Goal: Task Accomplishment & Management: Use online tool/utility

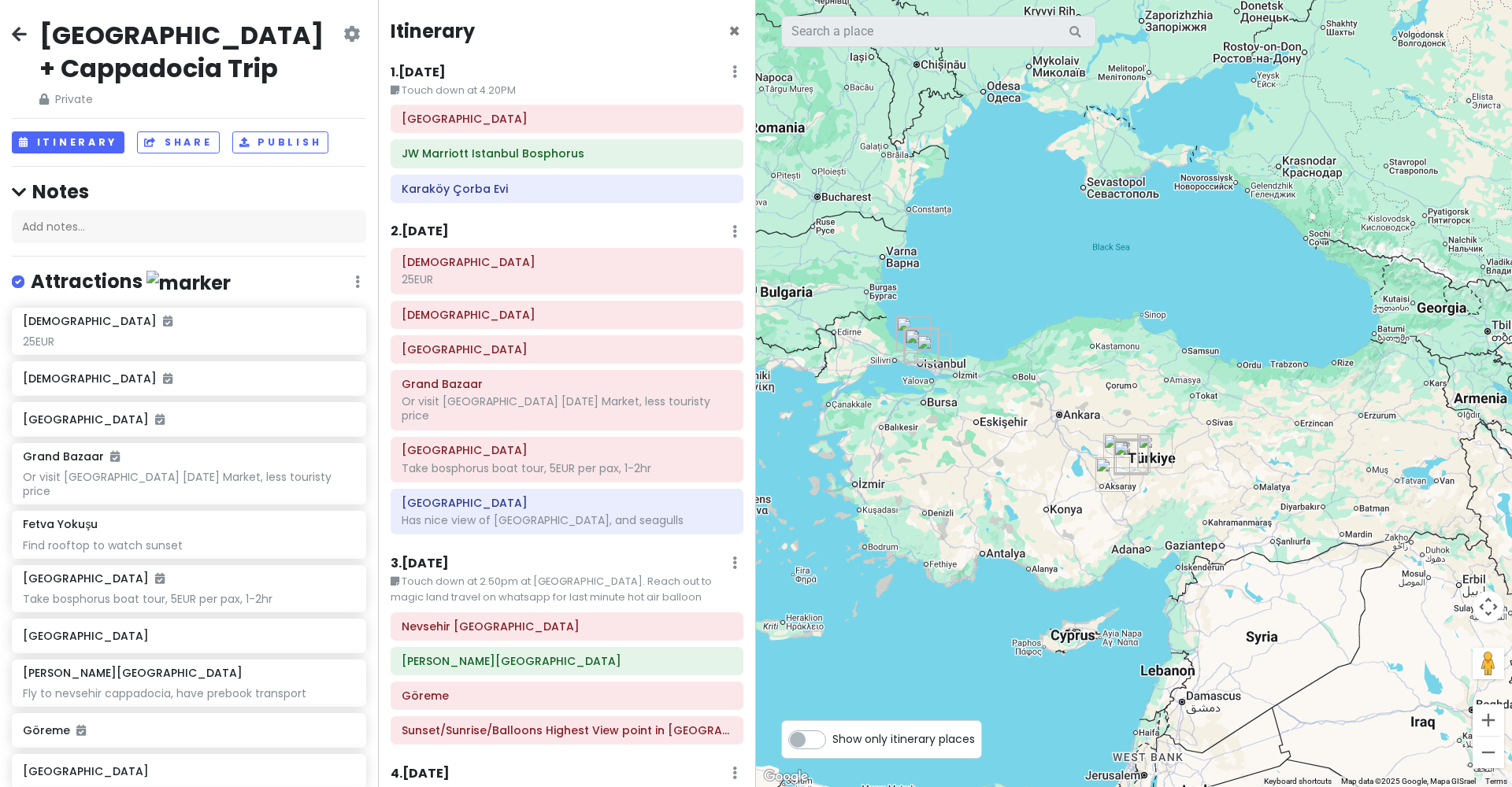
scroll to position [313, 0]
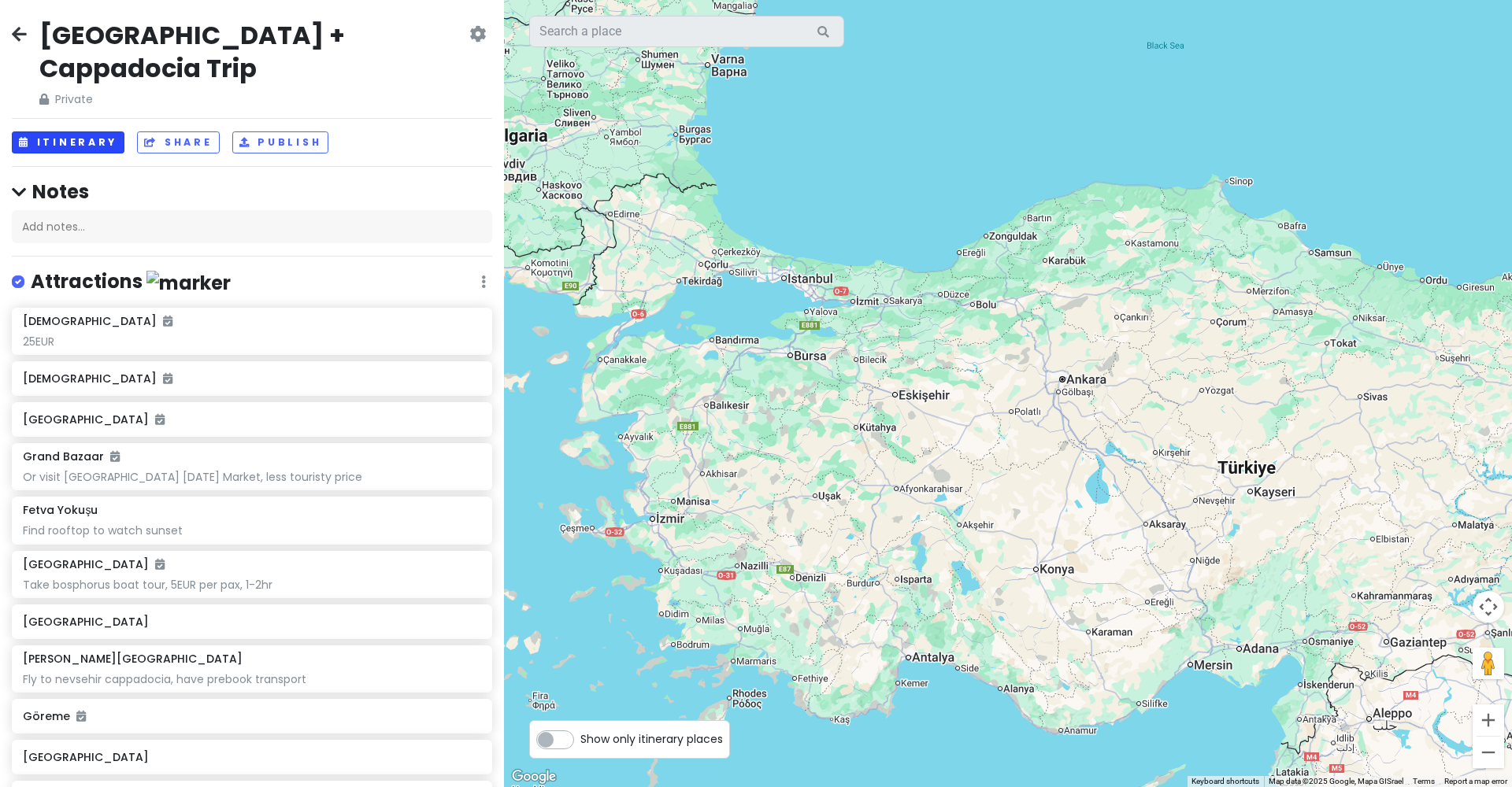
click at [82, 131] on button "Itinerary" at bounding box center [68, 142] width 112 height 23
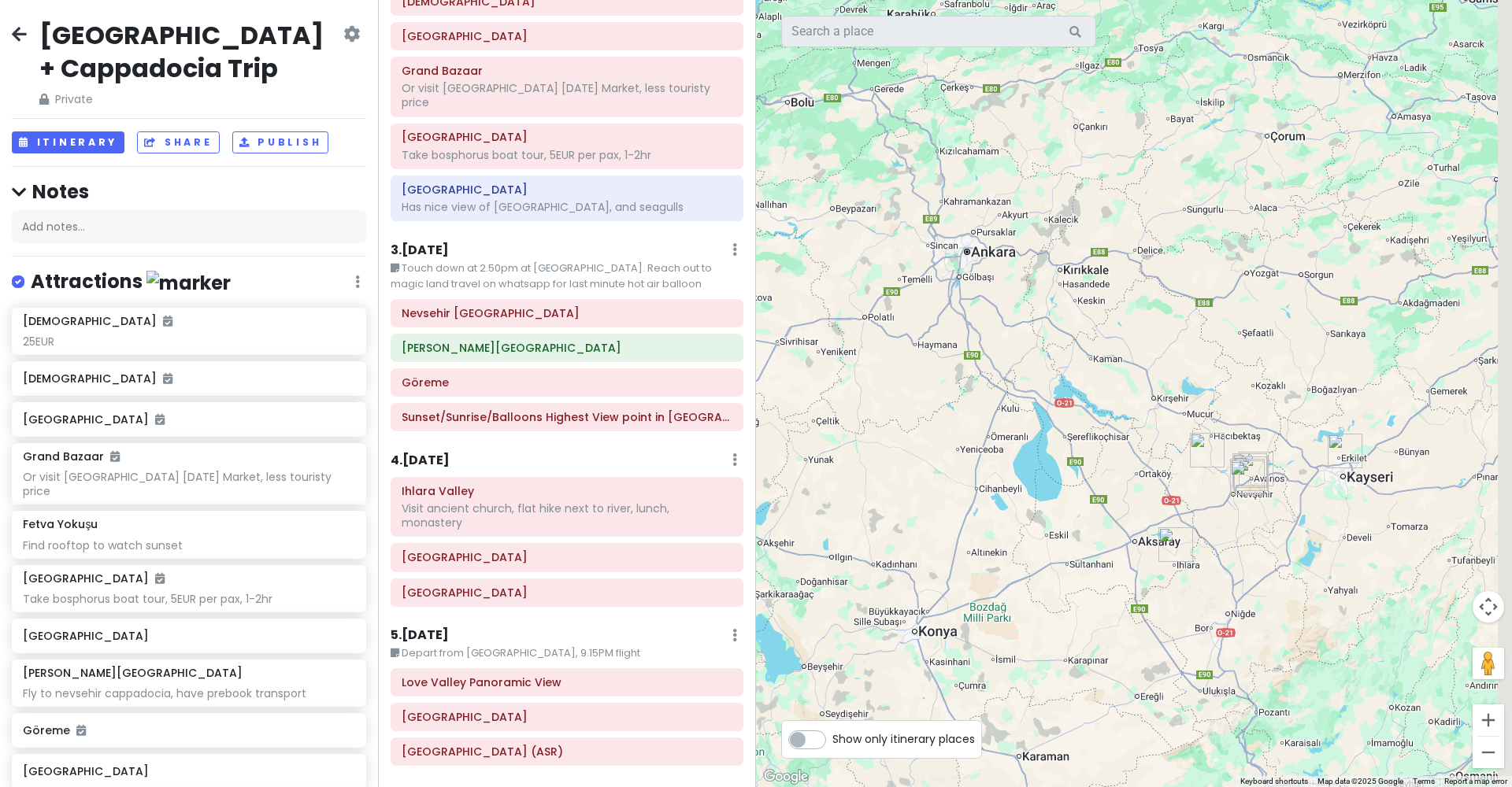
drag, startPoint x: 1358, startPoint y: 479, endPoint x: 1221, endPoint y: 530, distance: 146.2
click at [1221, 531] on div at bounding box center [1133, 393] width 756 height 787
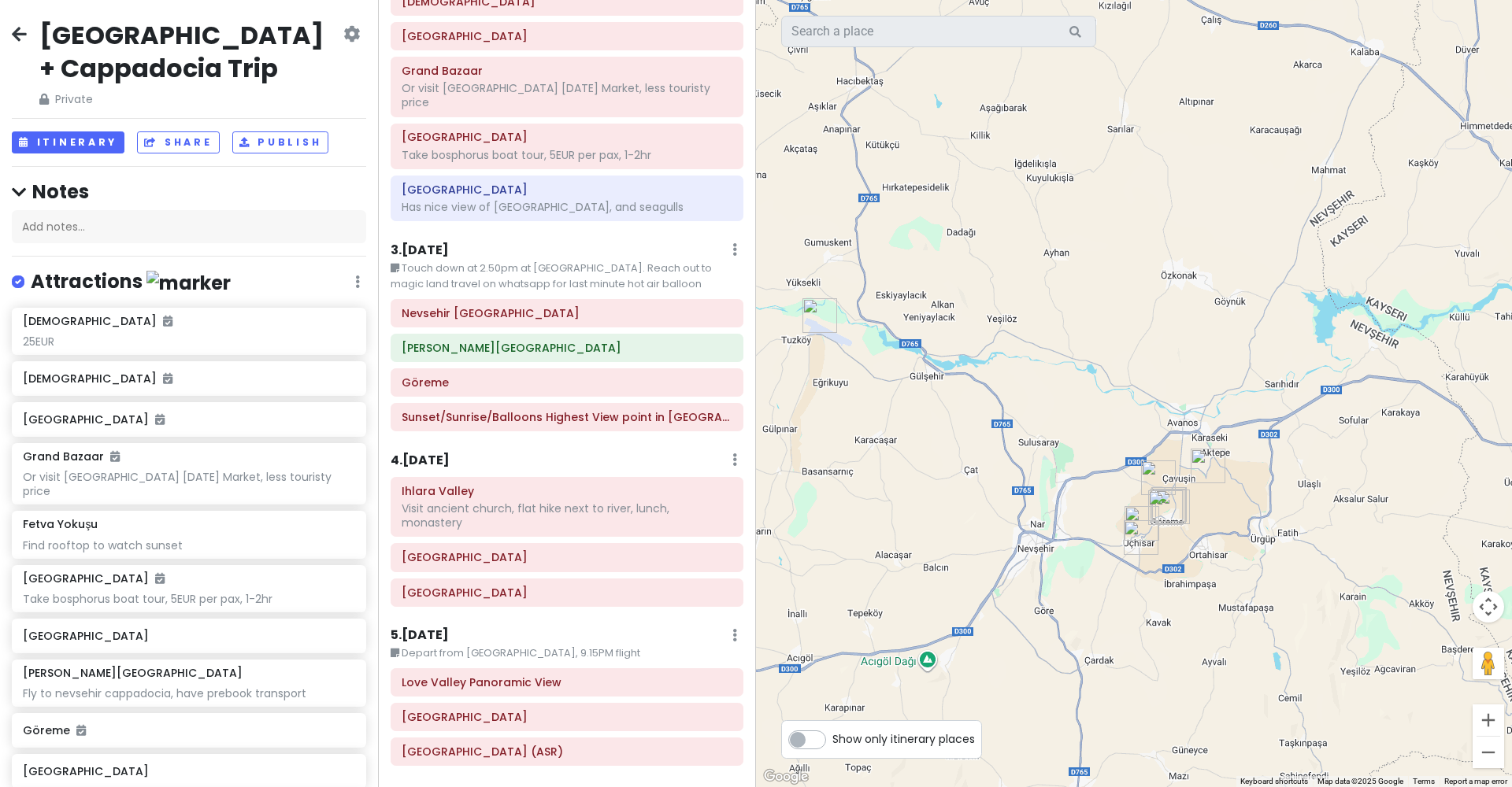
drag, startPoint x: 1218, startPoint y: 513, endPoint x: 1108, endPoint y: 462, distance: 121.2
click at [1108, 463] on div at bounding box center [1133, 393] width 756 height 787
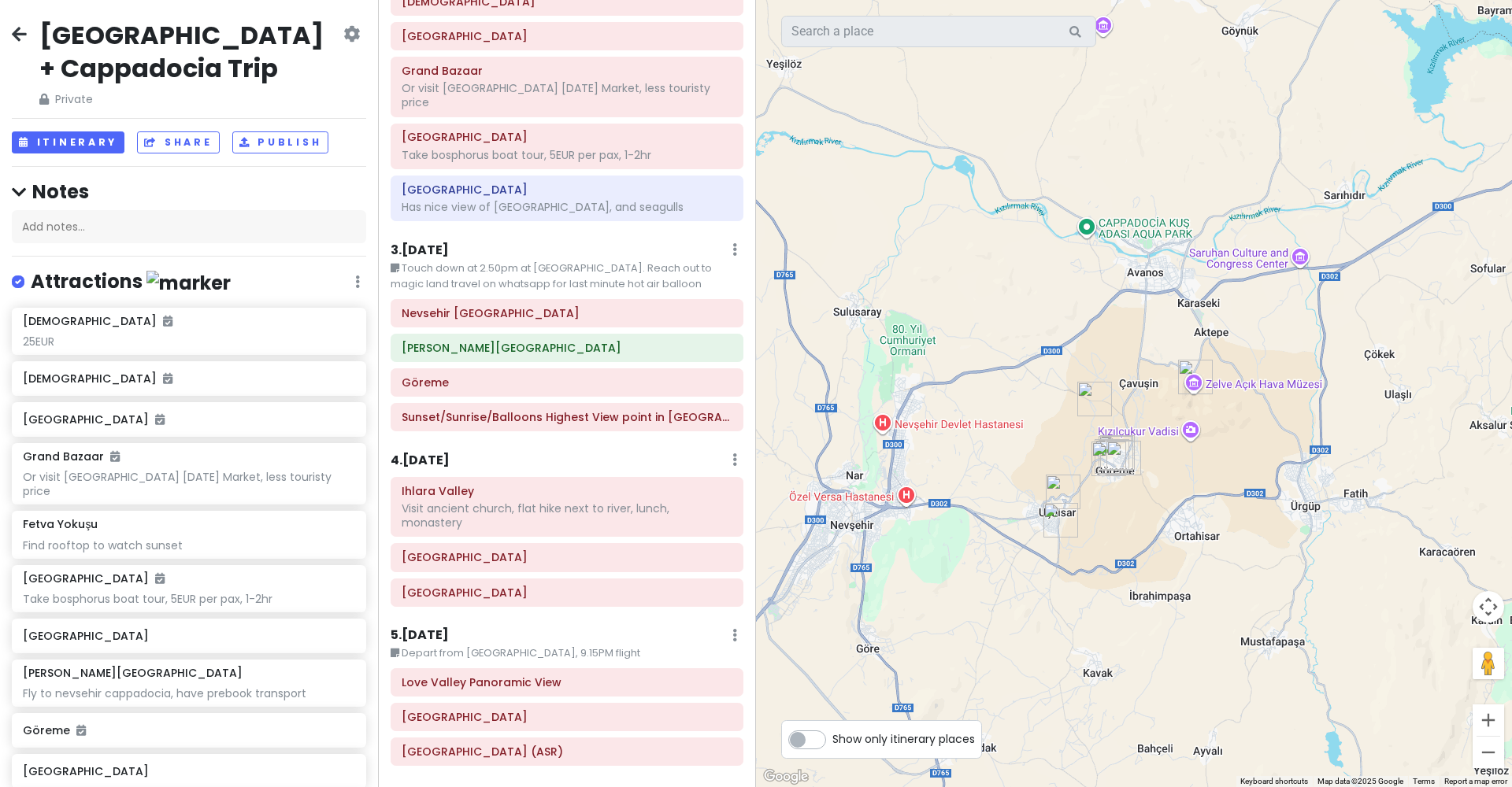
drag, startPoint x: 1106, startPoint y: 534, endPoint x: 1034, endPoint y: 443, distance: 116.0
click at [1034, 443] on div at bounding box center [1133, 393] width 756 height 787
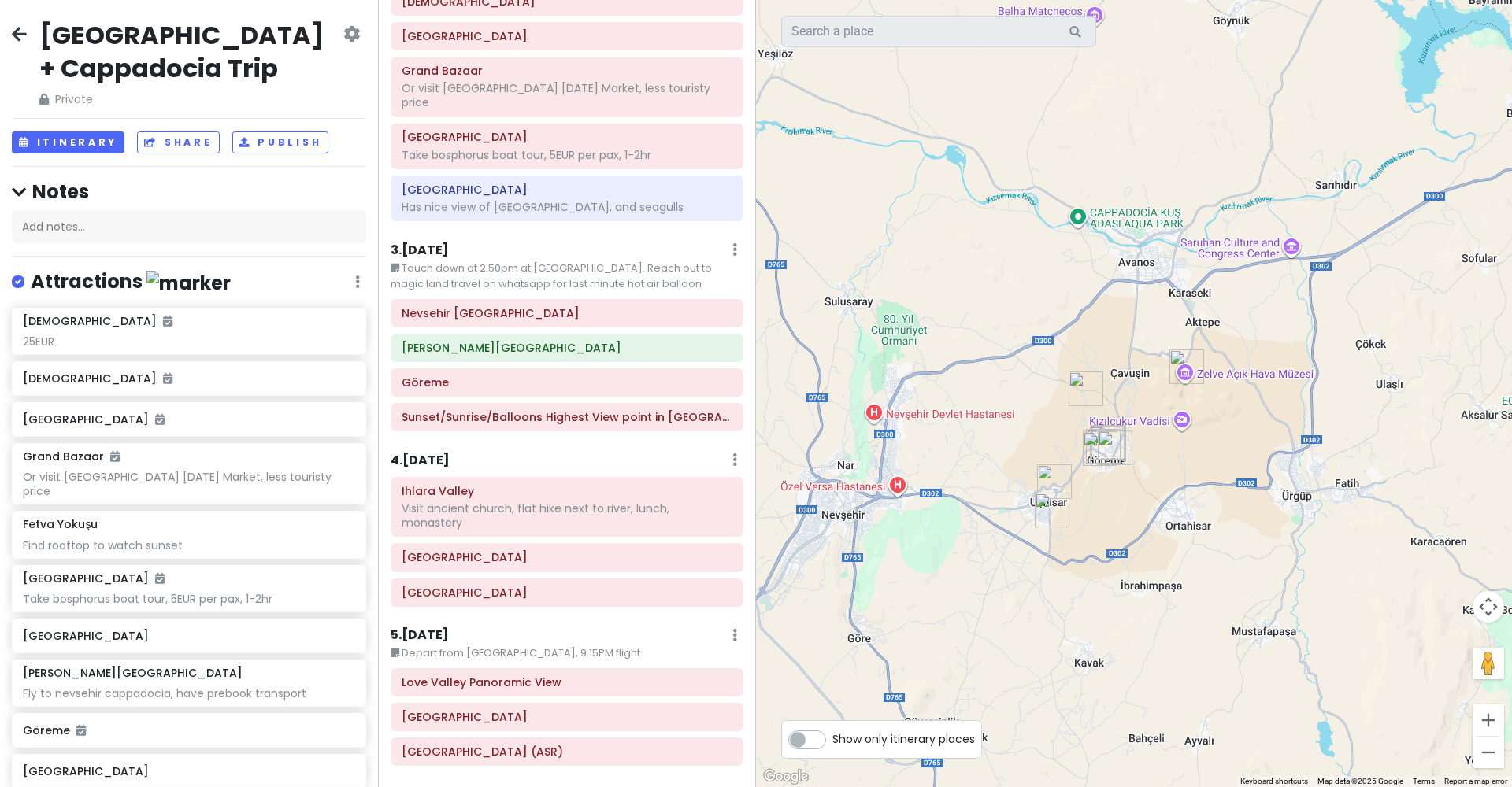
click at [589, 450] on div "4 . Wed 10/22 Add Day Notes Delete Day" at bounding box center [567, 463] width 353 height 26
click at [735, 453] on icon at bounding box center [735, 460] width 5 height 13
click at [698, 488] on link "Add Day Notes" at bounding box center [686, 506] width 130 height 37
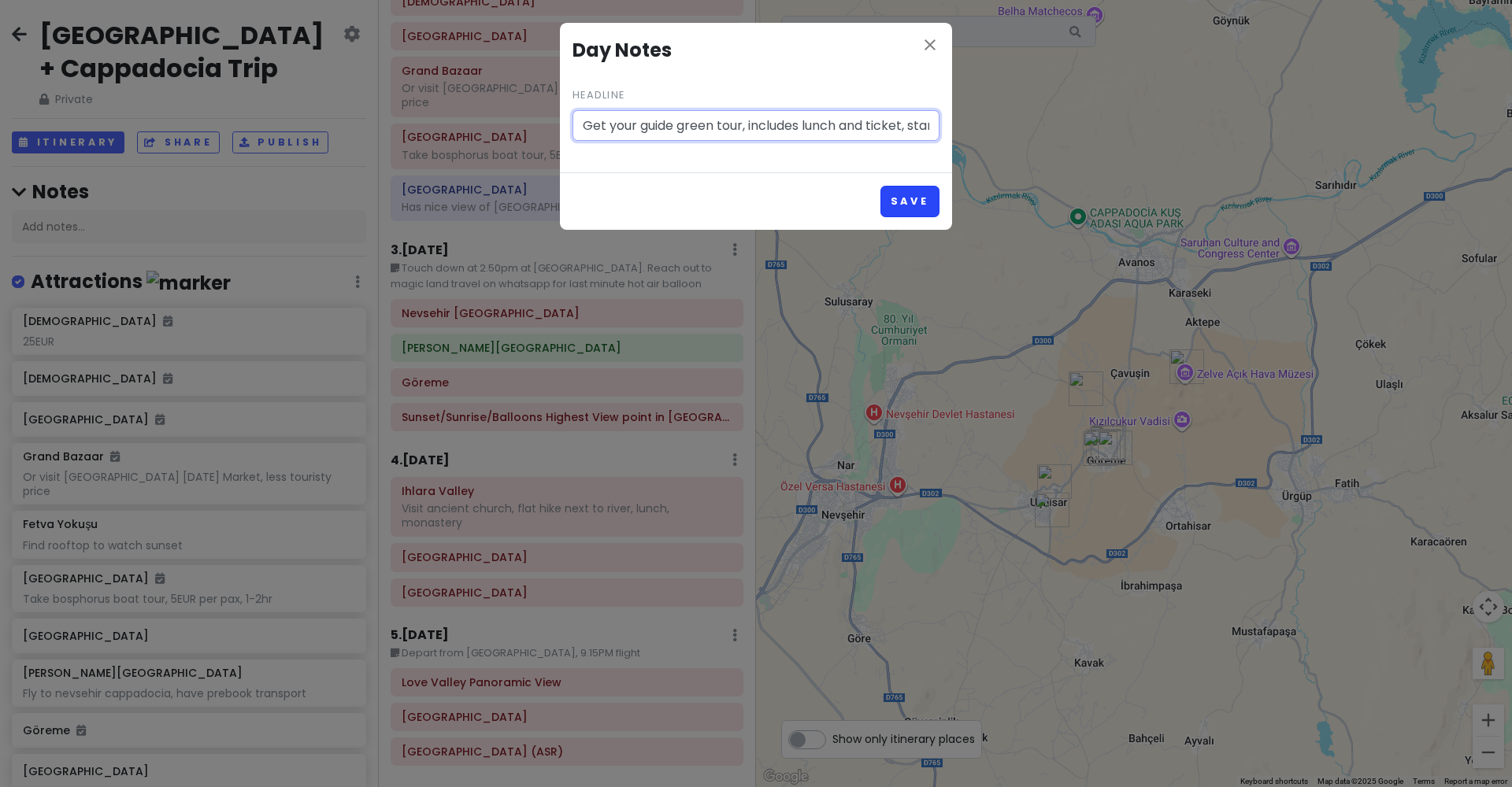
type input "Get your guide green tour, includes lunch and ticket, start at 9.30, pick up at…"
click at [916, 198] on button "Save" at bounding box center [910, 202] width 59 height 31
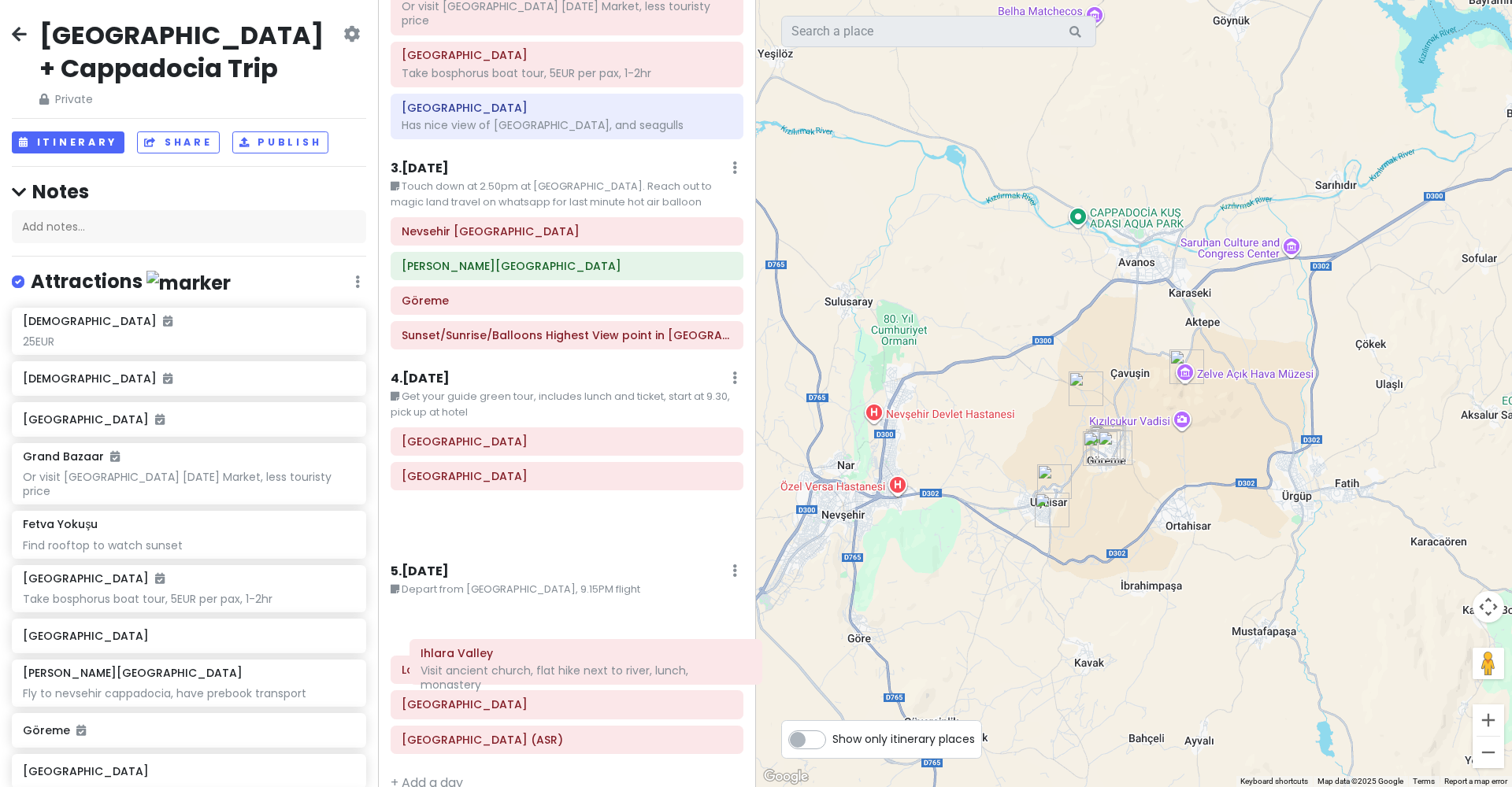
scroll to position [397, 0]
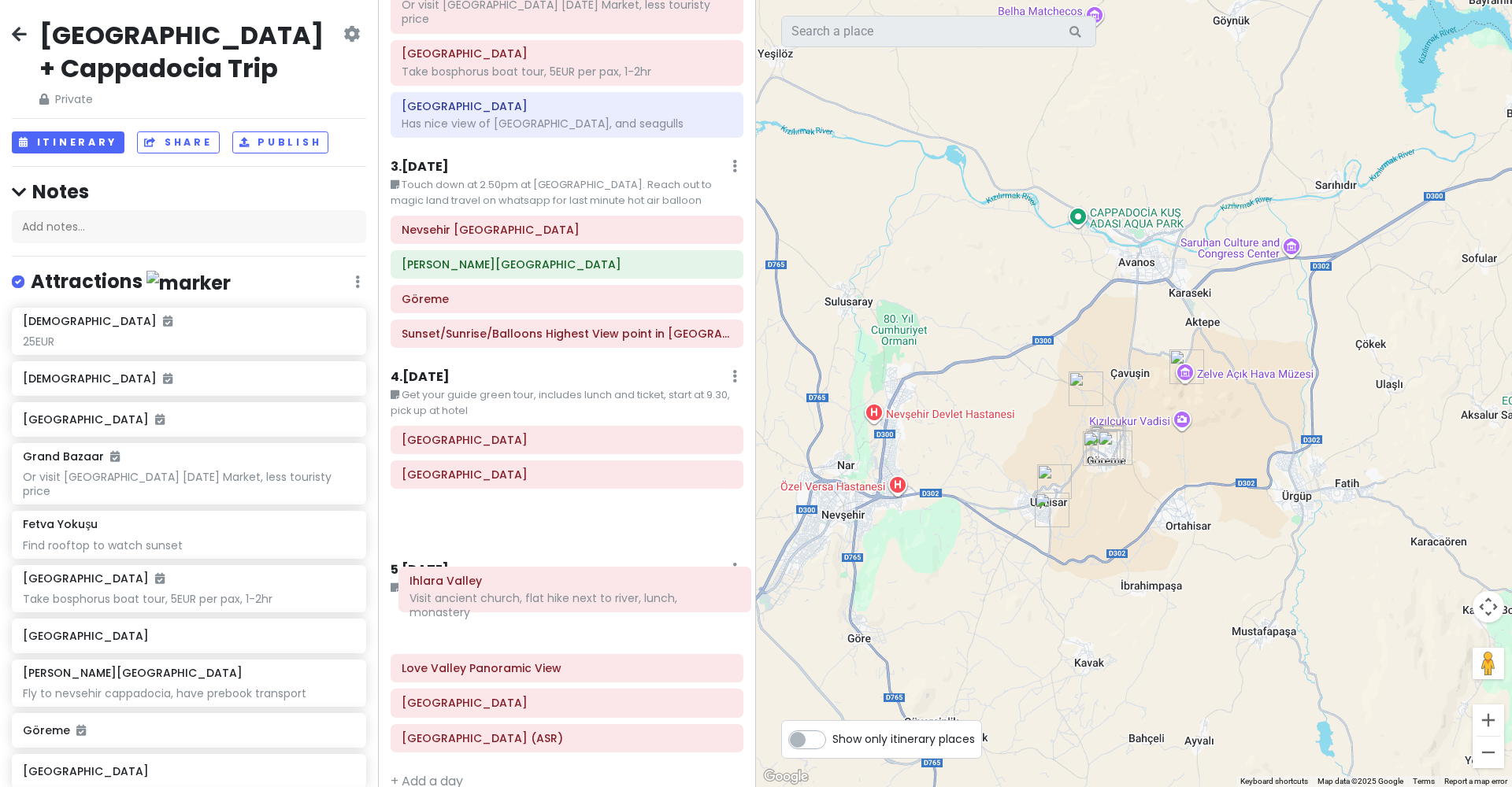
drag, startPoint x: 506, startPoint y: 504, endPoint x: 514, endPoint y: 581, distance: 77.4
click at [514, 583] on div "Itinerary × 1 . Sun 10/19 Edit Day Notes Delete Day Touch down at 4.20PM Istanb…" at bounding box center [567, 393] width 378 height 787
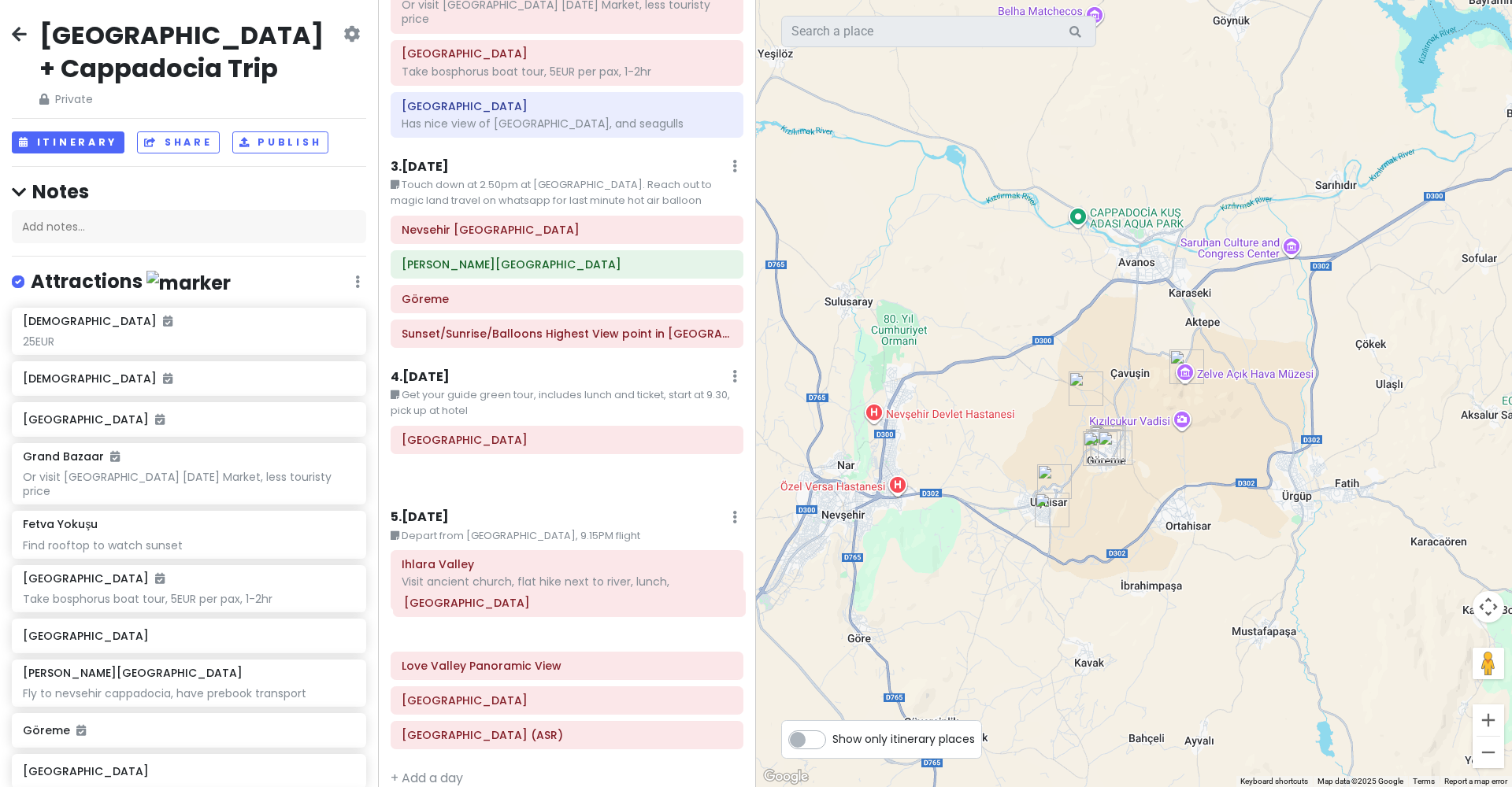
drag, startPoint x: 493, startPoint y: 430, endPoint x: 495, endPoint y: 611, distance: 181.0
click at [495, 613] on div "Itinerary × 1 . Sun 10/19 Edit Day Notes Delete Day Touch down at 4.20PM Istanb…" at bounding box center [567, 393] width 378 height 787
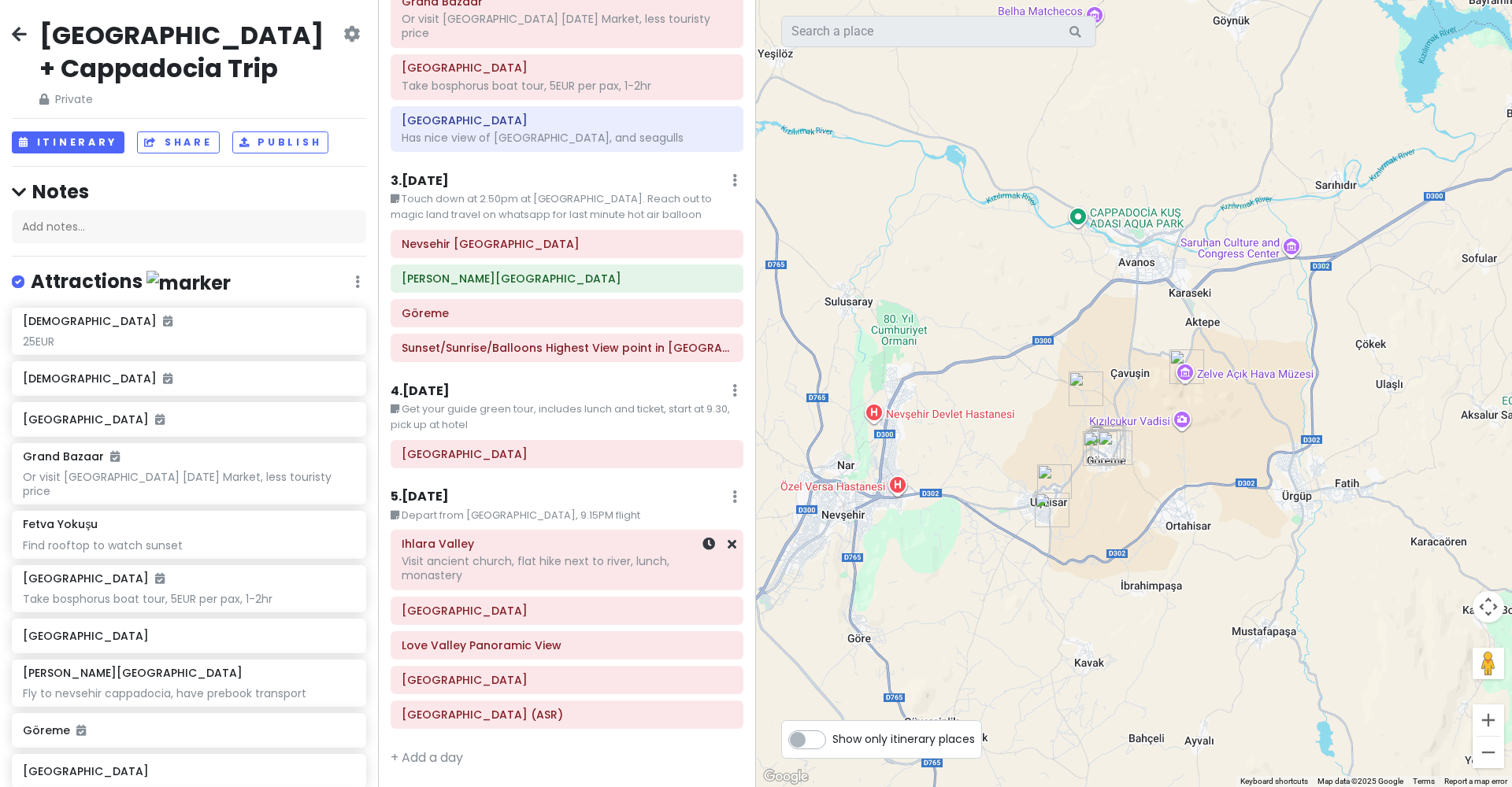
click at [521, 554] on div "Visit ancient church, flat hike next to river, lunch, monastery" at bounding box center [567, 567] width 330 height 28
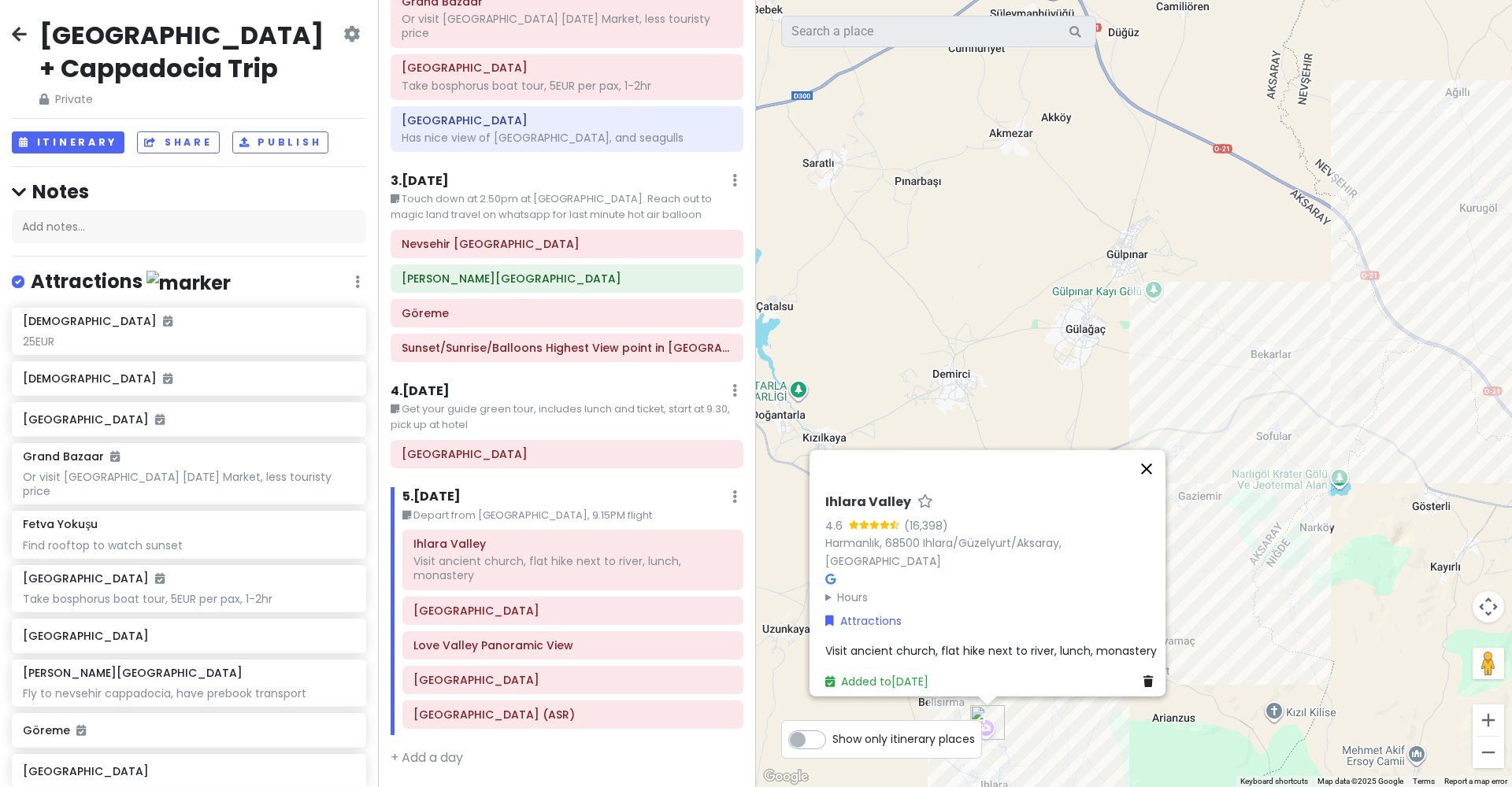
click at [1158, 485] on button "Close" at bounding box center [1146, 469] width 37 height 37
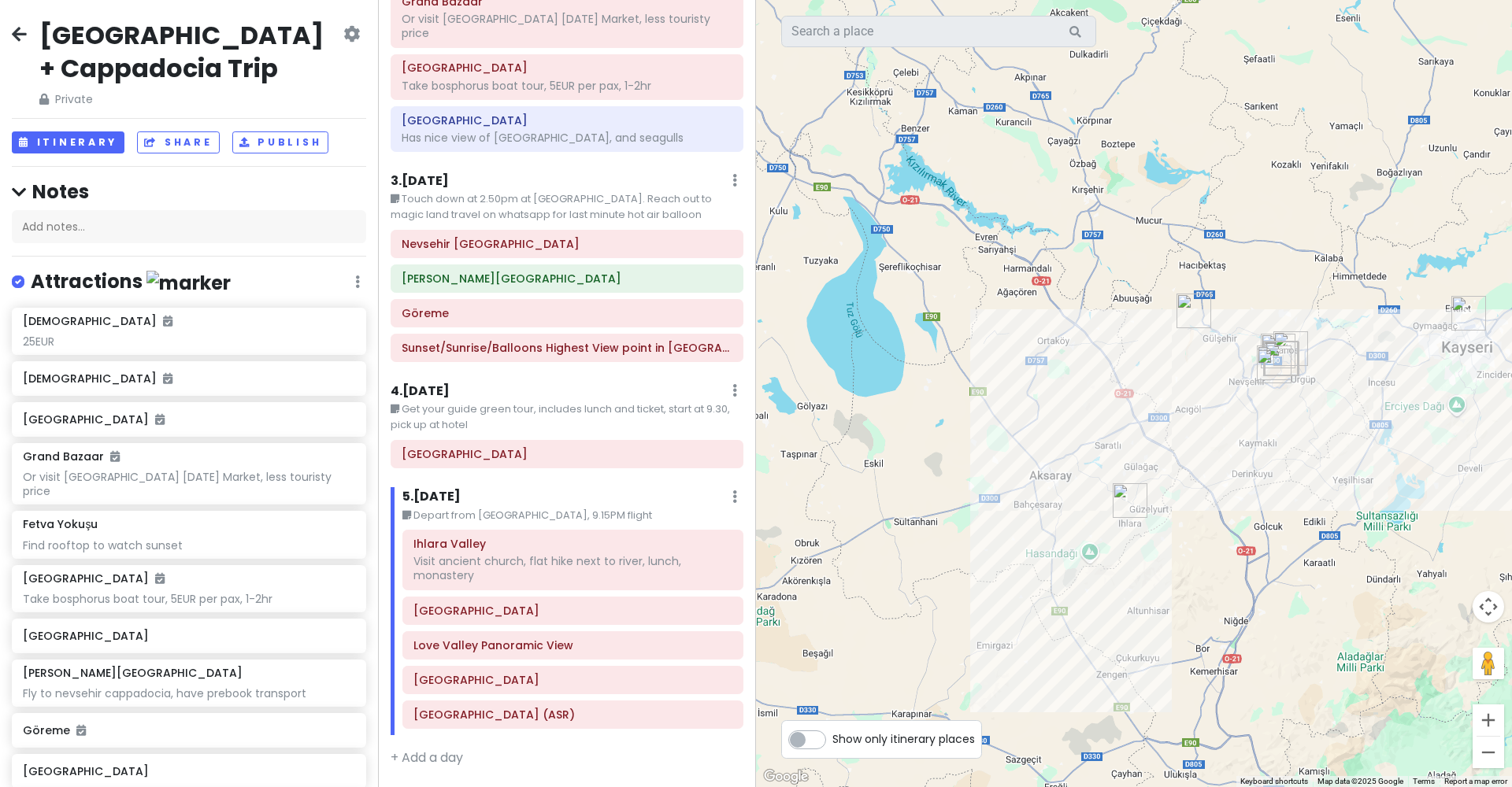
drag, startPoint x: 1214, startPoint y: 516, endPoint x: 974, endPoint y: 531, distance: 240.5
click at [972, 533] on div at bounding box center [1133, 393] width 756 height 787
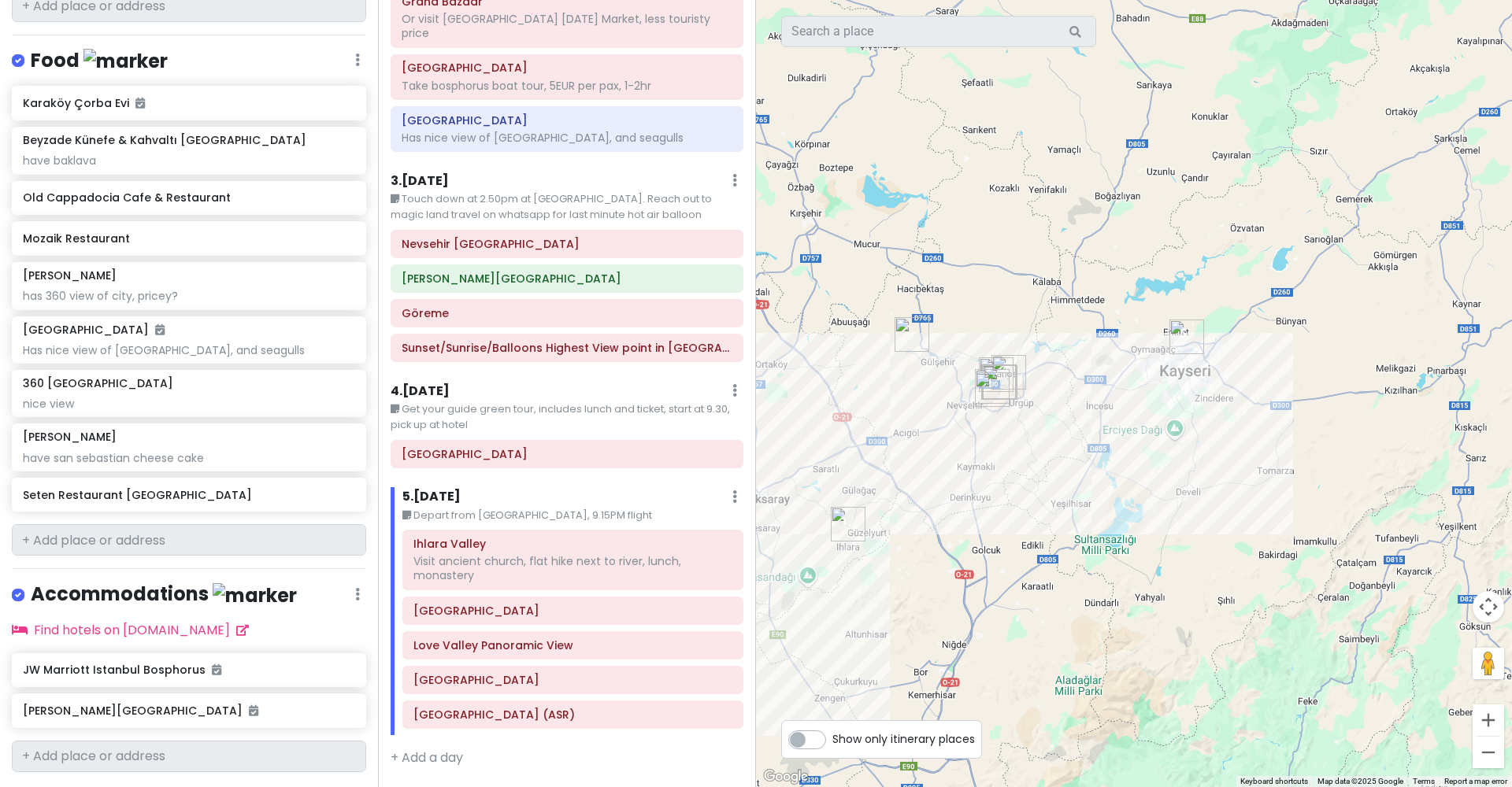
scroll to position [0, 0]
click at [285, 524] on input "text" at bounding box center [189, 540] width 354 height 32
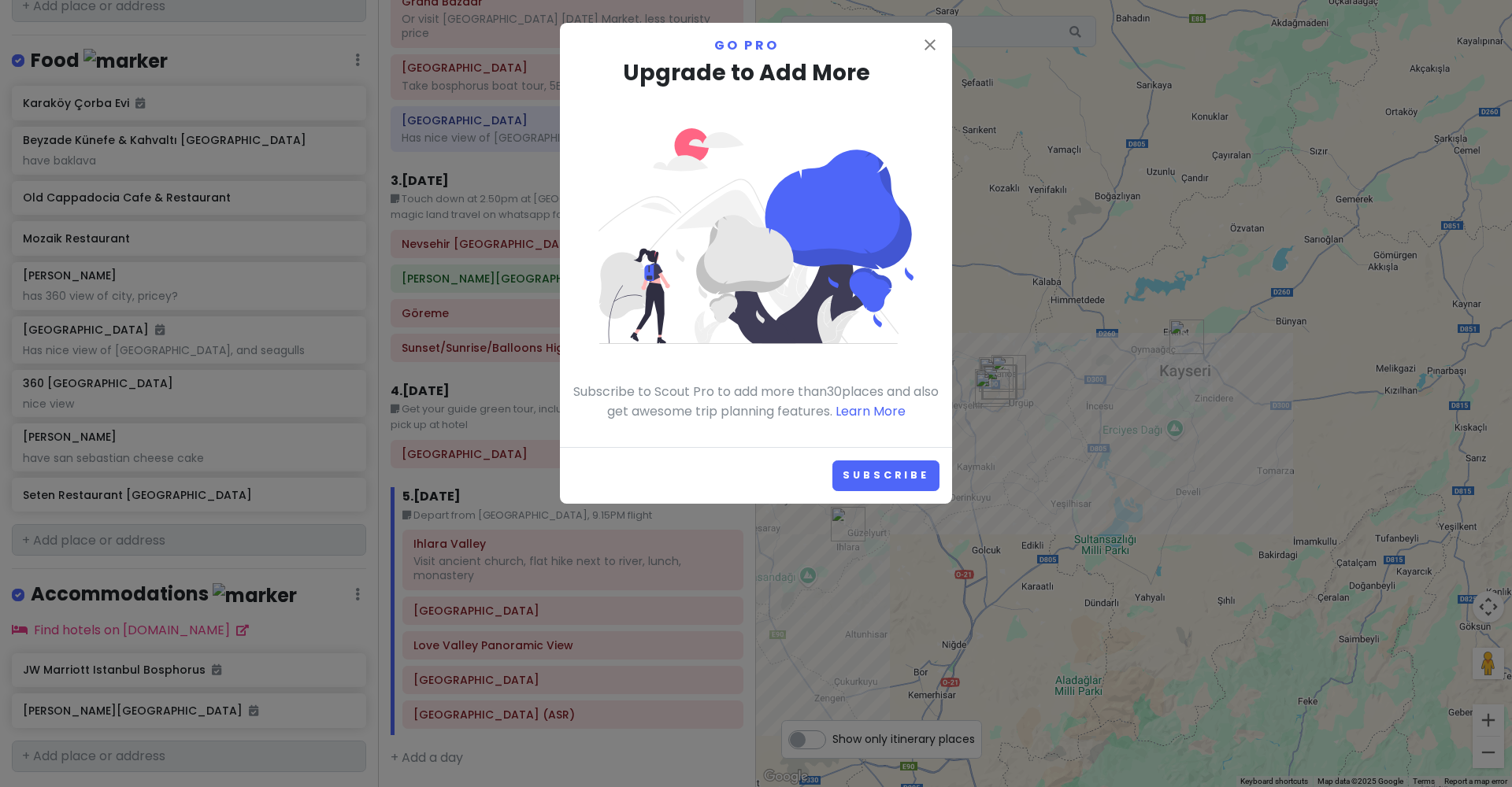
click at [942, 39] on div "close Go Pro Upgrade to Add More Subscribe to Scout Pro to add more than 30 pla…" at bounding box center [756, 234] width 392 height 424
click at [936, 40] on icon "close" at bounding box center [930, 45] width 19 height 19
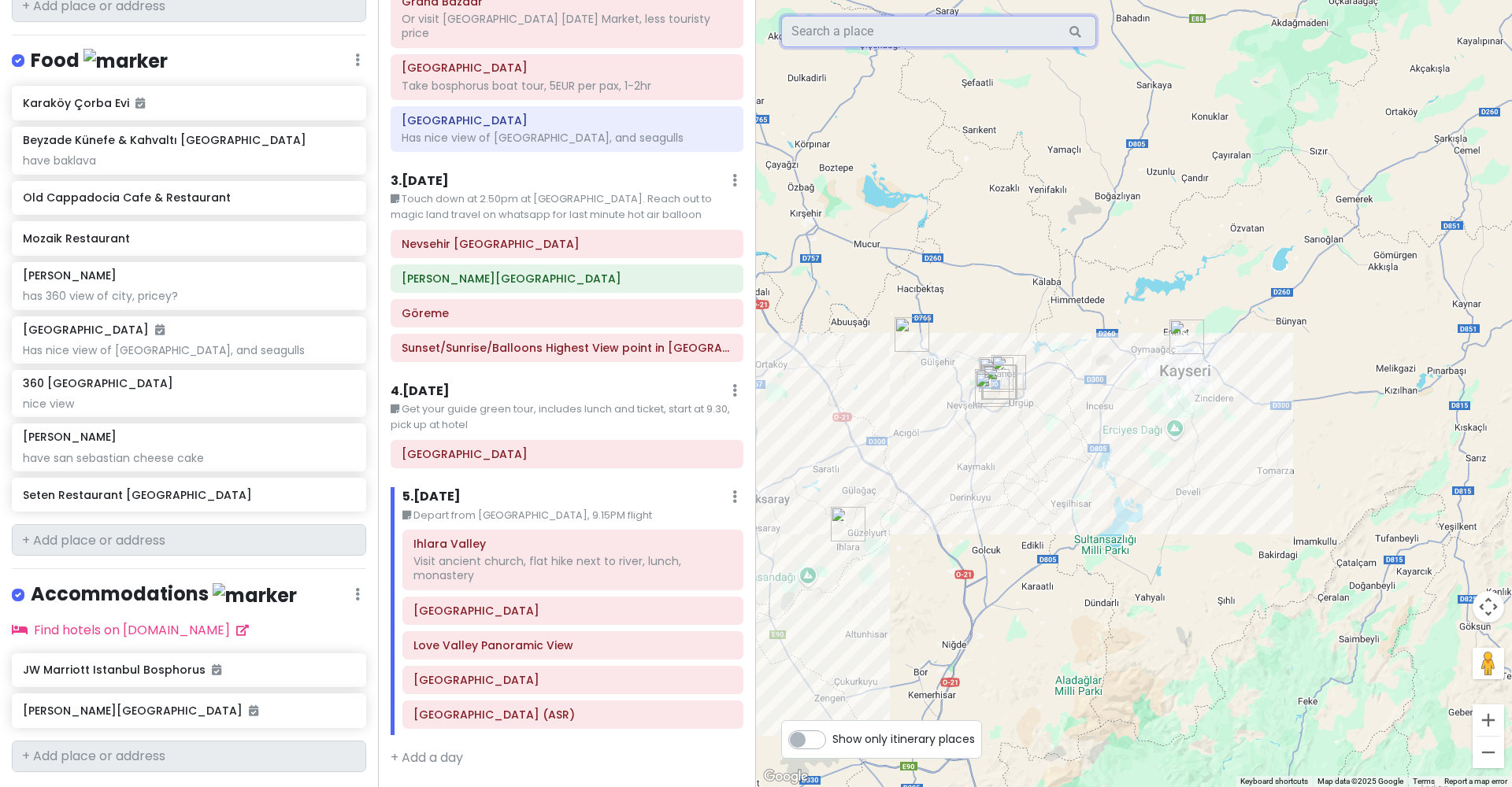
click at [936, 38] on input "text" at bounding box center [938, 31] width 315 height 32
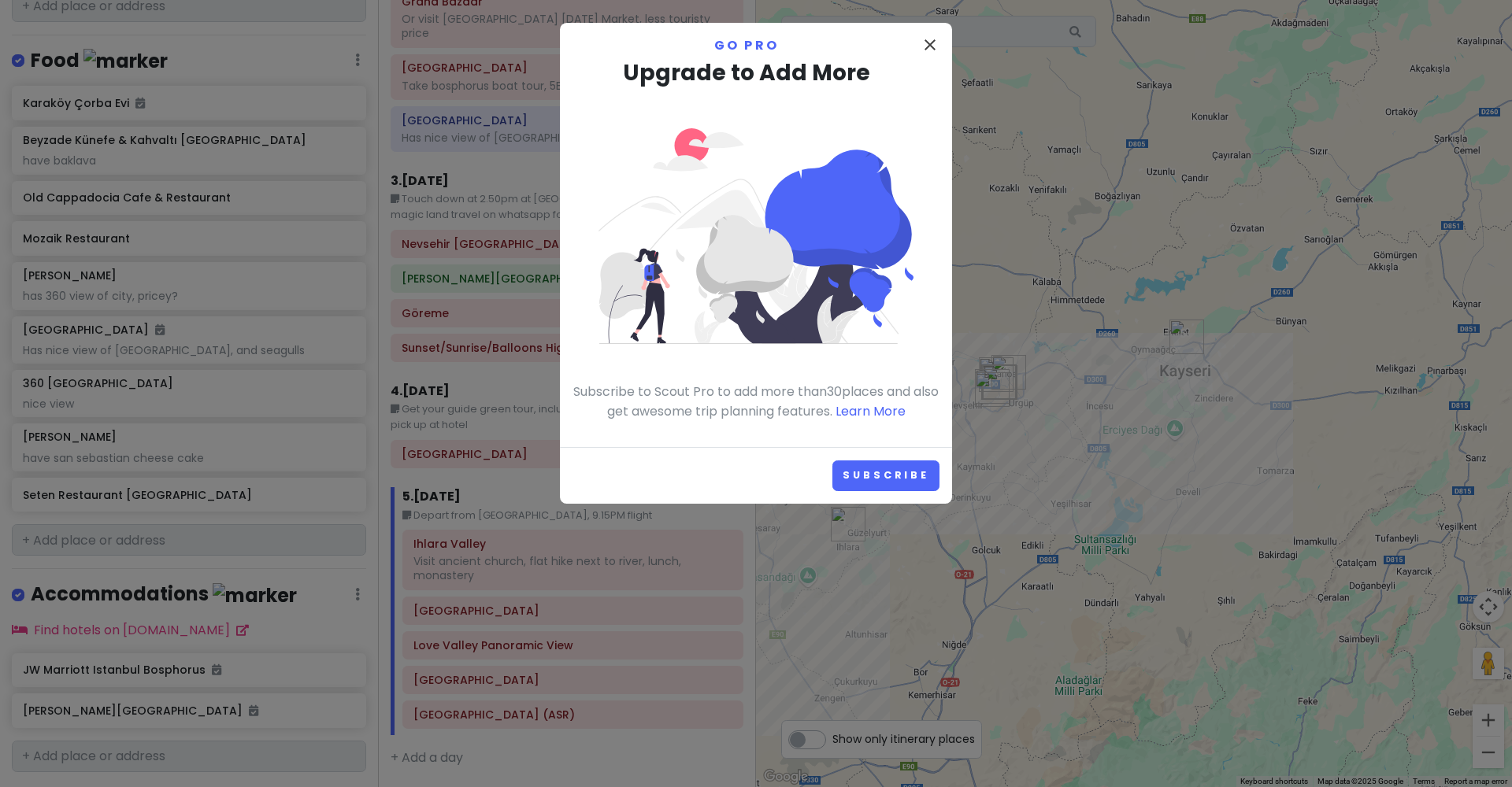
click at [935, 38] on icon "close" at bounding box center [930, 45] width 19 height 19
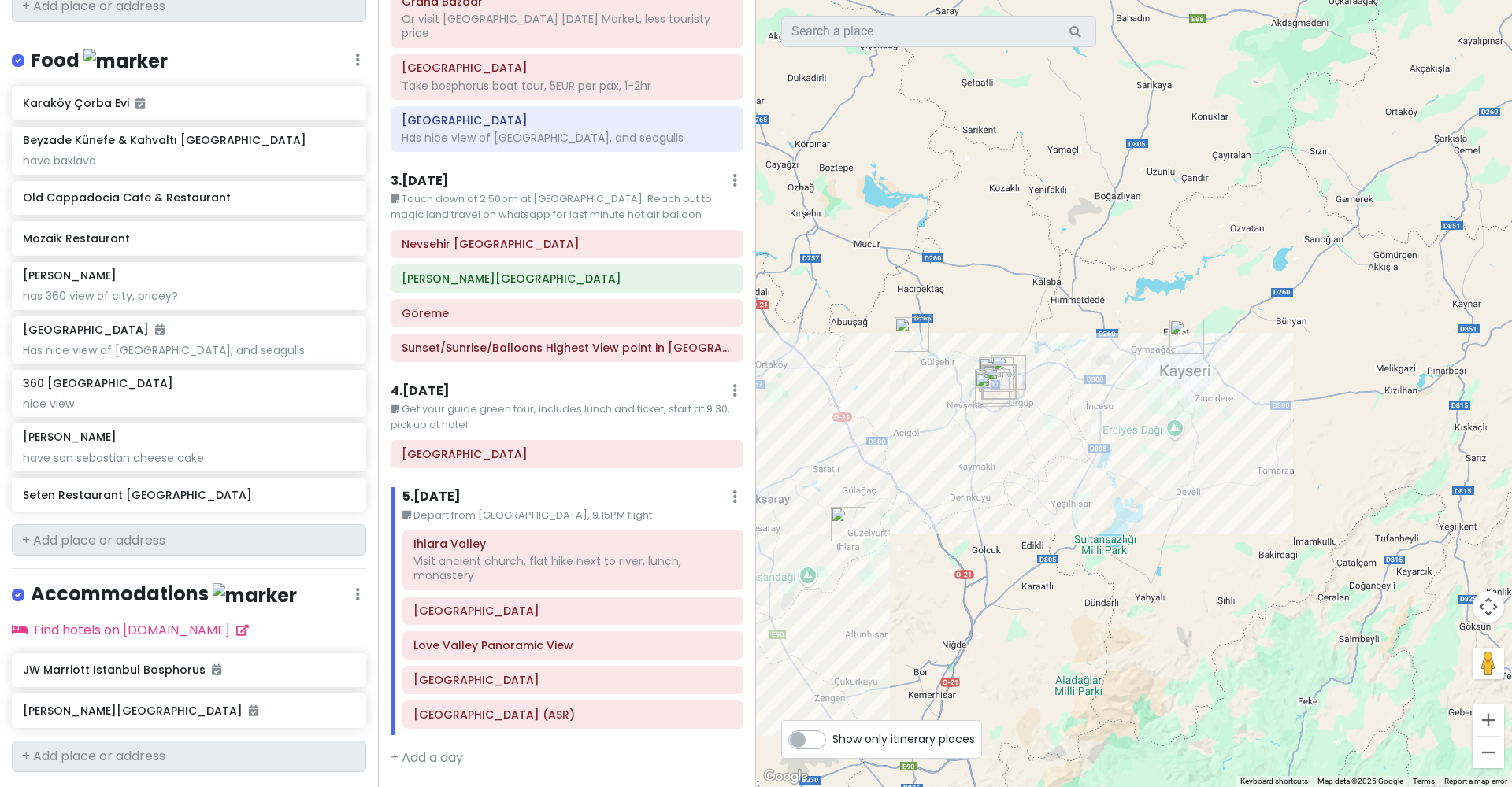
click at [1042, 411] on div at bounding box center [1133, 393] width 756 height 787
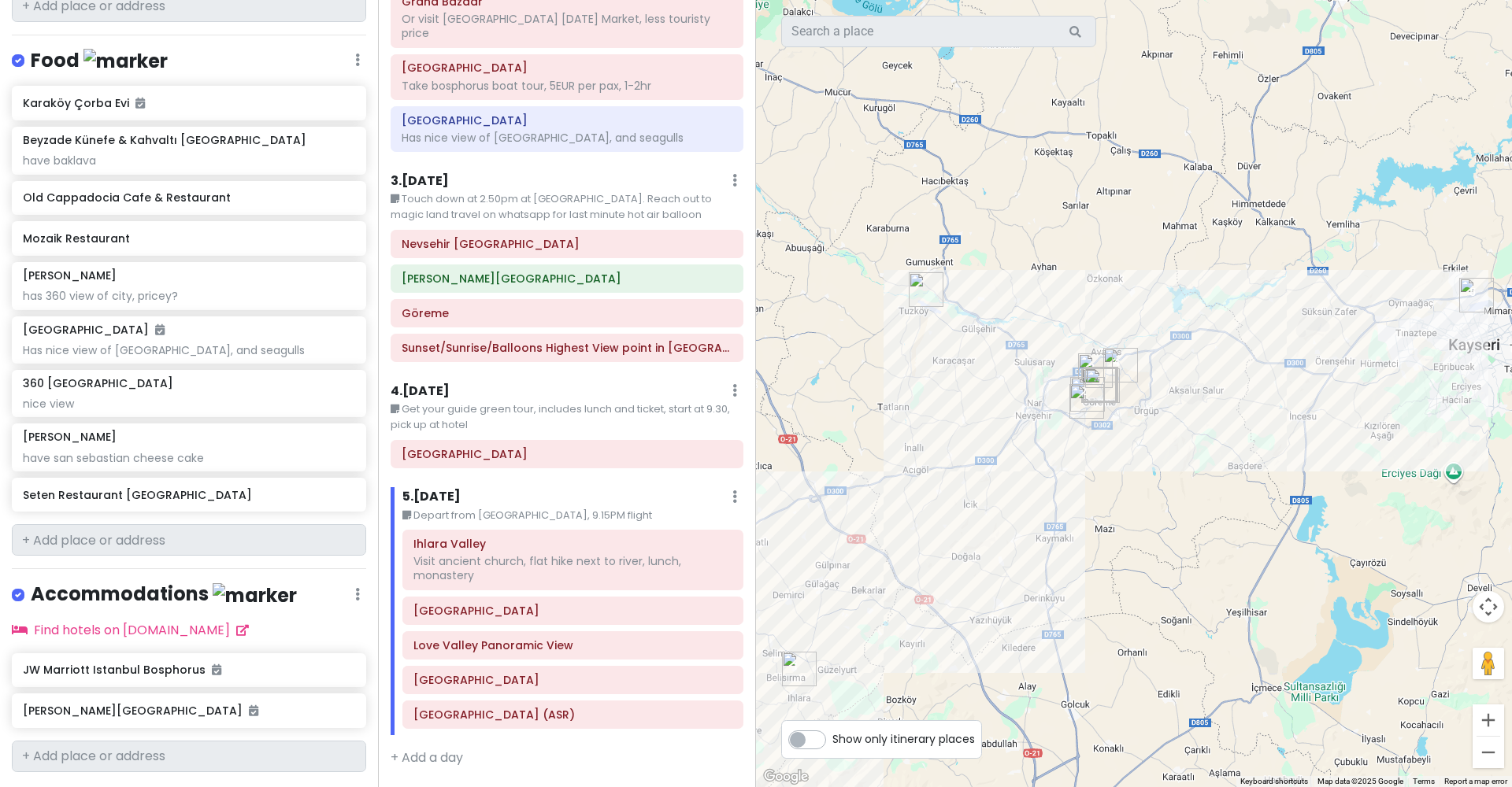
drag, startPoint x: 926, startPoint y: 477, endPoint x: 1019, endPoint y: 474, distance: 93.0
click at [1020, 476] on div at bounding box center [1133, 393] width 756 height 787
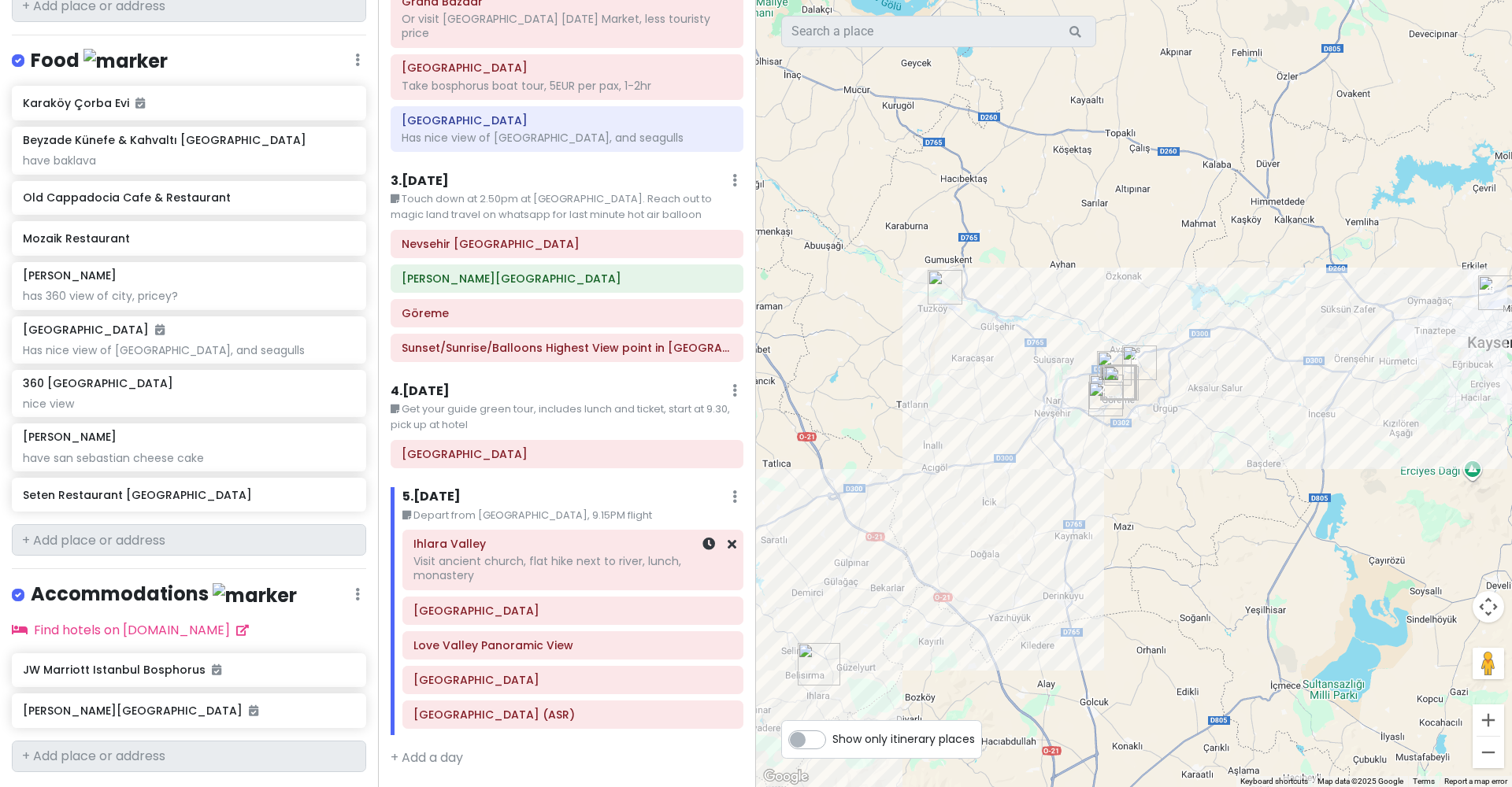
click at [557, 554] on div "Visit ancient church, flat hike next to river, lunch, monastery" at bounding box center [572, 567] width 318 height 28
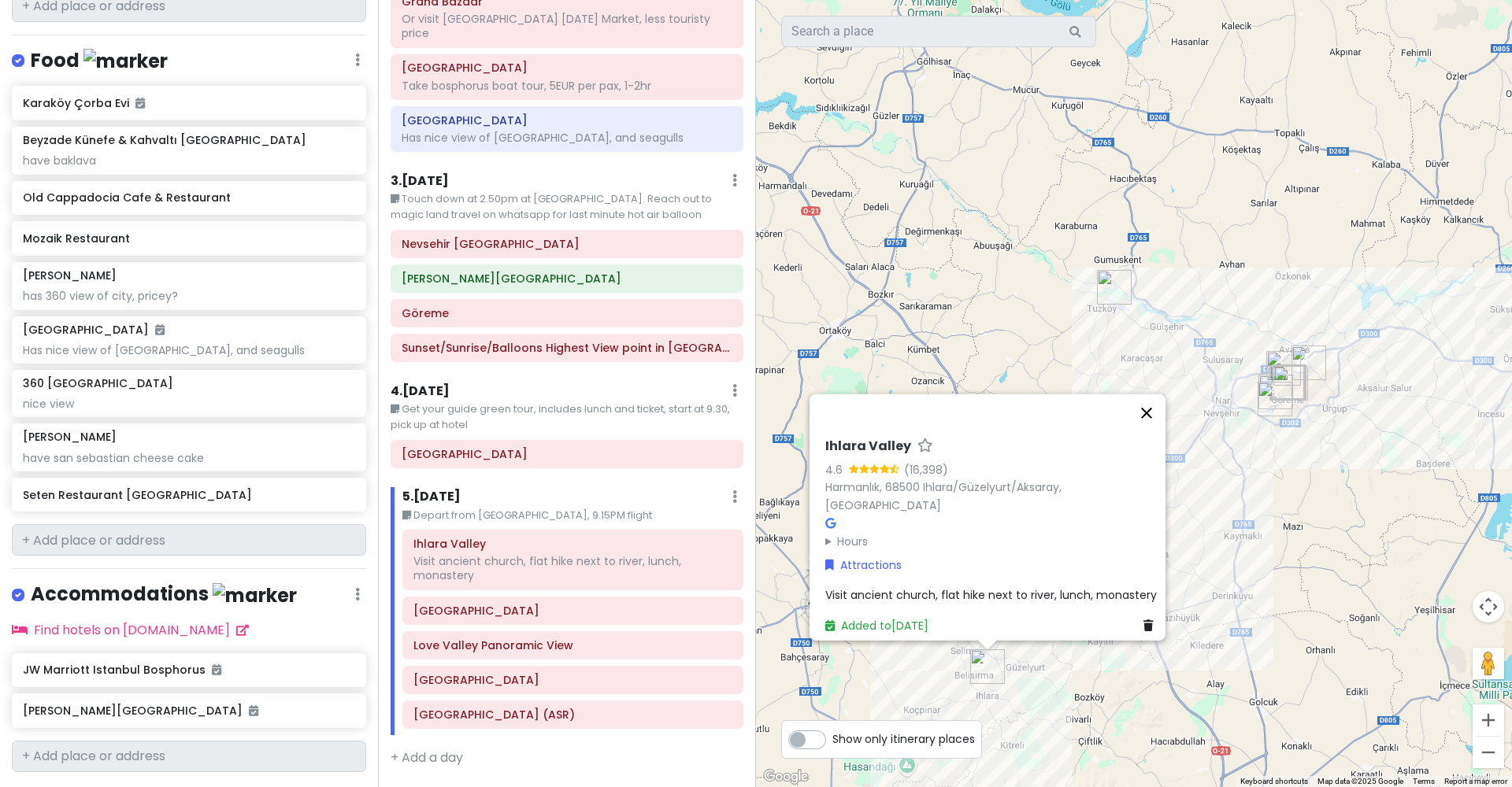
click at [1157, 420] on button "Close" at bounding box center [1146, 412] width 37 height 37
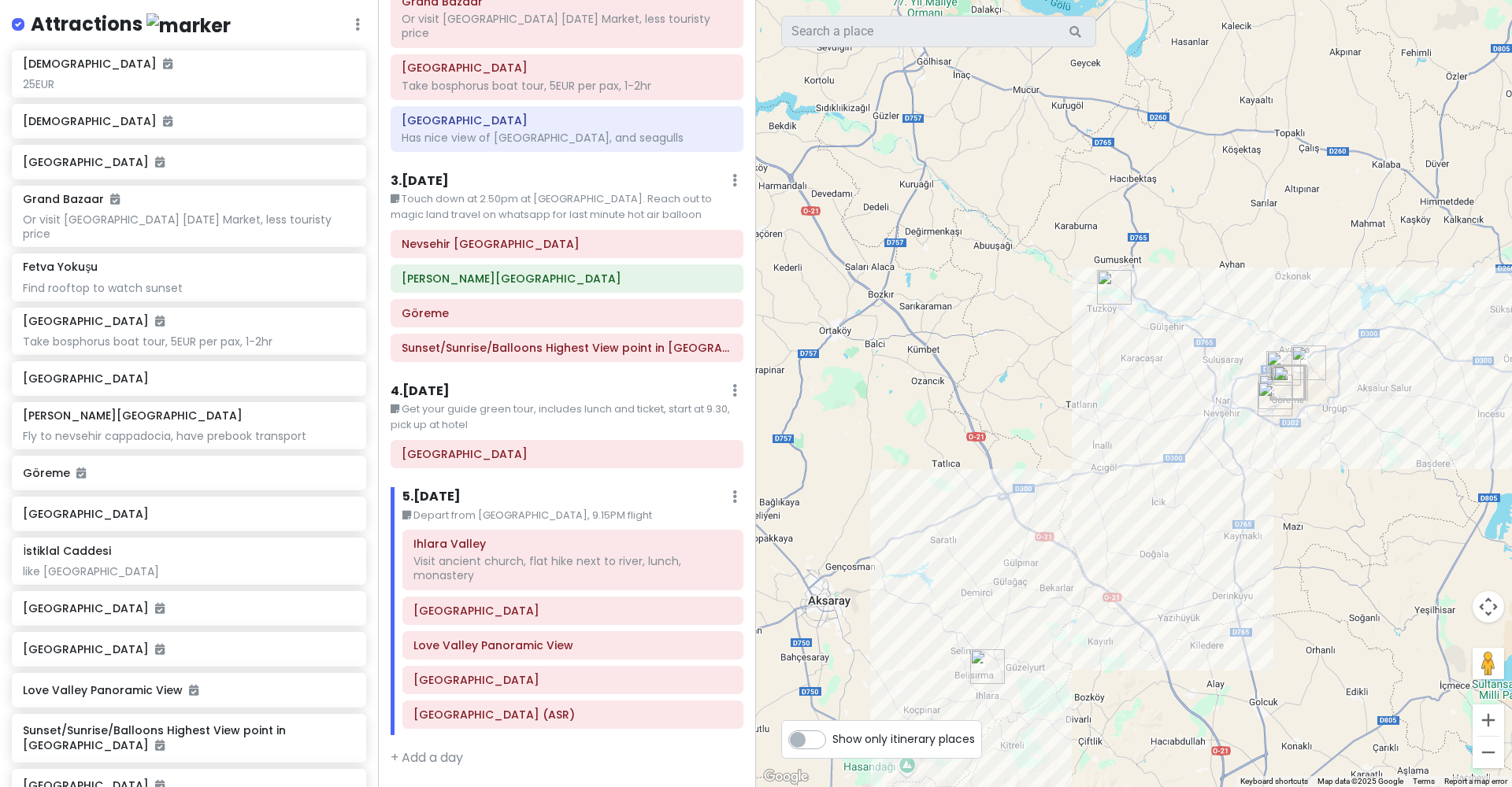
scroll to position [253, 0]
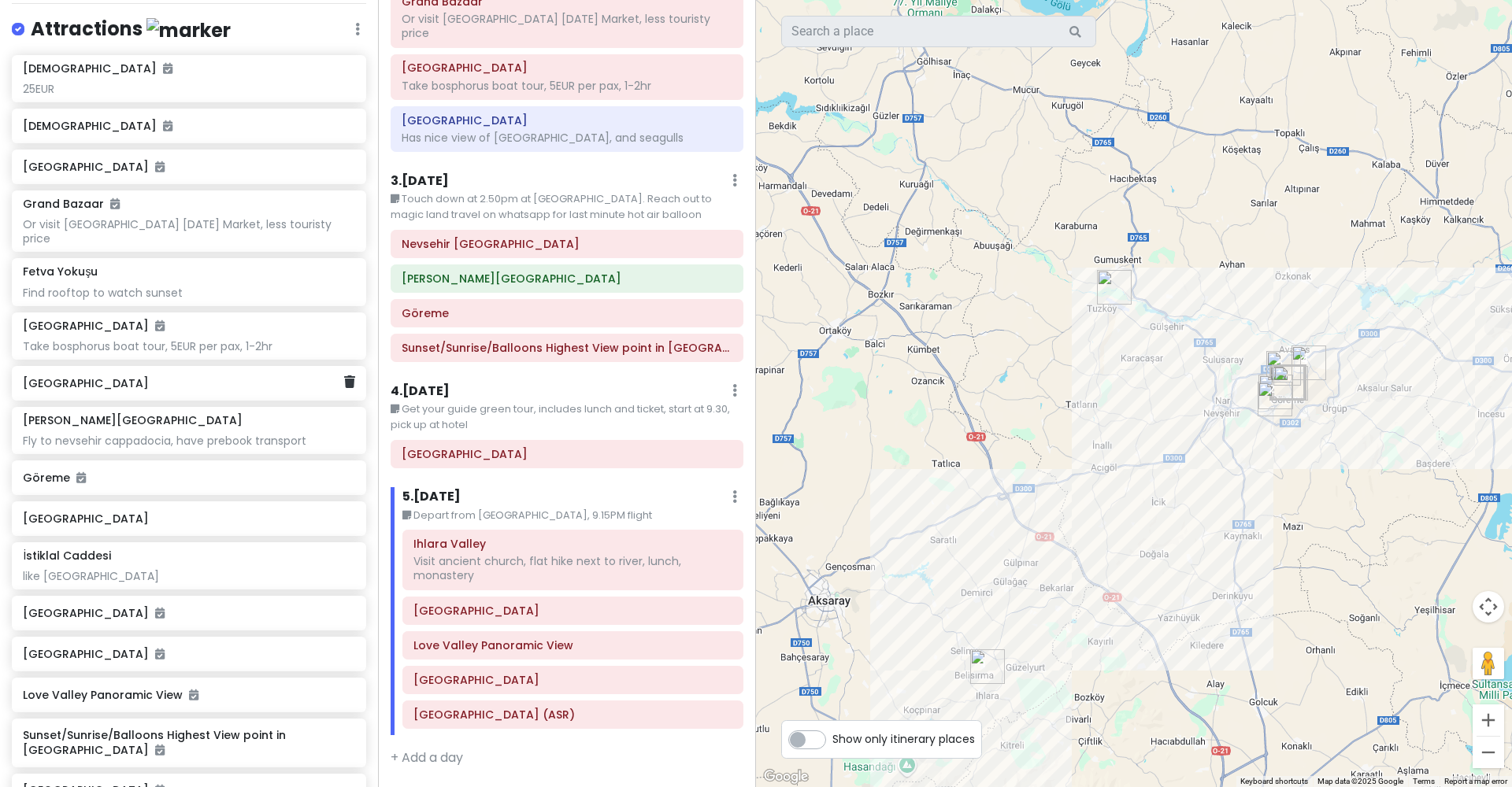
click at [253, 376] on h6 "[GEOGRAPHIC_DATA]" at bounding box center [182, 383] width 320 height 15
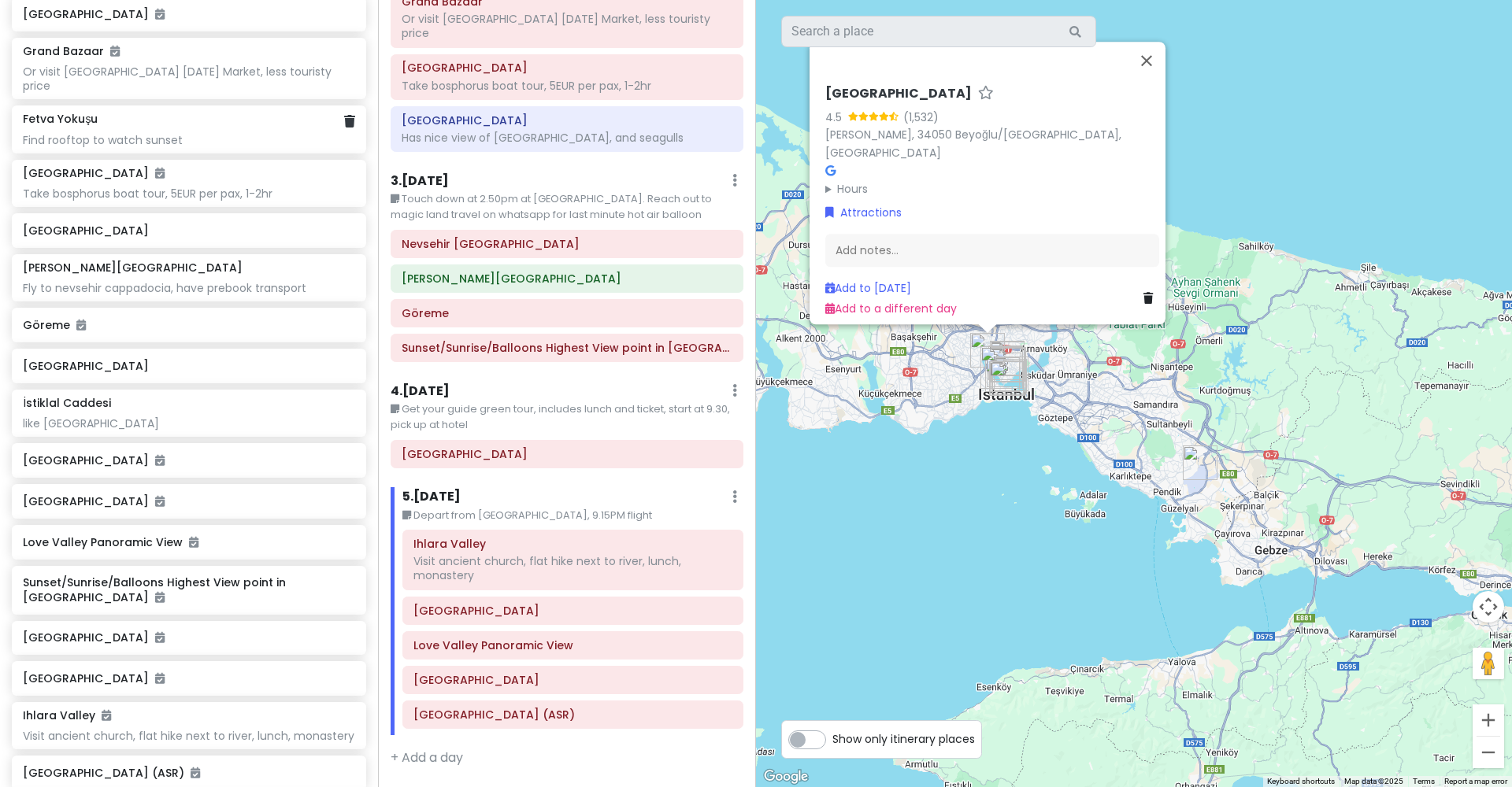
scroll to position [416, 0]
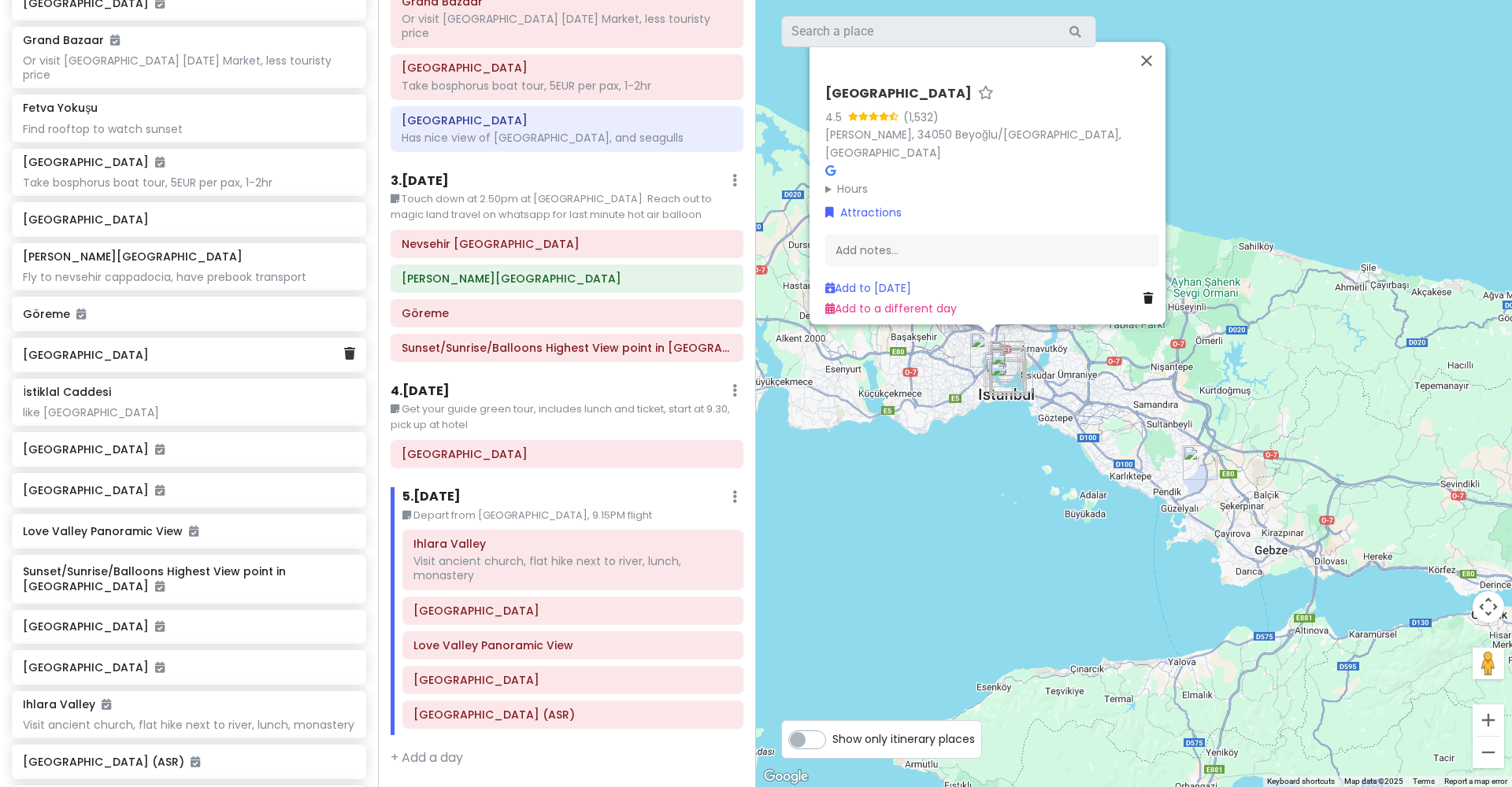
click at [206, 347] on h6 "[GEOGRAPHIC_DATA]" at bounding box center [182, 355] width 320 height 15
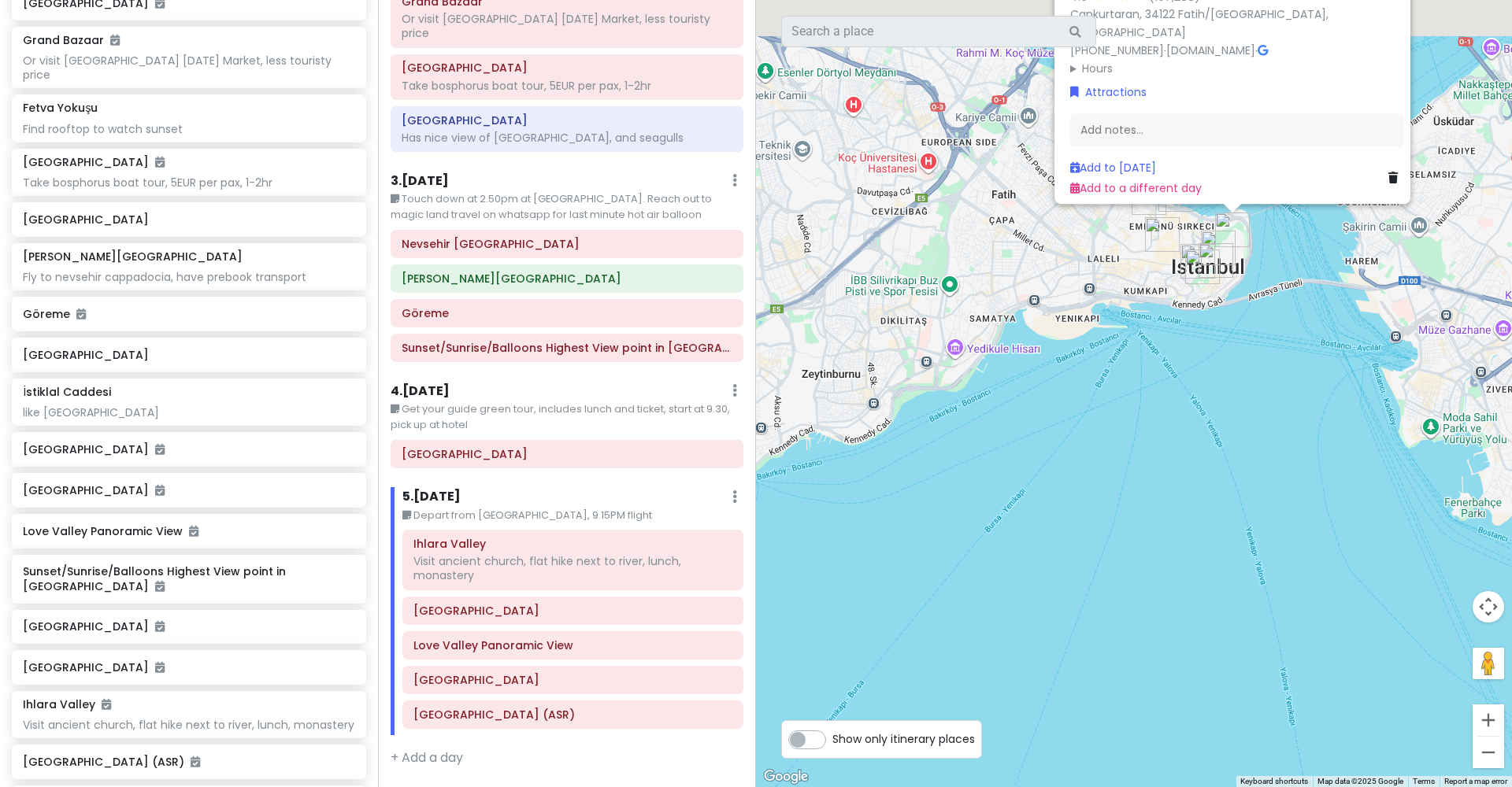
drag, startPoint x: 1059, startPoint y: 282, endPoint x: 876, endPoint y: 496, distance: 281.6
click at [876, 502] on div "Topkapi Palace Museum 4.6 (107,288) Cankurtaran, 34122 Fatih/İstanbul, Türkiye …" at bounding box center [1133, 393] width 756 height 787
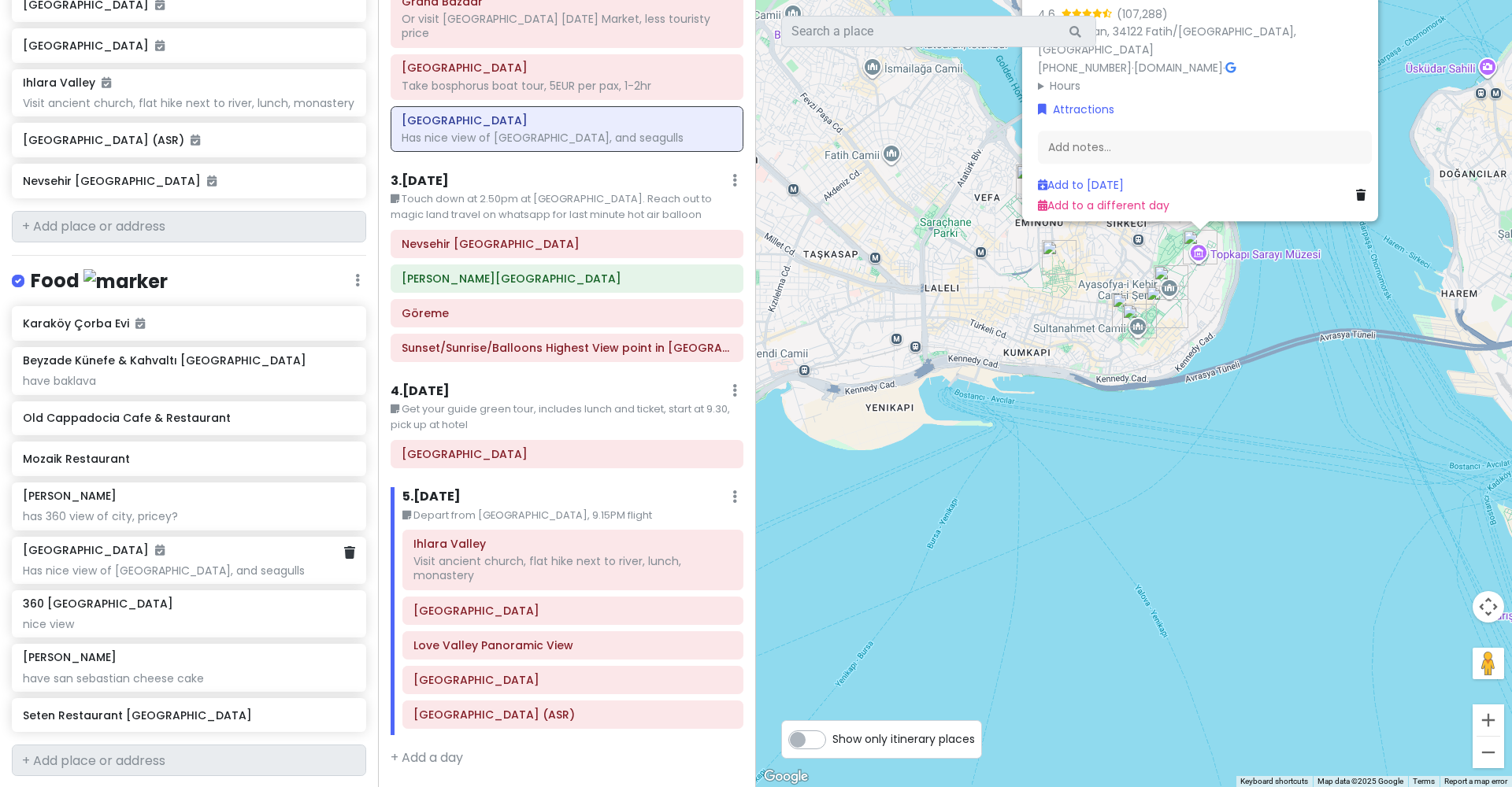
scroll to position [1040, 0]
click at [261, 372] on div "have baklava" at bounding box center [188, 379] width 331 height 15
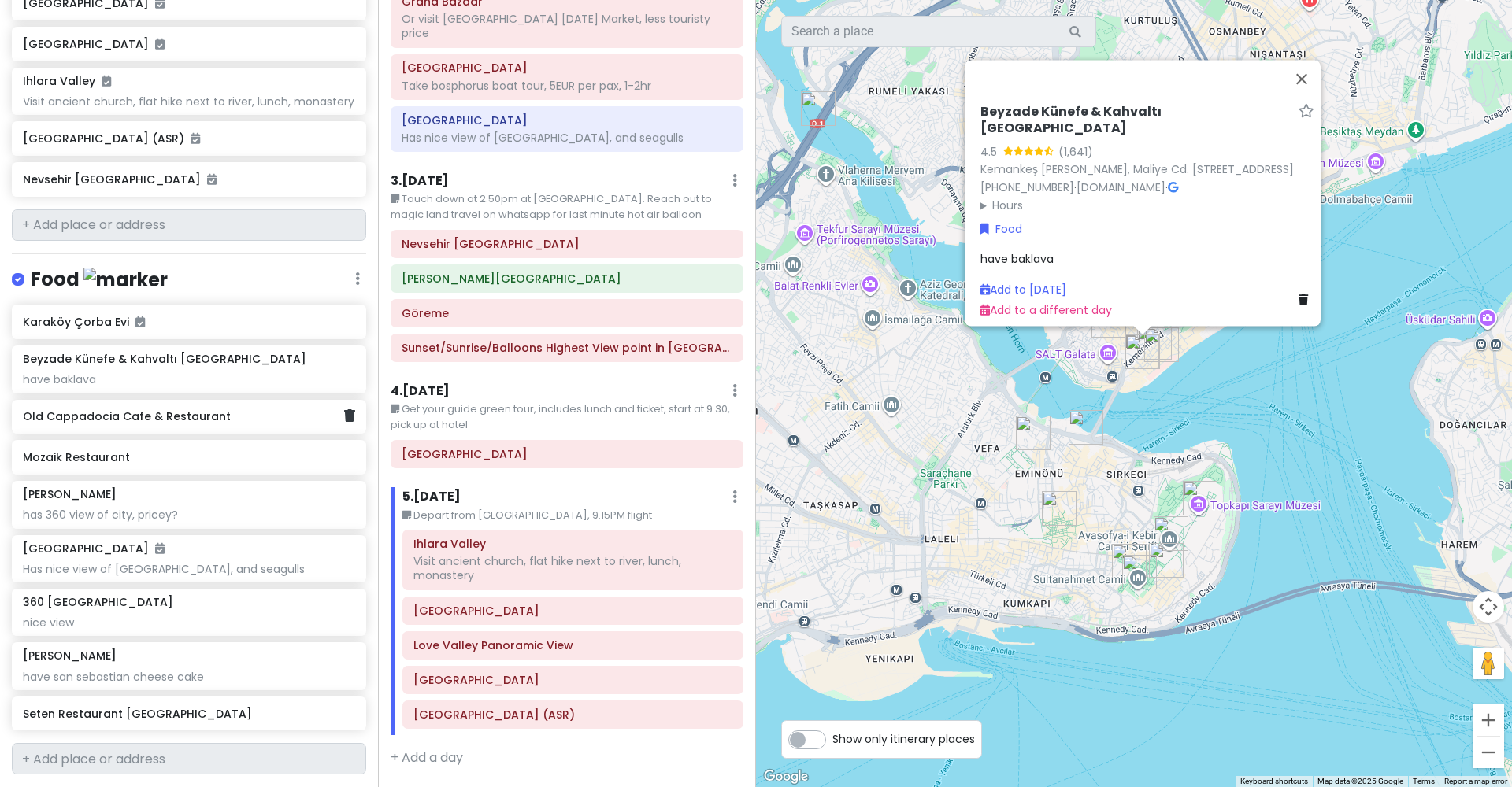
click at [266, 406] on div "Old Cappadocia Cafe & Restaurant" at bounding box center [182, 417] width 320 height 22
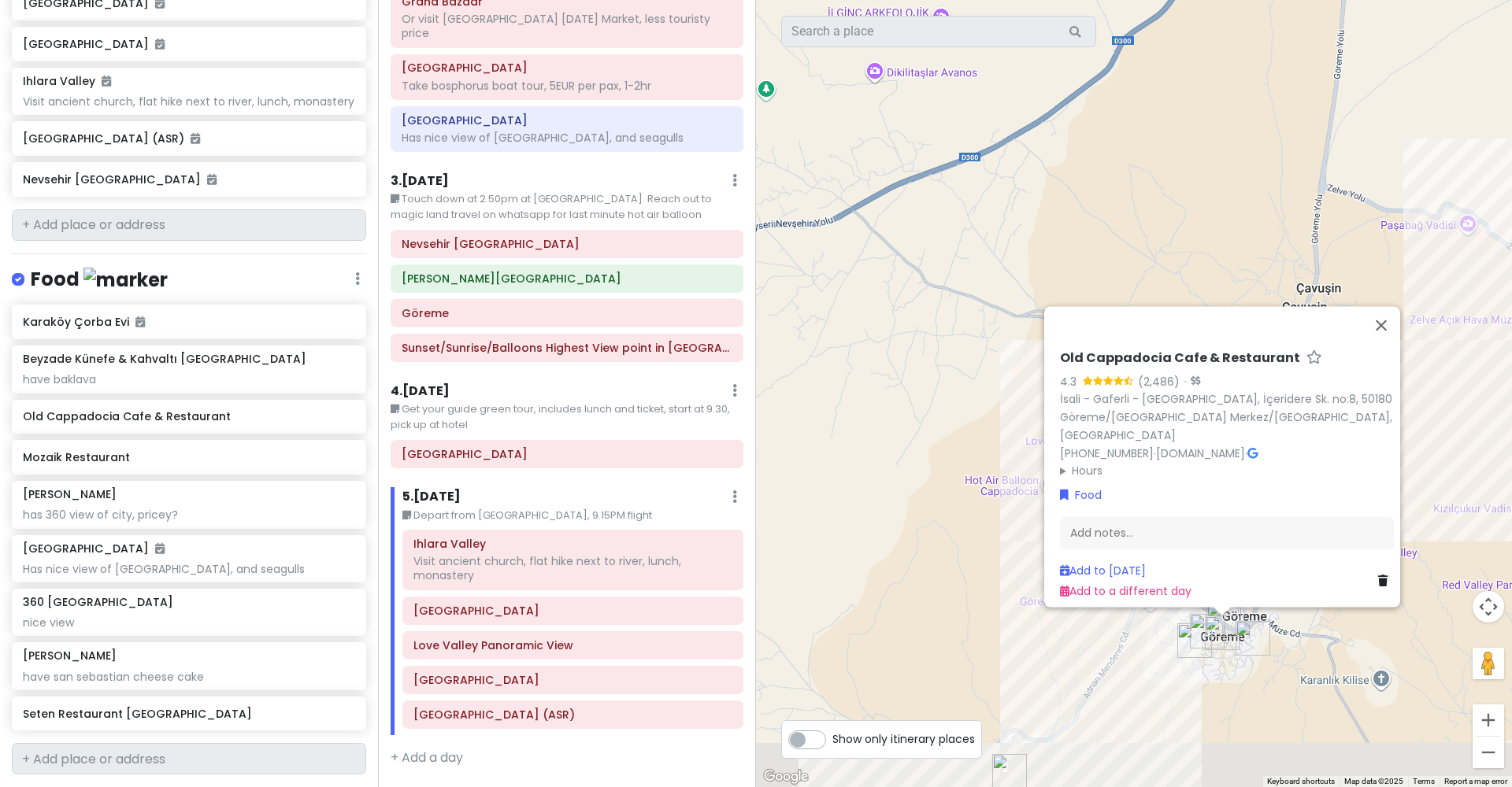
drag, startPoint x: 991, startPoint y: 653, endPoint x: 886, endPoint y: 456, distance: 223.2
click at [885, 456] on div "Old Cappadocia Cafe & Restaurant 4.3 (2,486) · İsali - Gaferli - Avcılar, İçeri…" at bounding box center [1133, 393] width 756 height 787
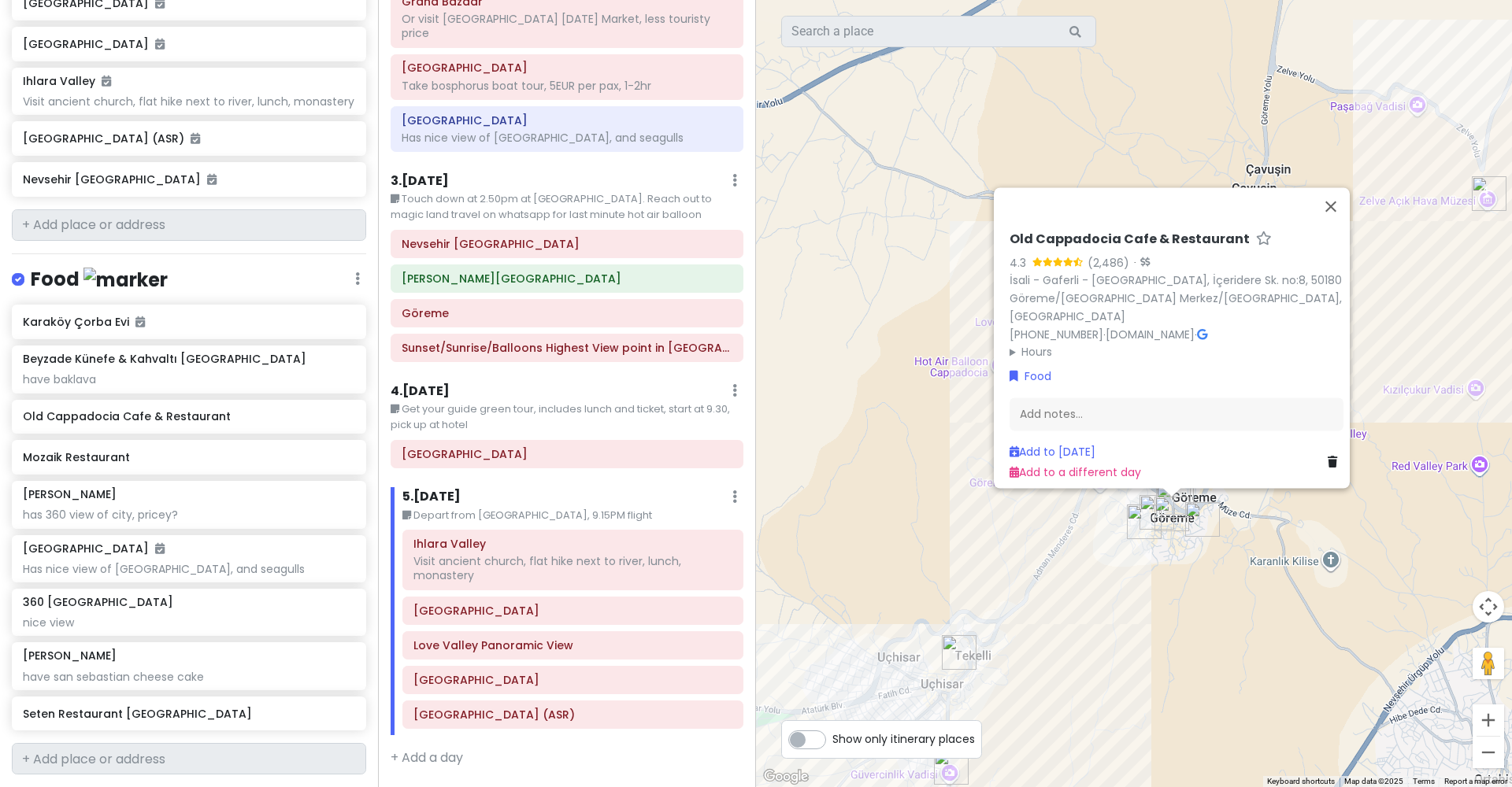
click at [1230, 548] on div "Old Cappadocia Cafe & Restaurant 4.3 (2,486) · İsali - Gaferli - Avcılar, İçeri…" at bounding box center [1133, 393] width 756 height 787
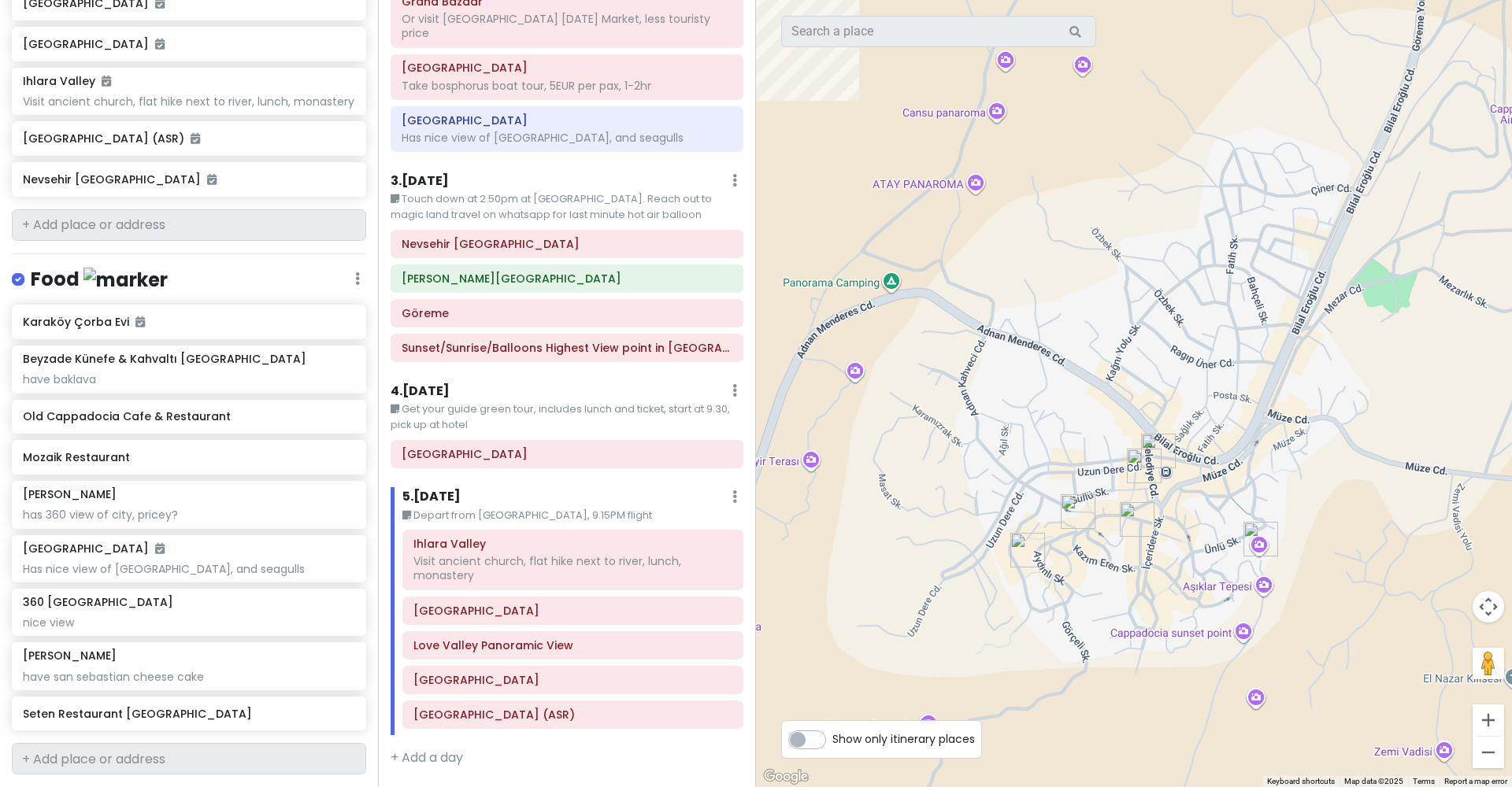
drag, startPoint x: 1208, startPoint y: 580, endPoint x: 1131, endPoint y: 557, distance: 80.4
click at [1129, 562] on div at bounding box center [1133, 393] width 756 height 787
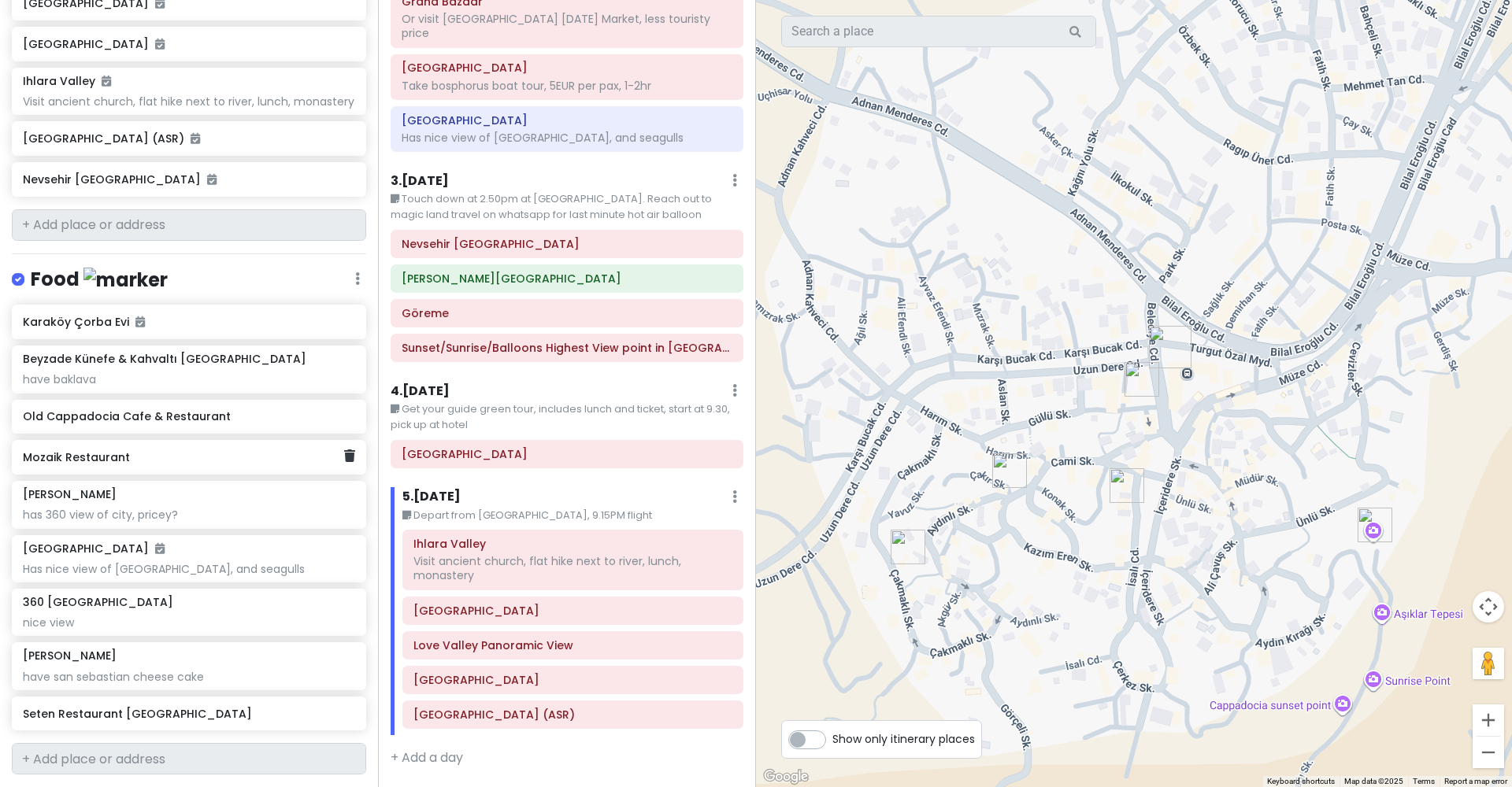
click at [168, 450] on h6 "Mozaik Restaurant" at bounding box center [182, 458] width 320 height 15
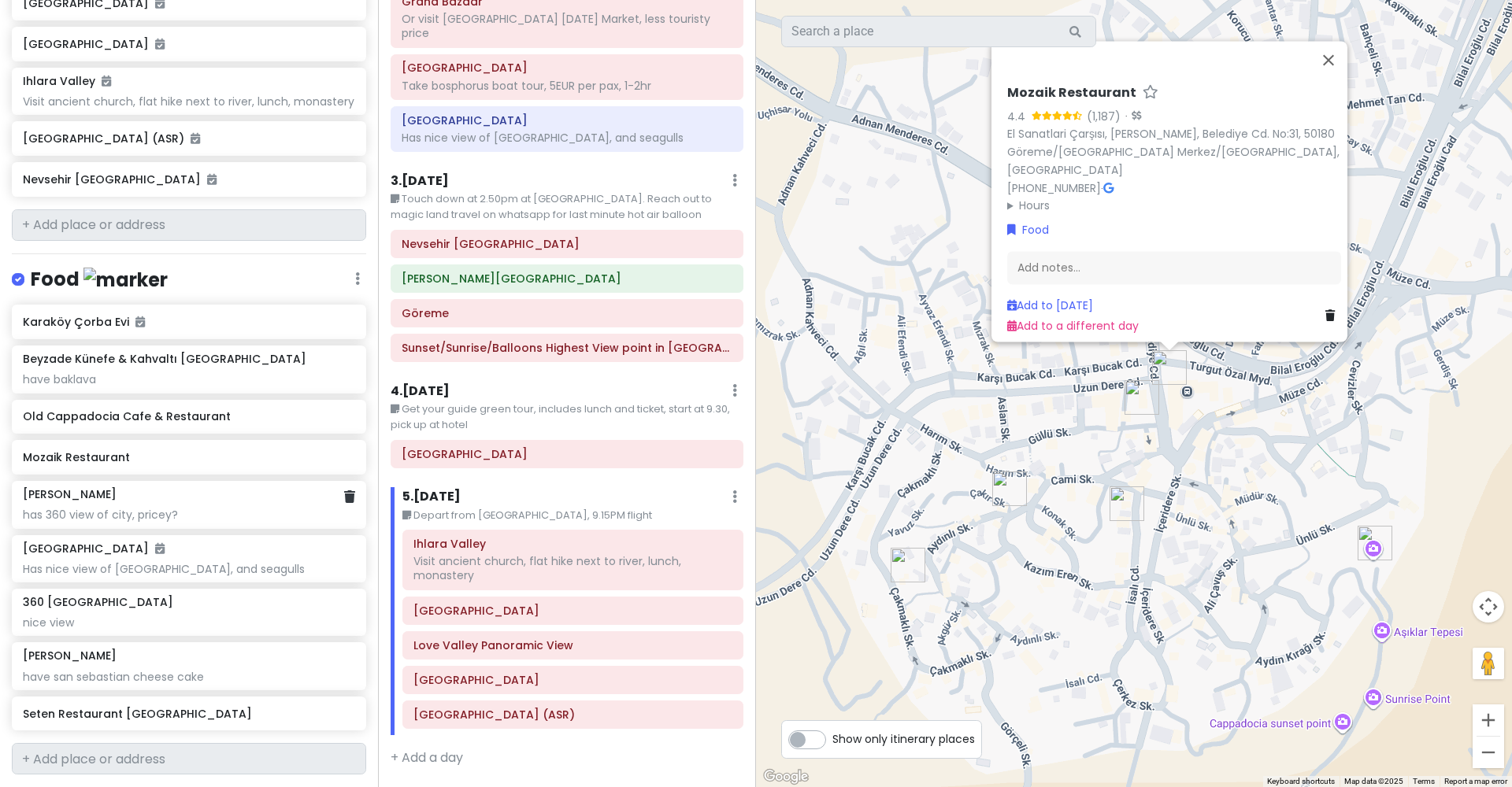
click at [193, 487] on div "[PERSON_NAME]" at bounding box center [188, 494] width 331 height 15
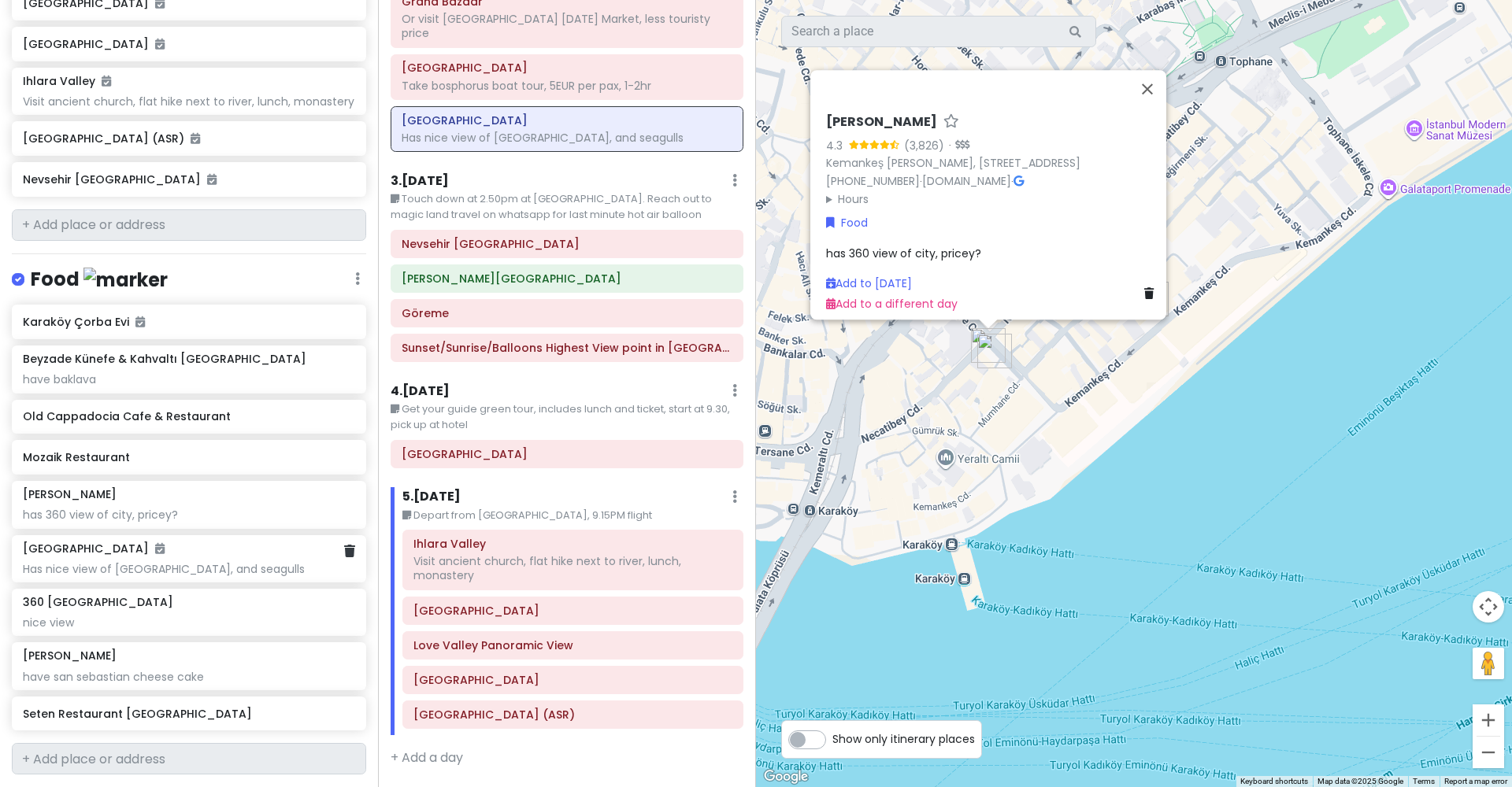
click at [205, 562] on div "Has nice view of [GEOGRAPHIC_DATA], and seagulls" at bounding box center [188, 569] width 331 height 15
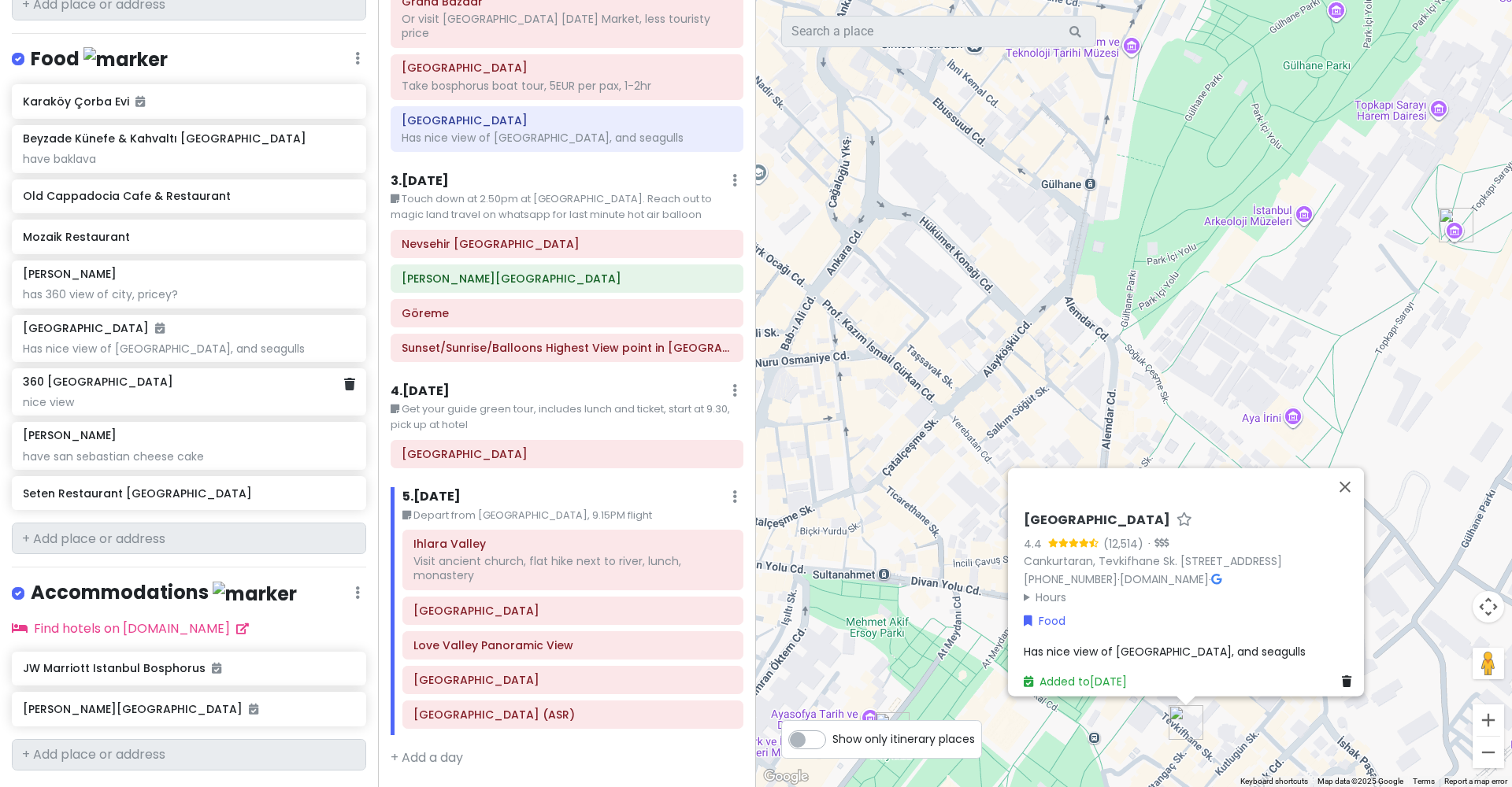
scroll to position [1258, 0]
click at [252, 484] on div "Seten Restaurant [GEOGRAPHIC_DATA]" at bounding box center [182, 495] width 320 height 22
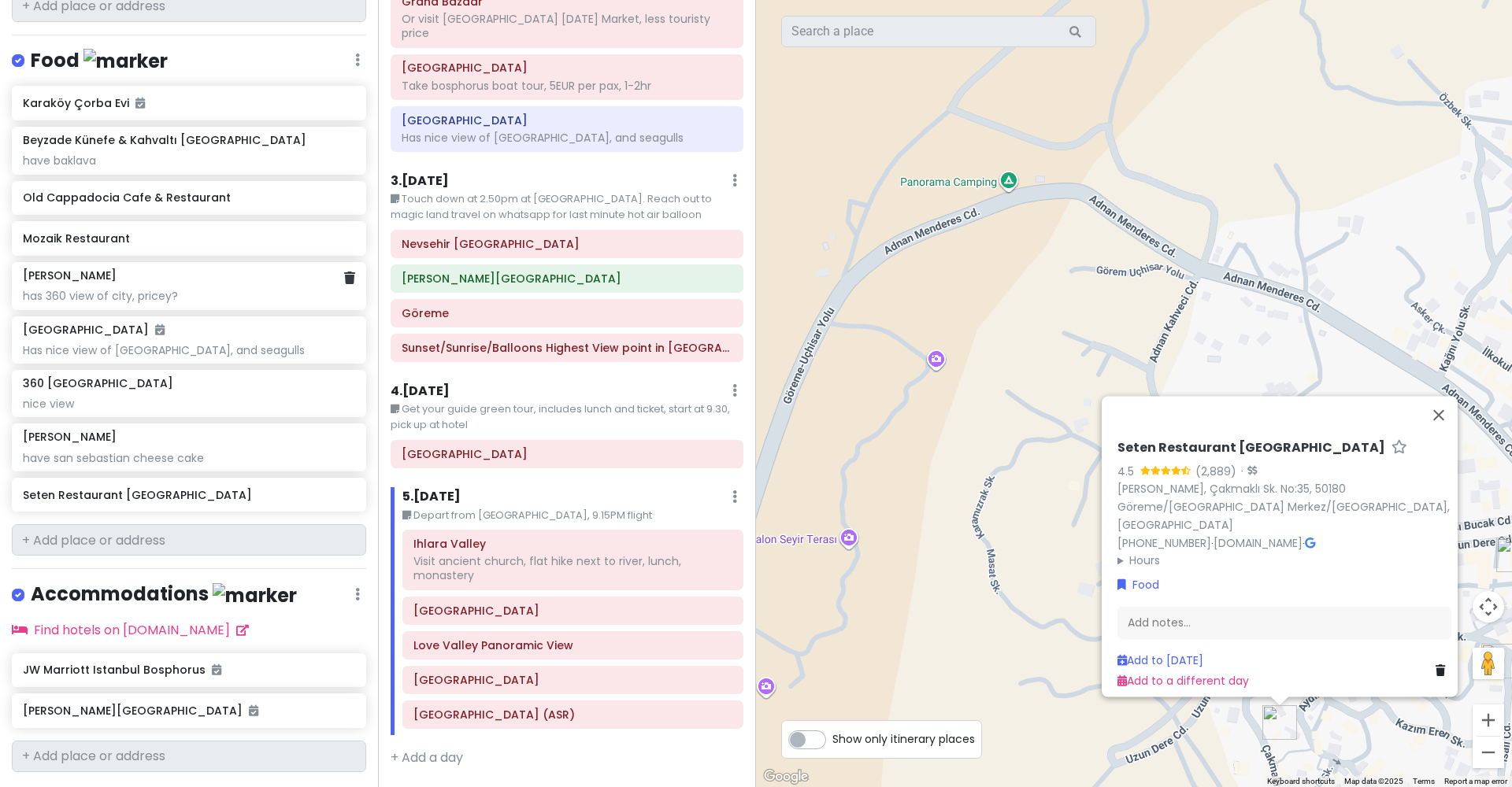
click at [267, 289] on div "has 360 view of city, pricey?" at bounding box center [188, 296] width 331 height 15
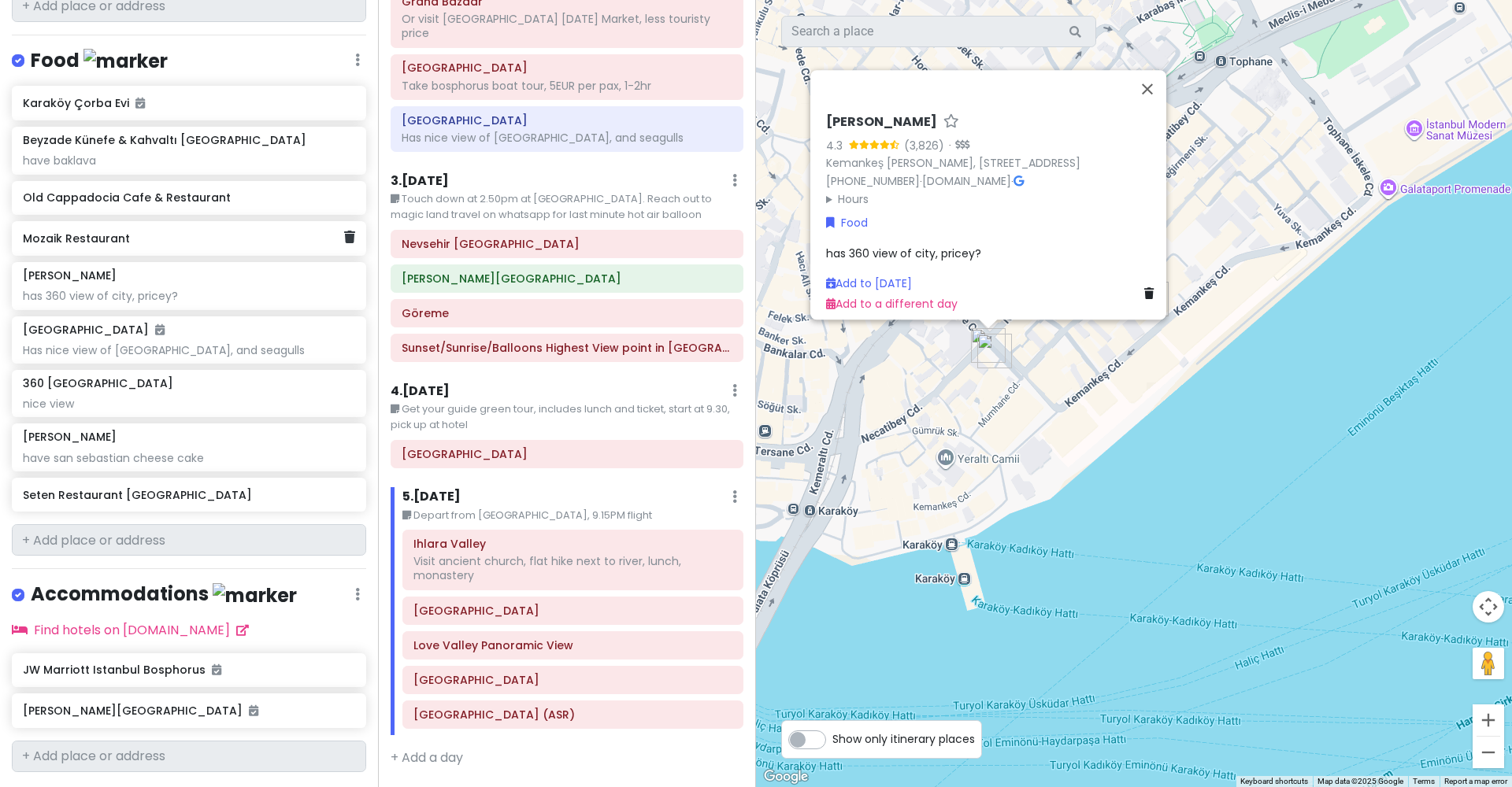
click at [276, 221] on div "Mozaik Restaurant" at bounding box center [189, 238] width 354 height 35
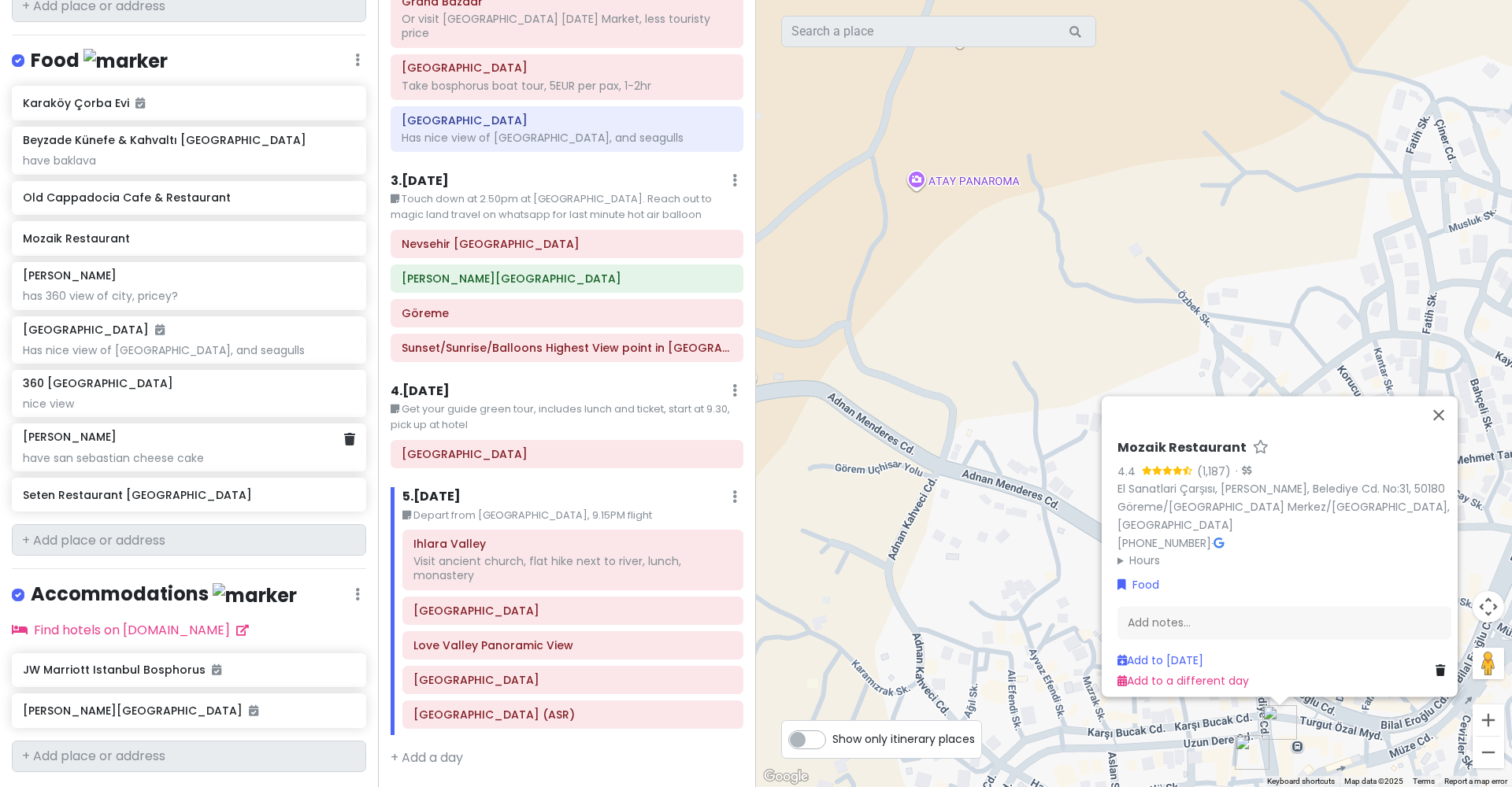
click at [225, 430] on div "Viyana Kahvesi have san sebastian cheese cake" at bounding box center [188, 447] width 331 height 35
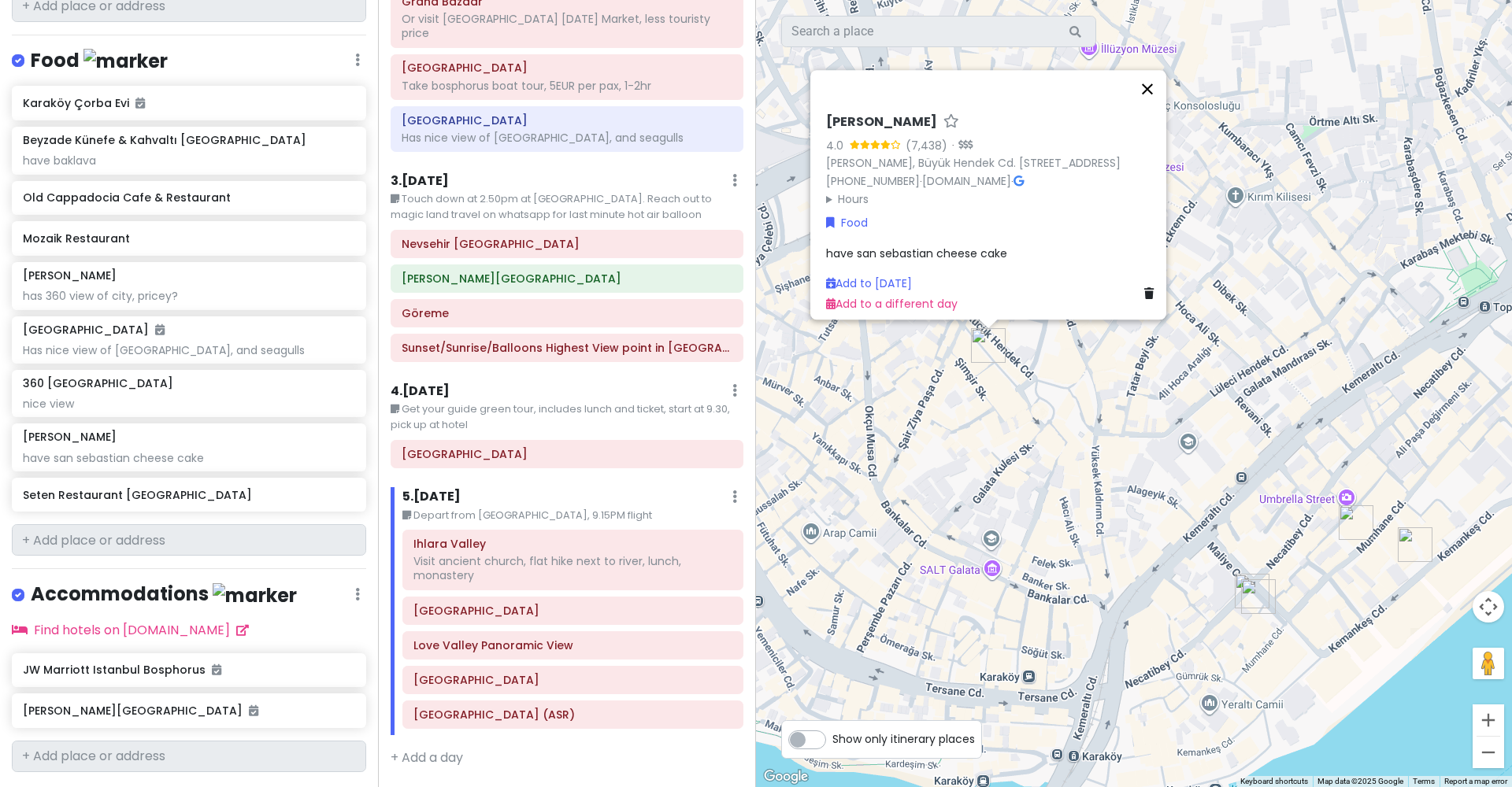
click at [1166, 70] on button "Close" at bounding box center [1147, 88] width 37 height 37
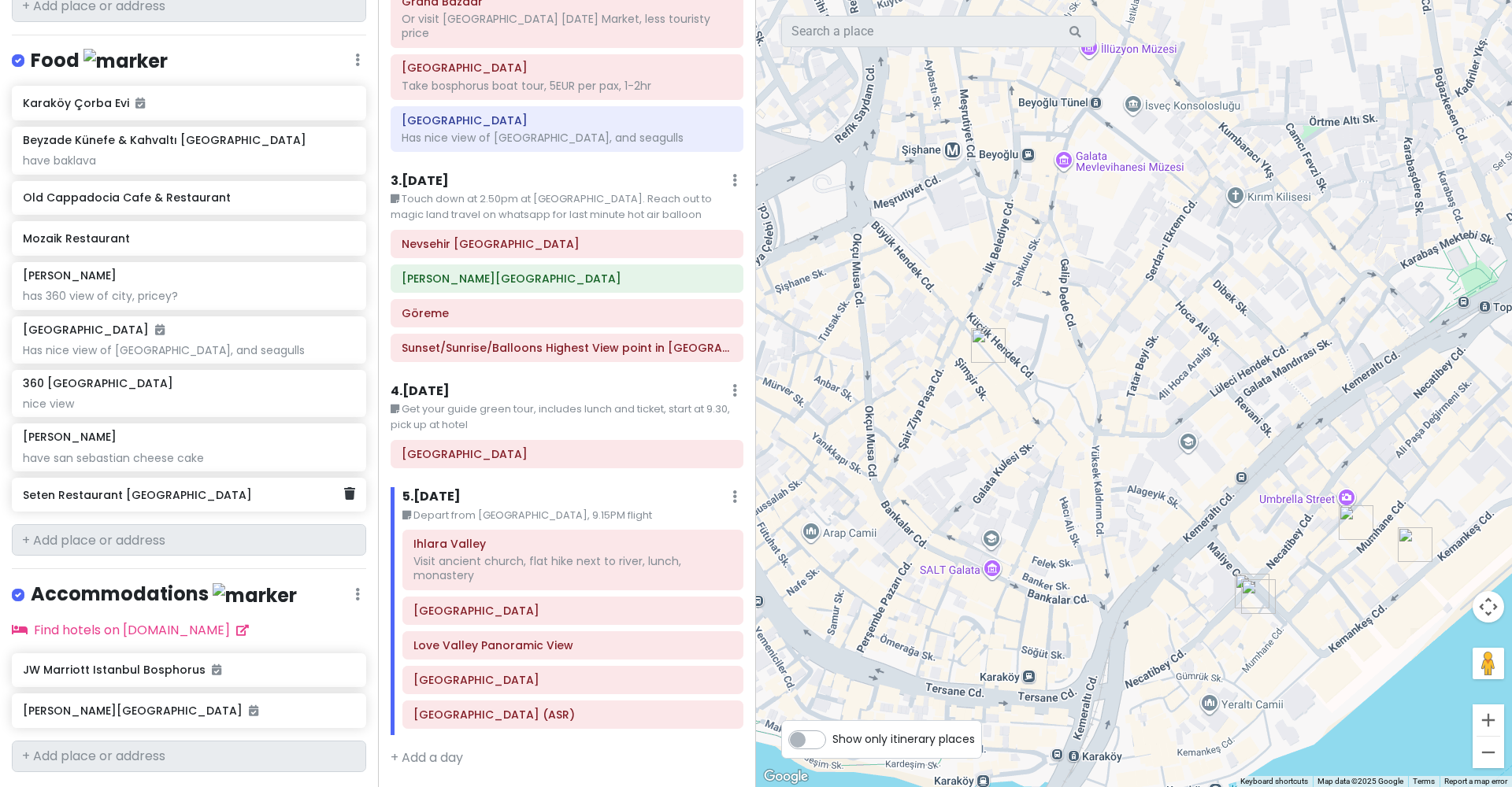
click at [190, 488] on h6 "Seten Restaurant [GEOGRAPHIC_DATA]" at bounding box center [182, 495] width 320 height 15
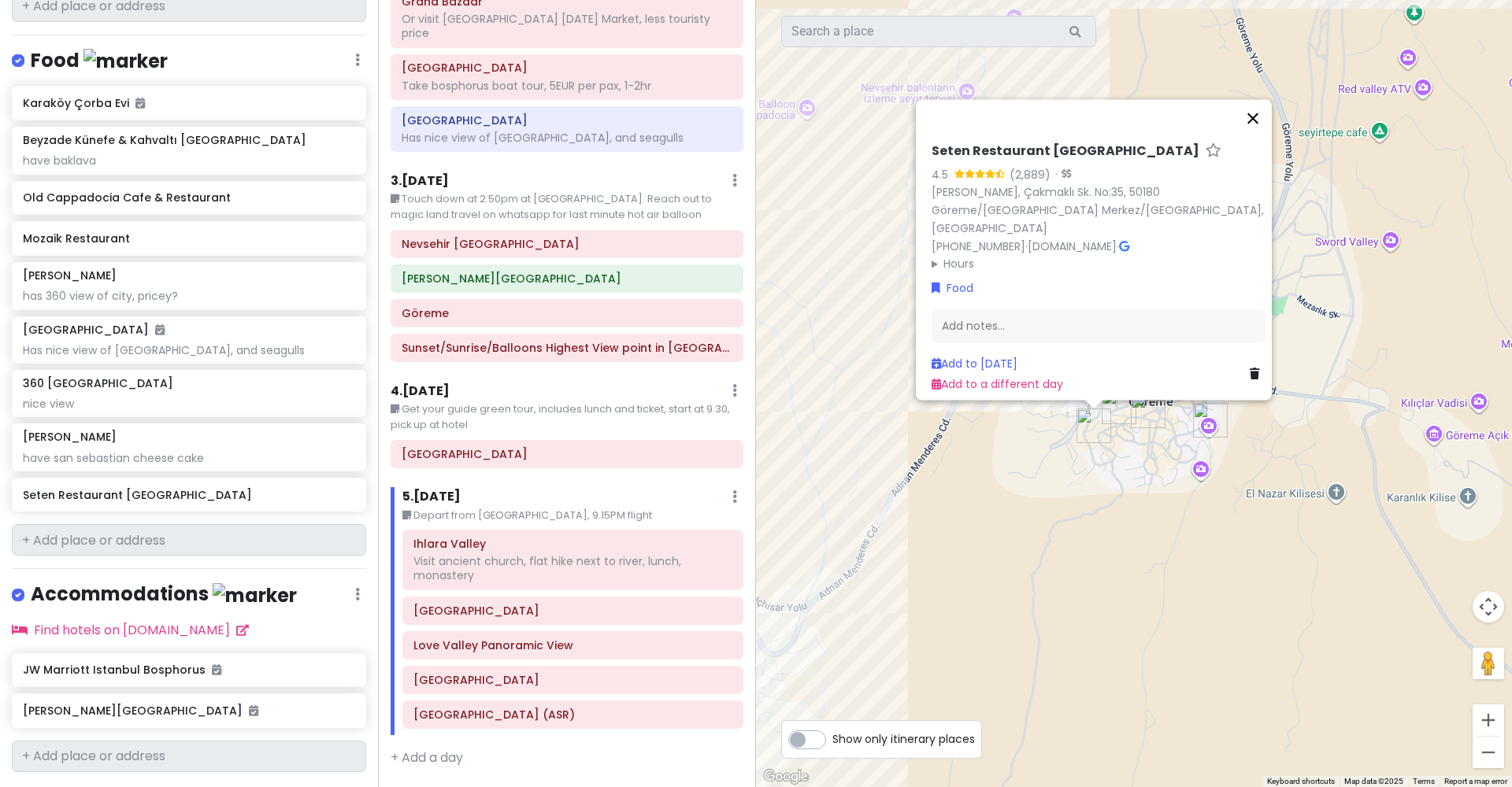
click at [1261, 137] on button "Close" at bounding box center [1252, 118] width 37 height 37
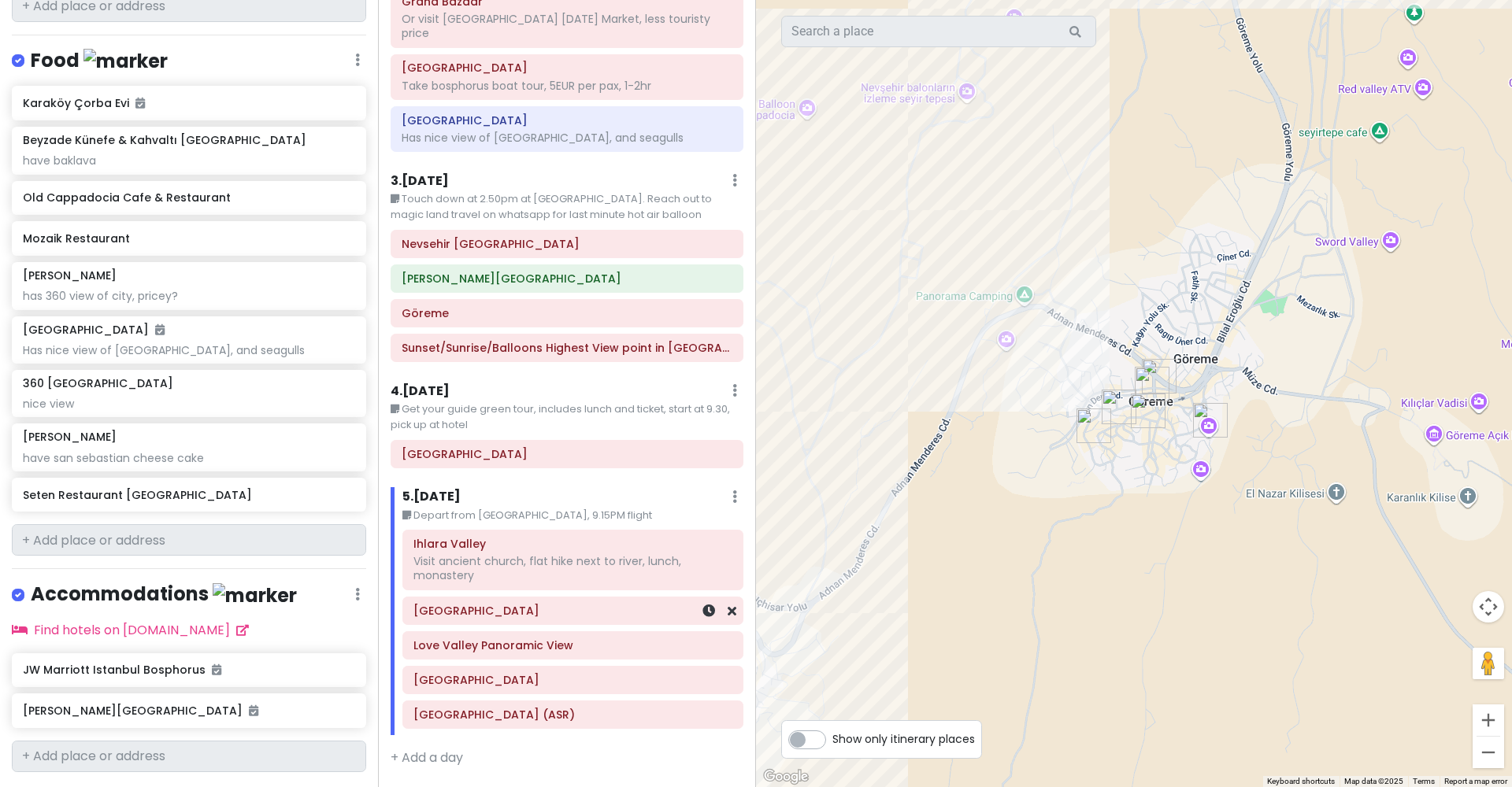
click at [501, 597] on div "[GEOGRAPHIC_DATA]" at bounding box center [573, 610] width 339 height 26
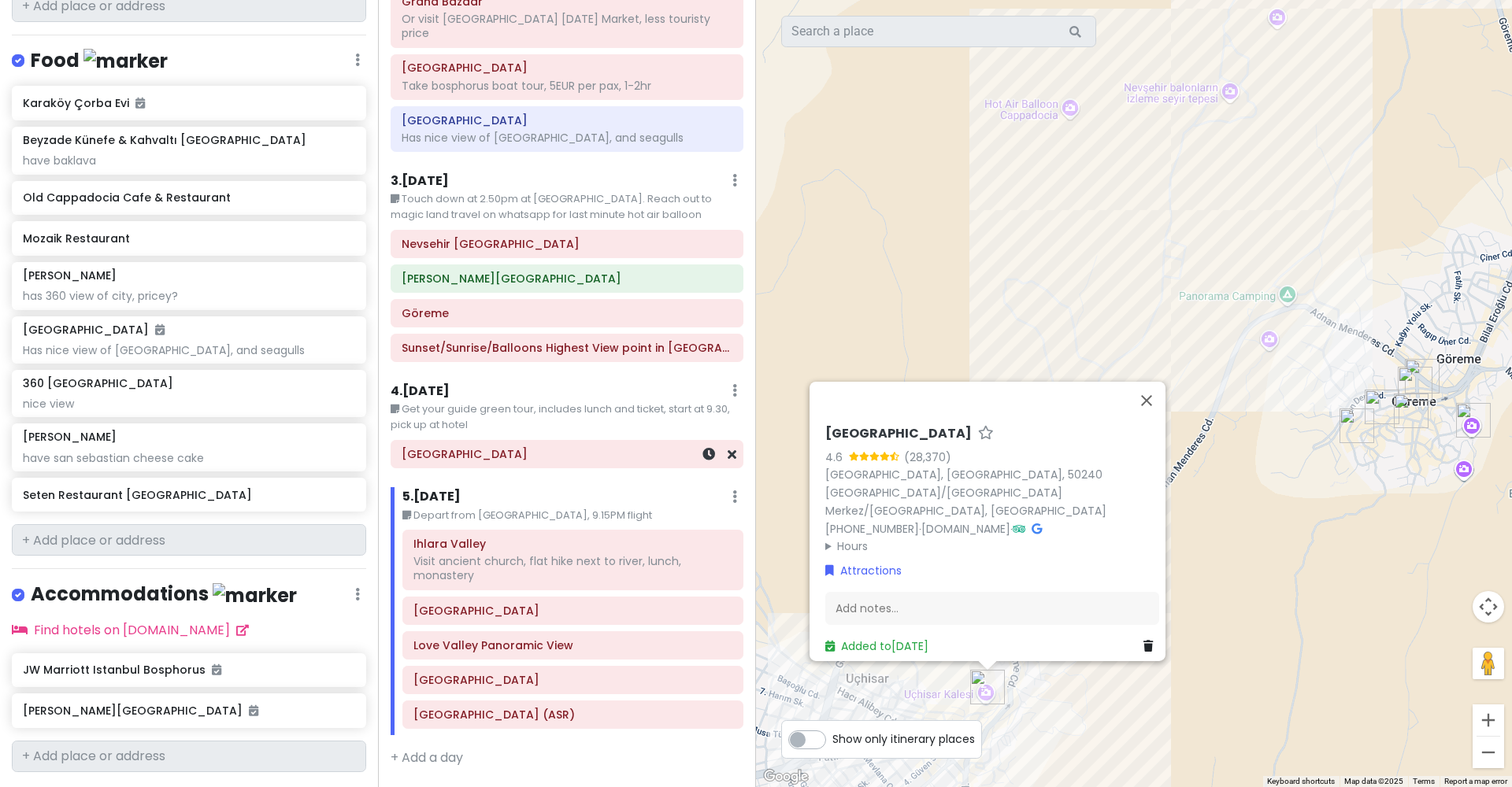
click at [661, 443] on div "[GEOGRAPHIC_DATA]" at bounding box center [567, 454] width 330 height 22
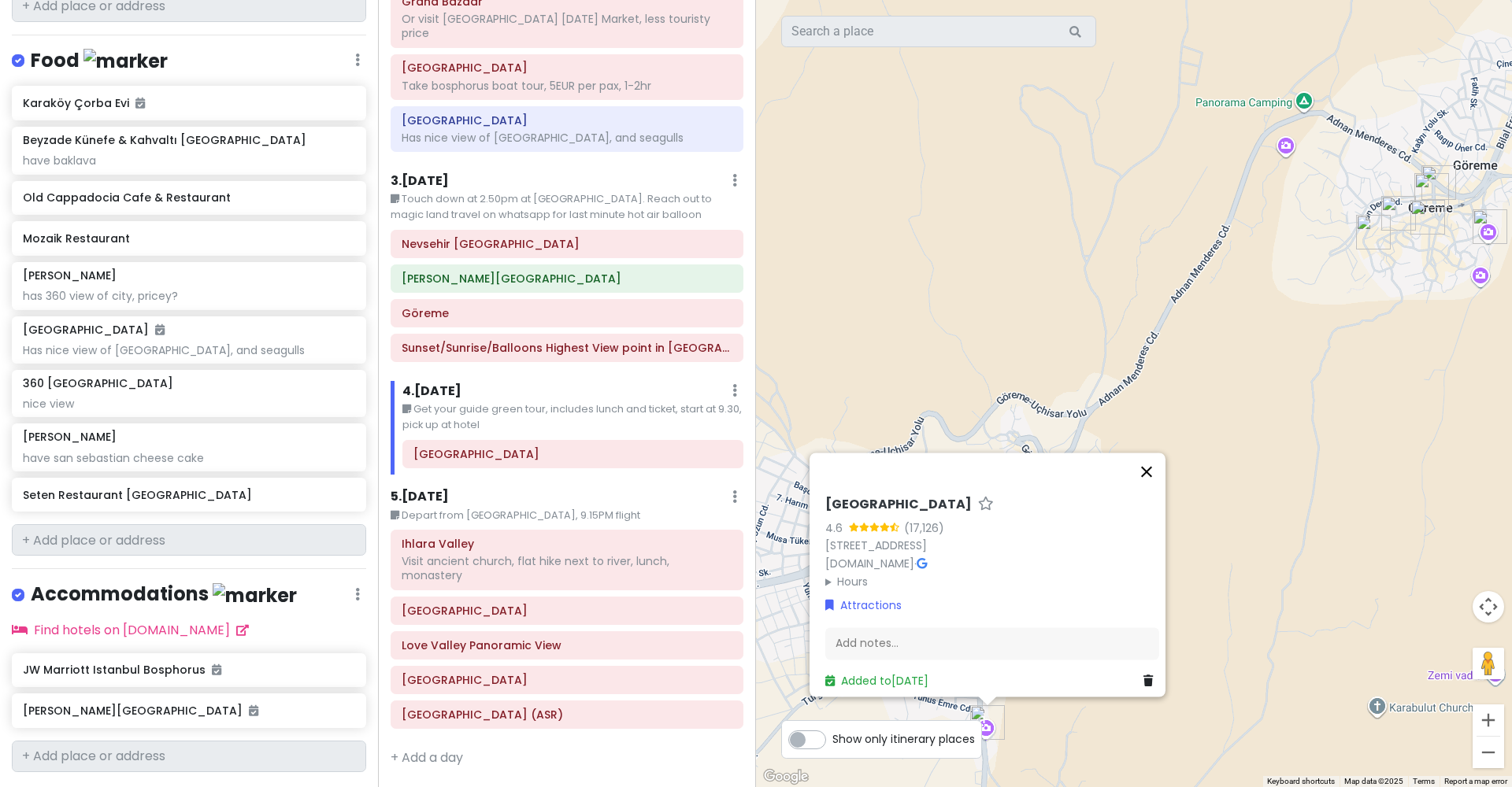
click at [1150, 462] on button "Close" at bounding box center [1146, 471] width 37 height 37
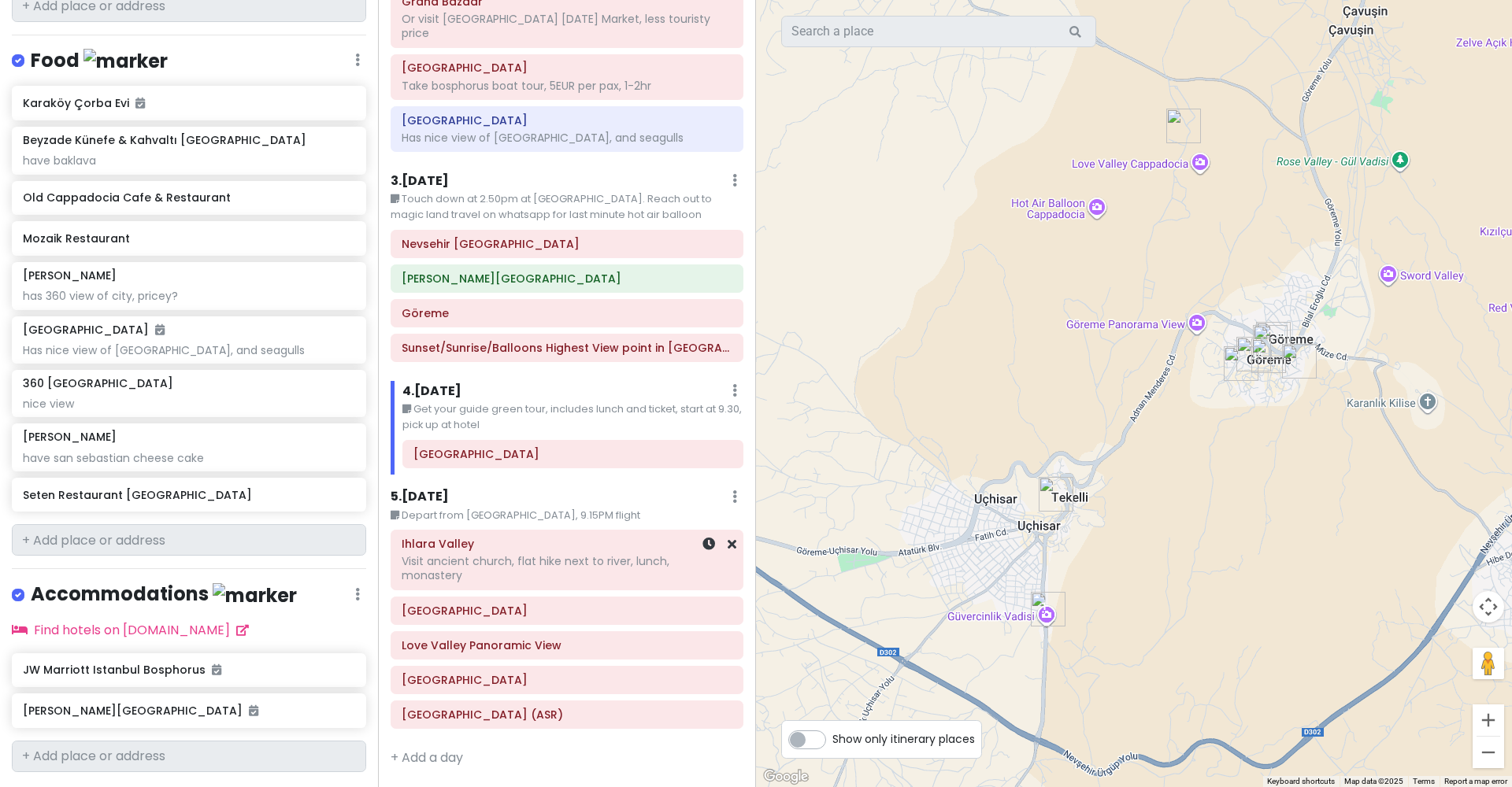
click at [595, 554] on div "Visit ancient church, flat hike next to river, lunch, monastery" at bounding box center [567, 567] width 330 height 28
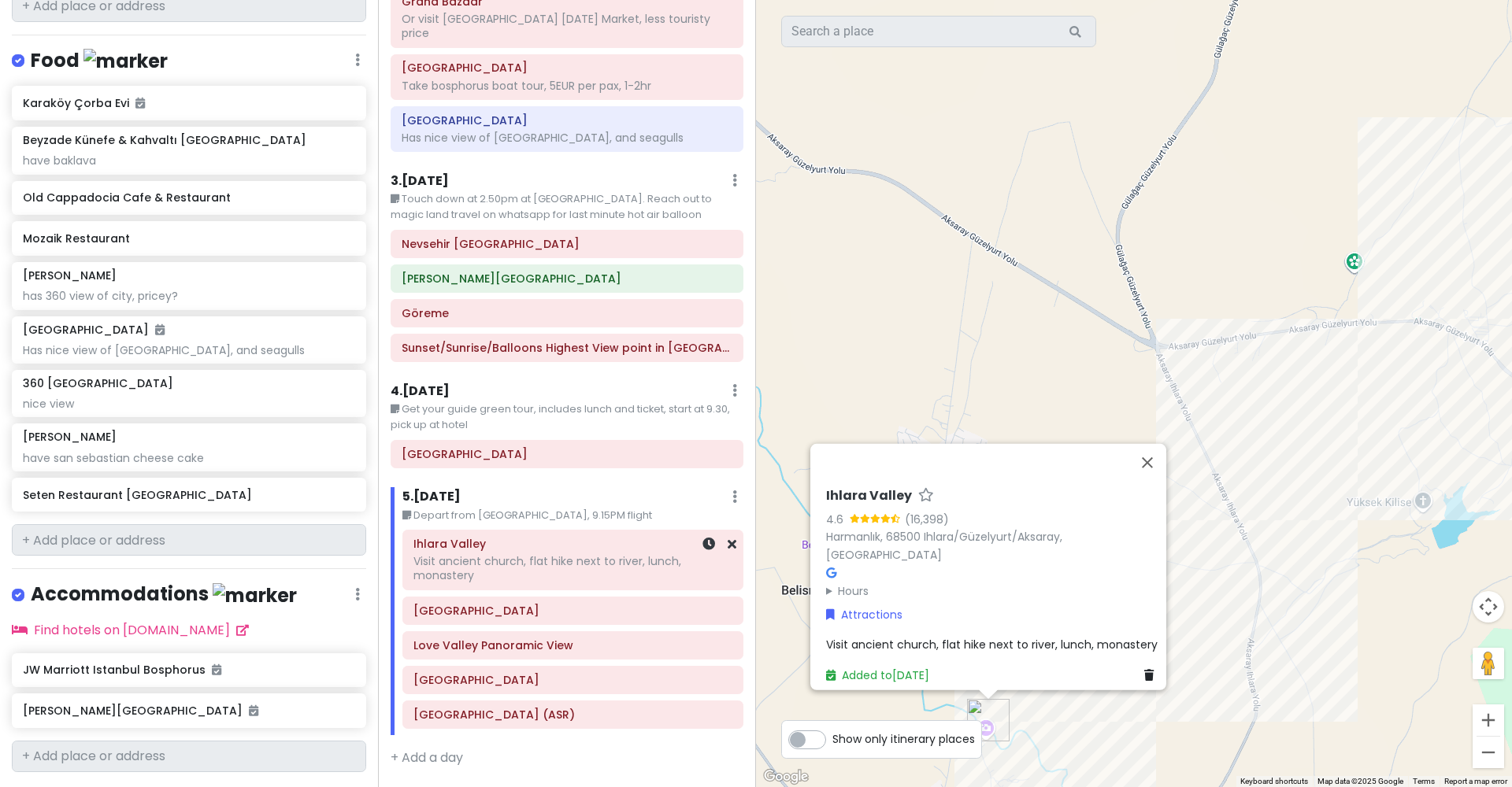
click at [673, 554] on div "Visit ancient church, flat hike next to river, lunch, monastery" at bounding box center [572, 567] width 318 height 28
click at [732, 537] on icon at bounding box center [731, 544] width 8 height 13
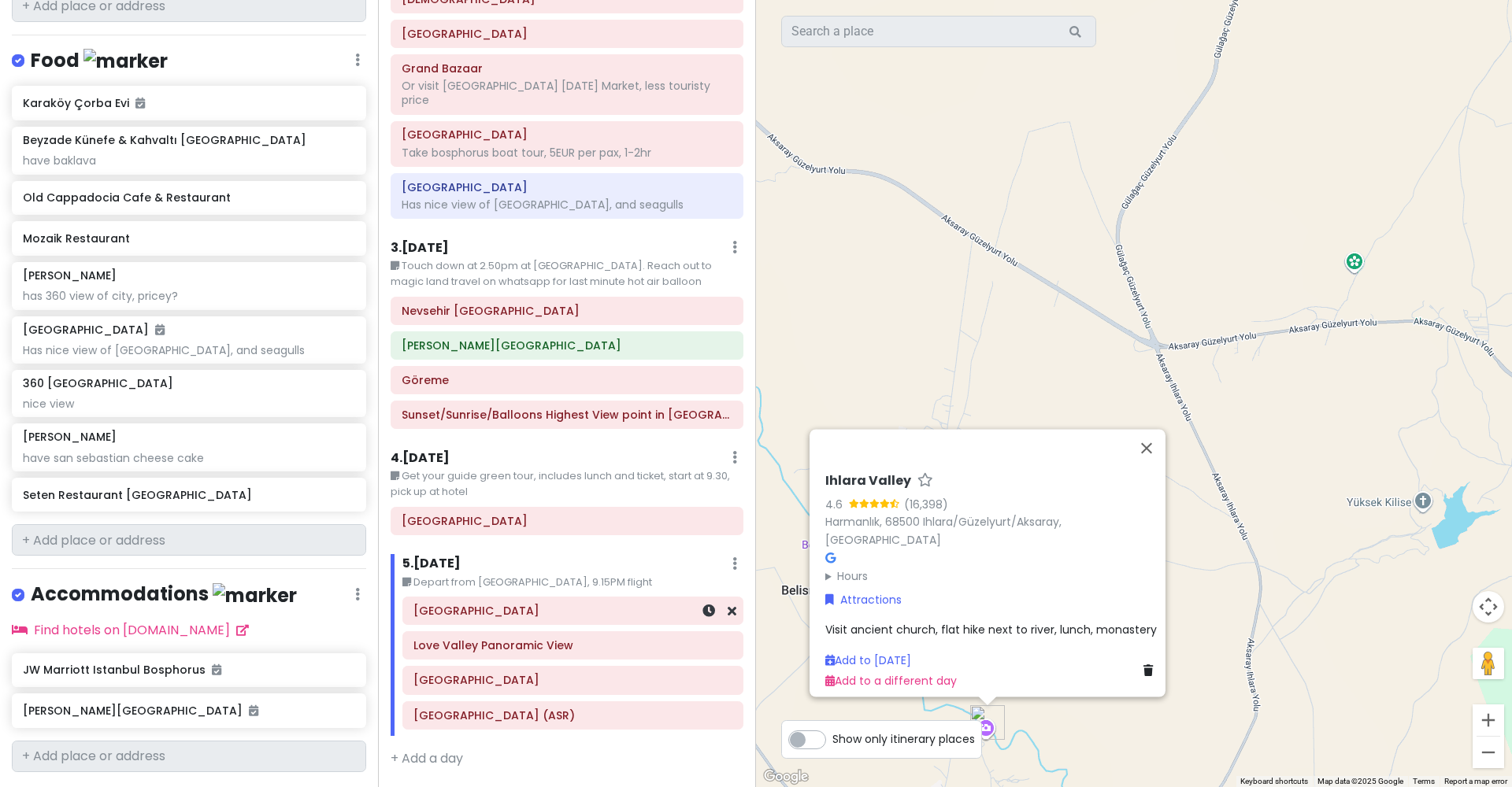
click at [594, 604] on h6 "[GEOGRAPHIC_DATA]" at bounding box center [572, 611] width 318 height 15
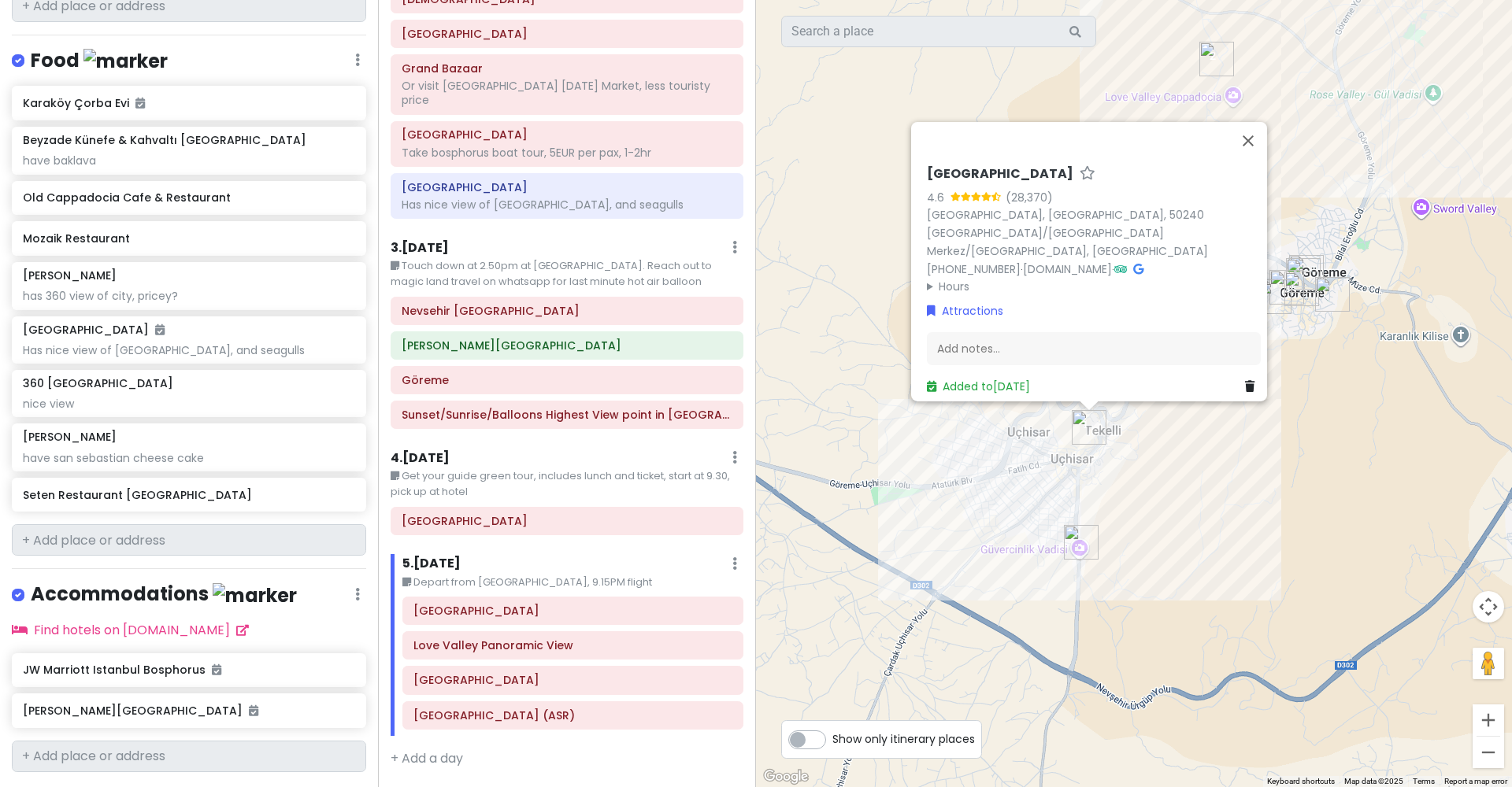
drag, startPoint x: 1017, startPoint y: 485, endPoint x: 824, endPoint y: 565, distance: 208.9
click at [824, 566] on div "Uchisar Castle 4.6 (28,370) Uçhisar, Tekelli, 50240 Uçhisar/Nevşehir Merkez/Nev…" at bounding box center [1133, 393] width 756 height 787
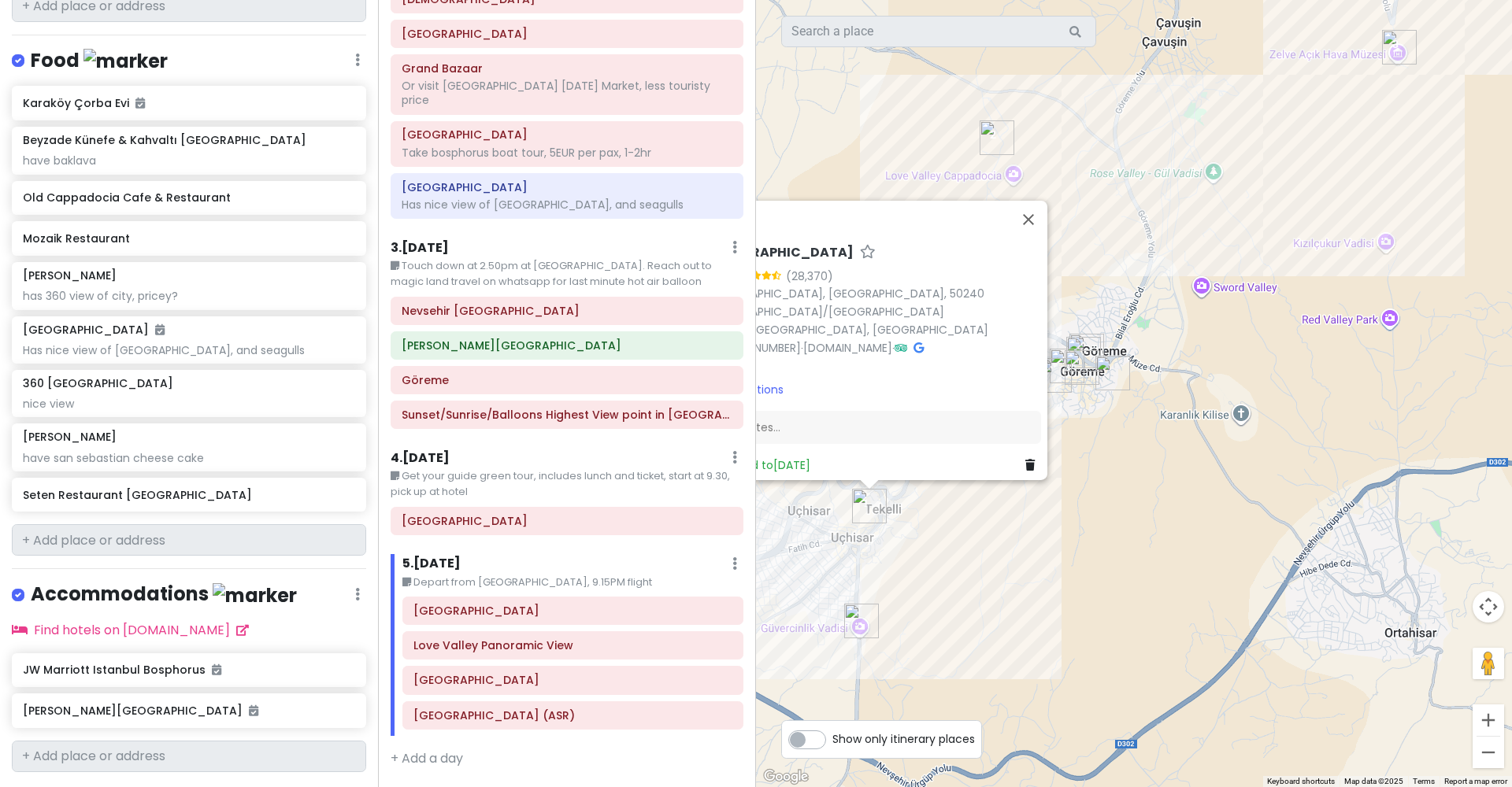
drag, startPoint x: 1148, startPoint y: 502, endPoint x: 947, endPoint y: 569, distance: 211.9
click at [947, 569] on div "Uchisar Castle 4.6 (28,370) Uçhisar, Tekelli, 50240 Uçhisar/Nevşehir Merkez/Nev…" at bounding box center [1133, 393] width 756 height 787
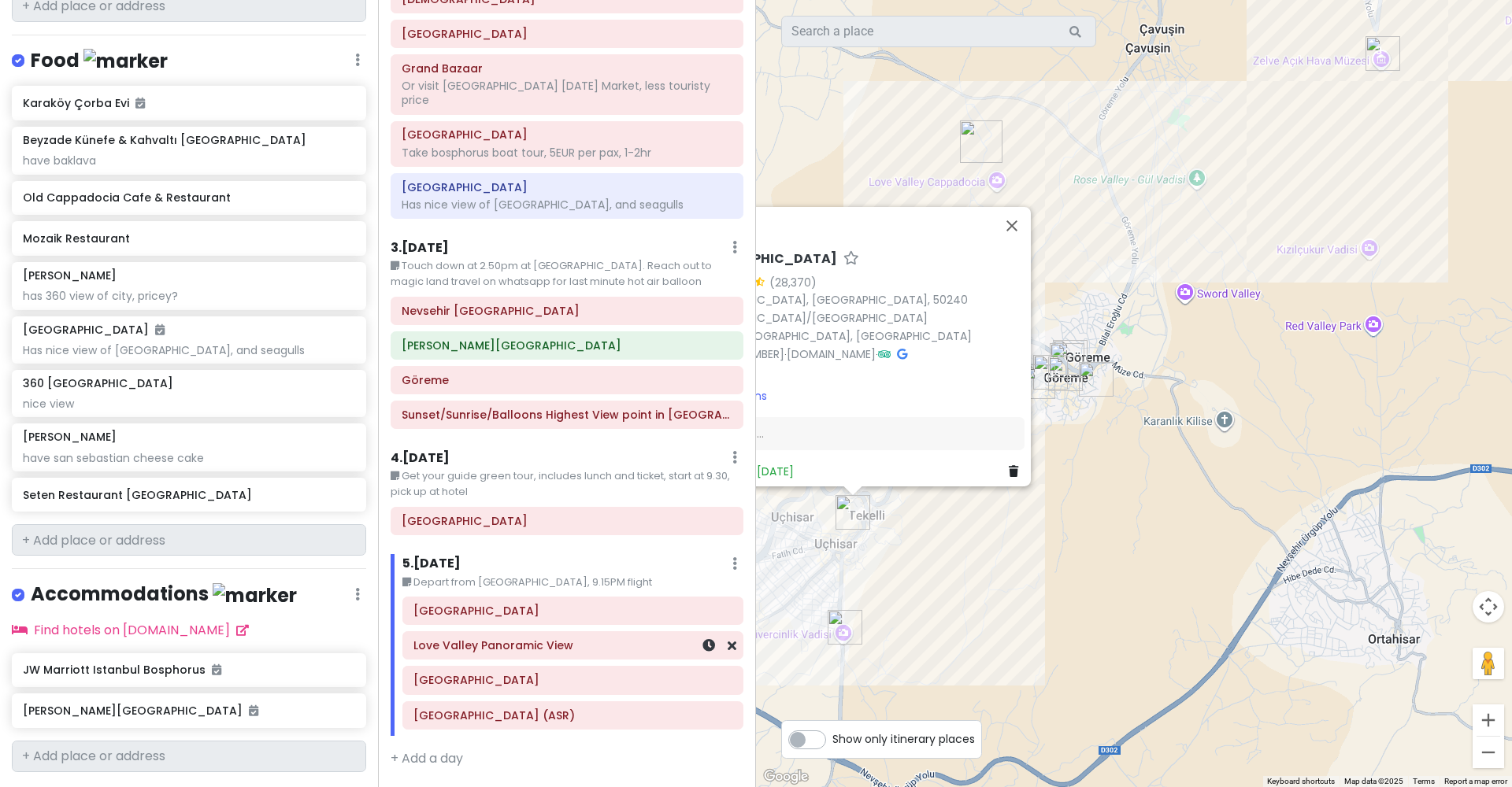
click at [566, 635] on div "Love Valley Panoramic View" at bounding box center [572, 646] width 318 height 22
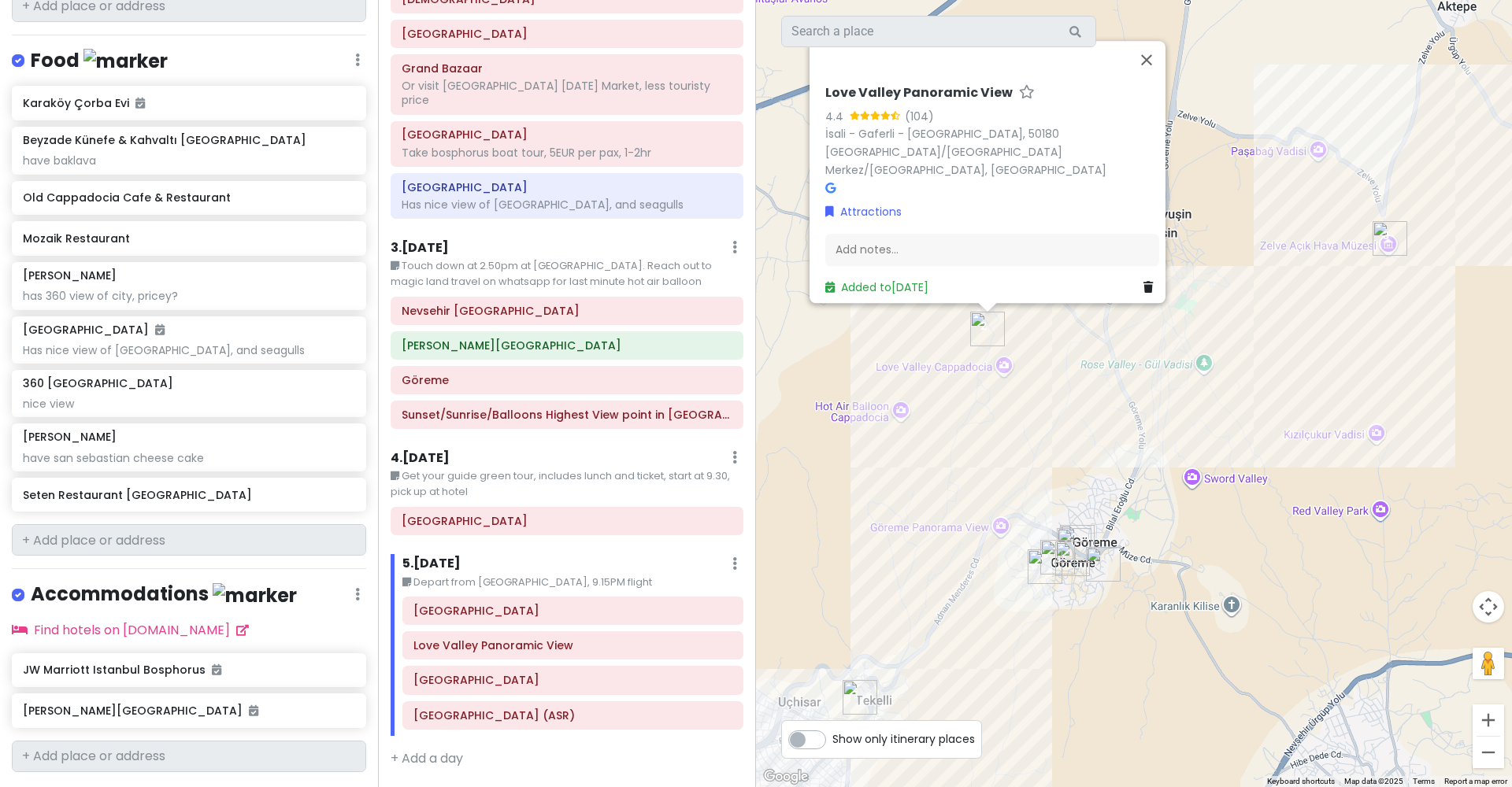
click at [1034, 433] on div "Love Valley Panoramic View 4.4 (104) İsali - Gaferli - Avcılar, 50180 Uçhisar/N…" at bounding box center [1133, 393] width 756 height 787
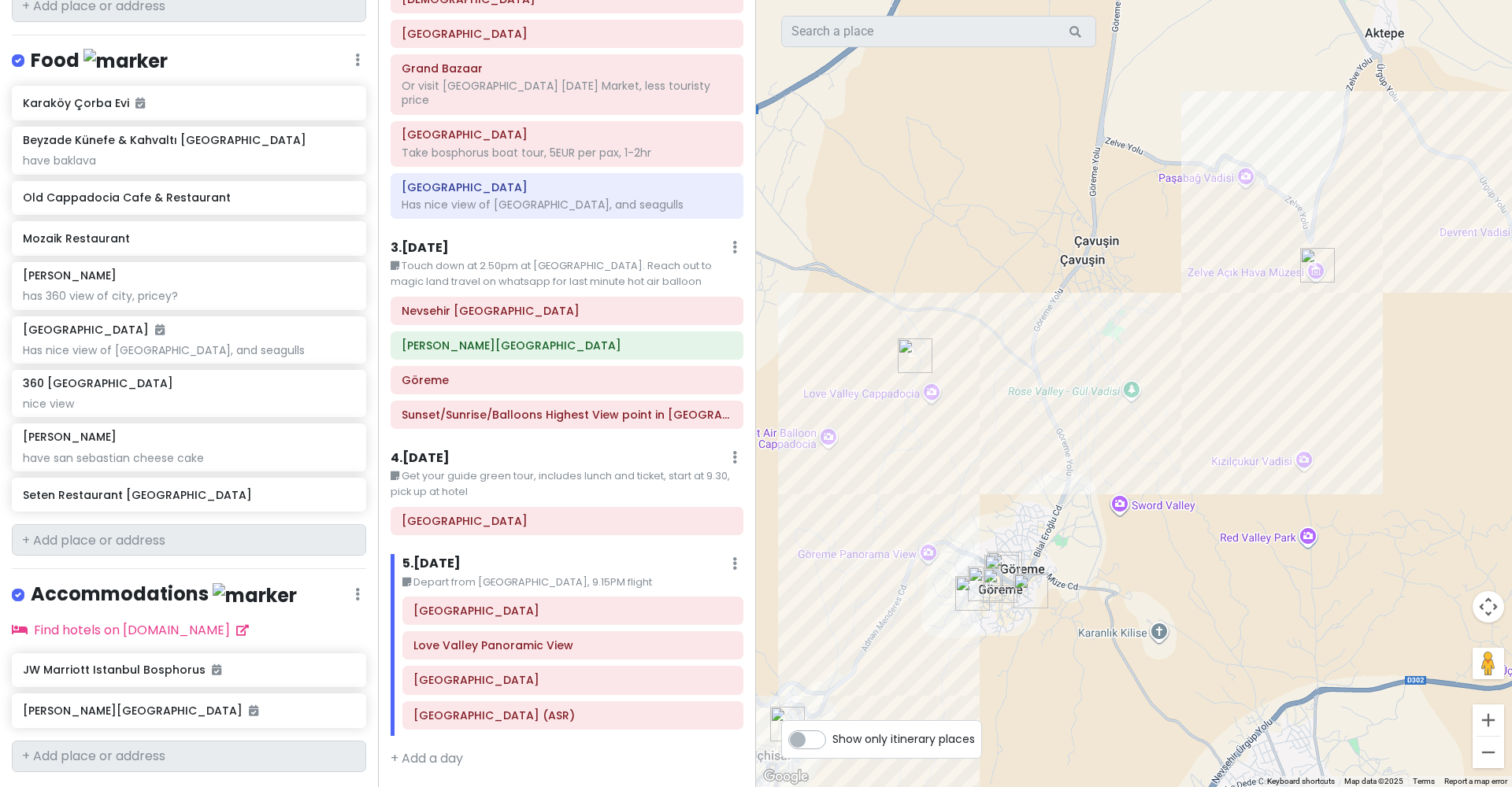
drag, startPoint x: 1079, startPoint y: 407, endPoint x: 931, endPoint y: 450, distance: 154.1
click at [931, 450] on div at bounding box center [1133, 393] width 756 height 787
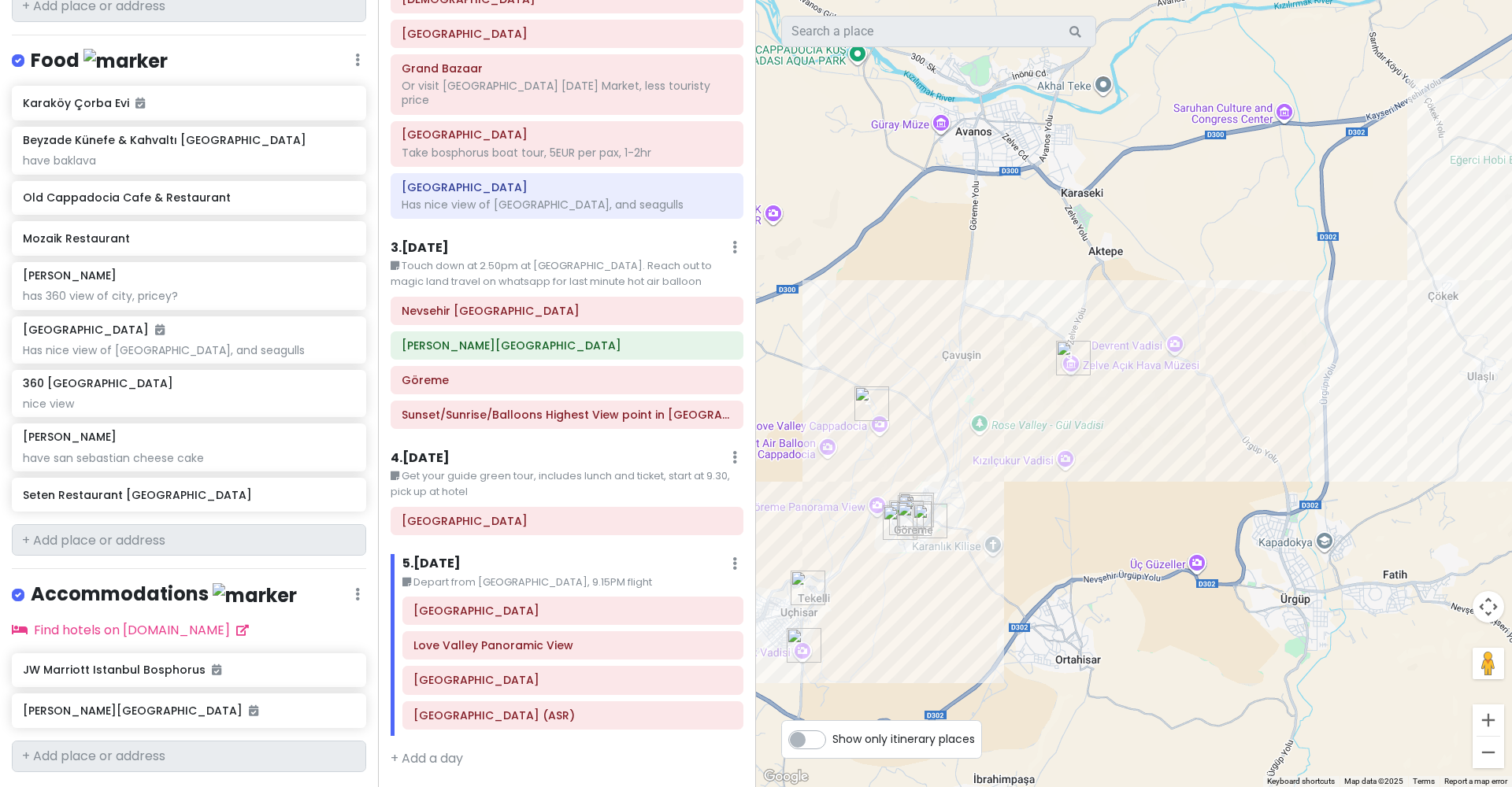
click at [1076, 357] on img "Zelve Open Air Museum" at bounding box center [1073, 358] width 35 height 35
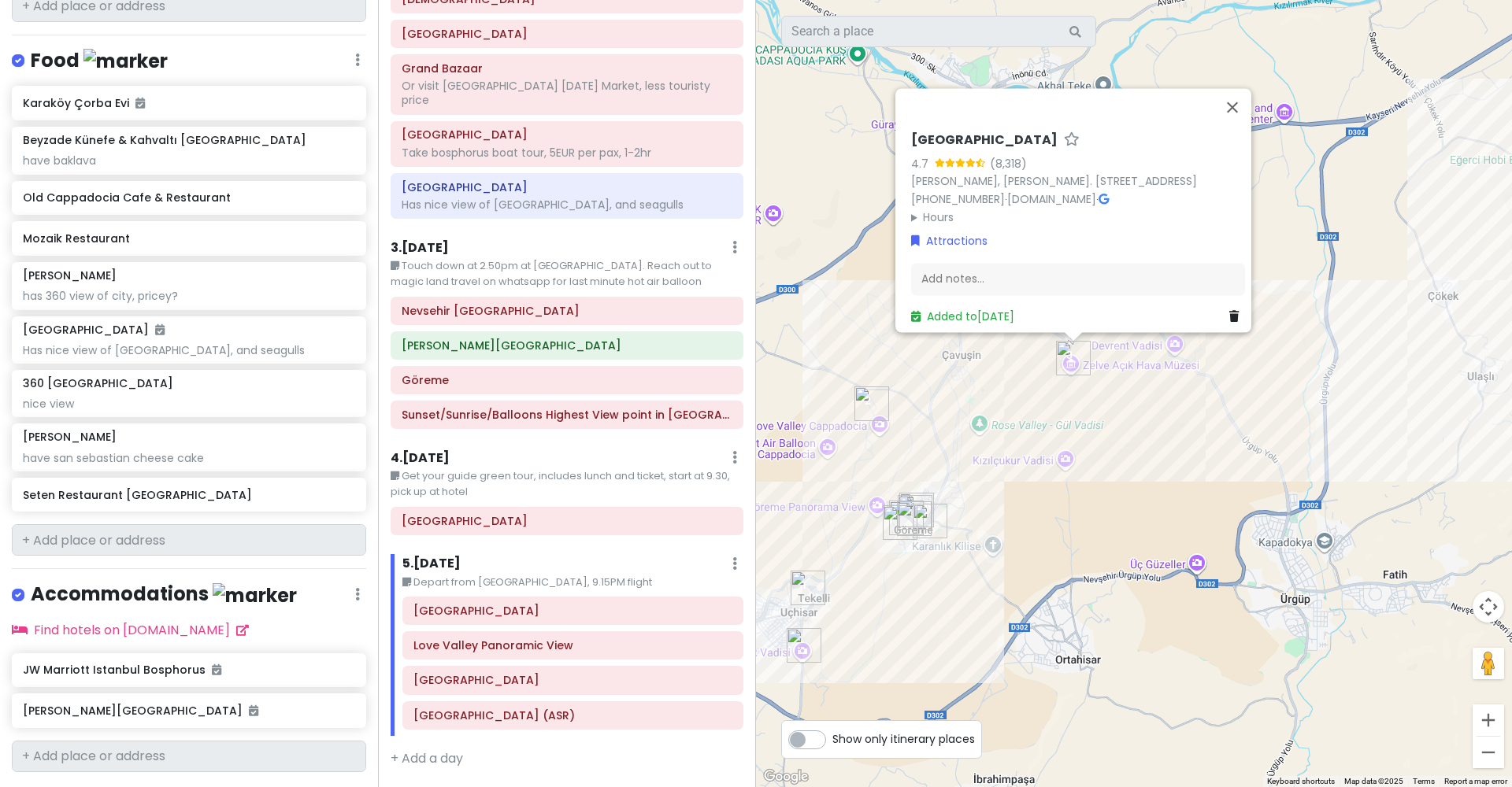
click at [1004, 442] on div "Zelve Open Air Museum 4.7 (8,318) Aydınlı Mahallesi, Yavuz Sk. No:1 No:1, 50180…" at bounding box center [1133, 393] width 756 height 787
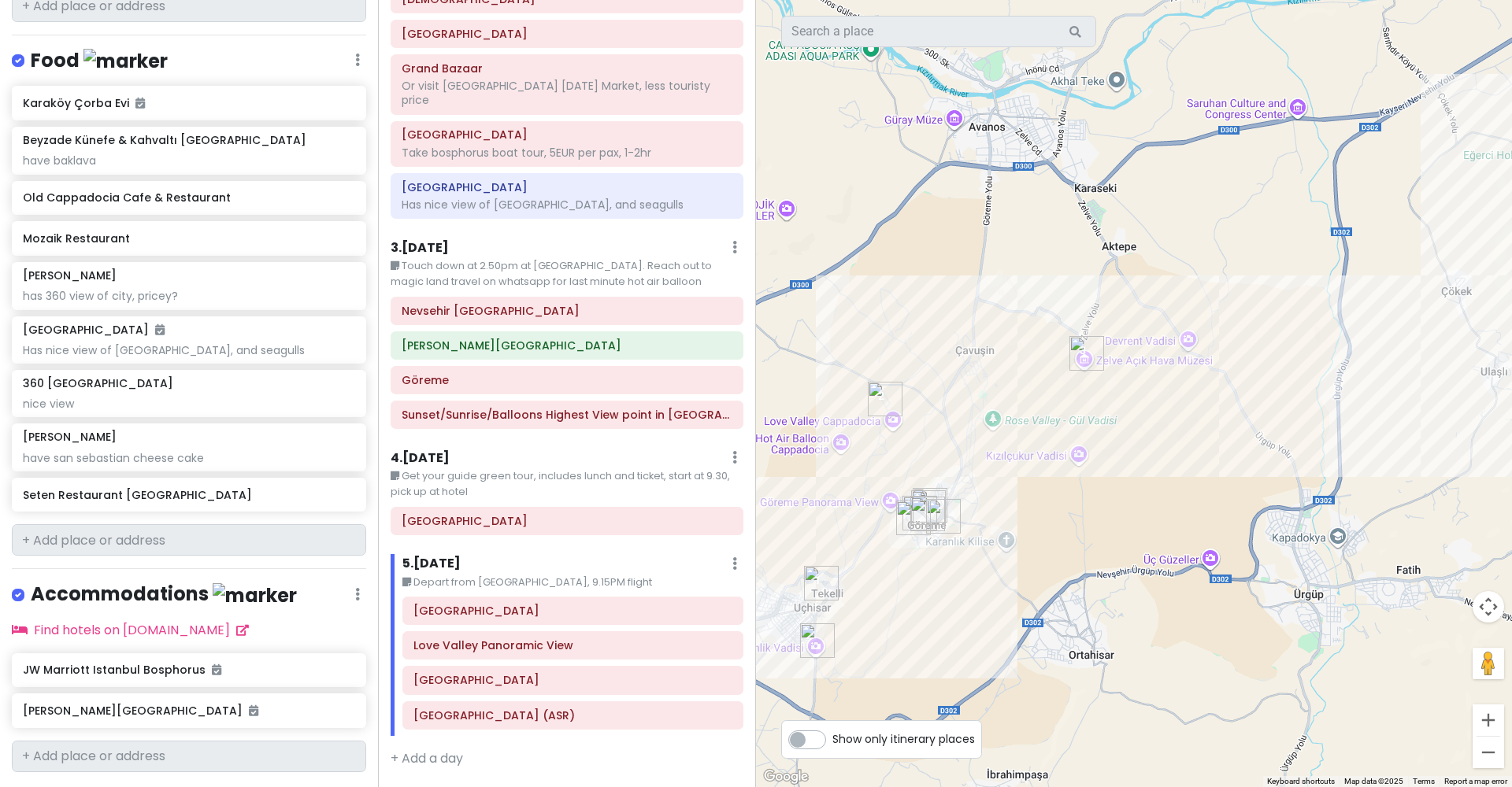
drag, startPoint x: 881, startPoint y: 476, endPoint x: 909, endPoint y: 467, distance: 29.4
click at [910, 467] on div at bounding box center [1133, 393] width 756 height 787
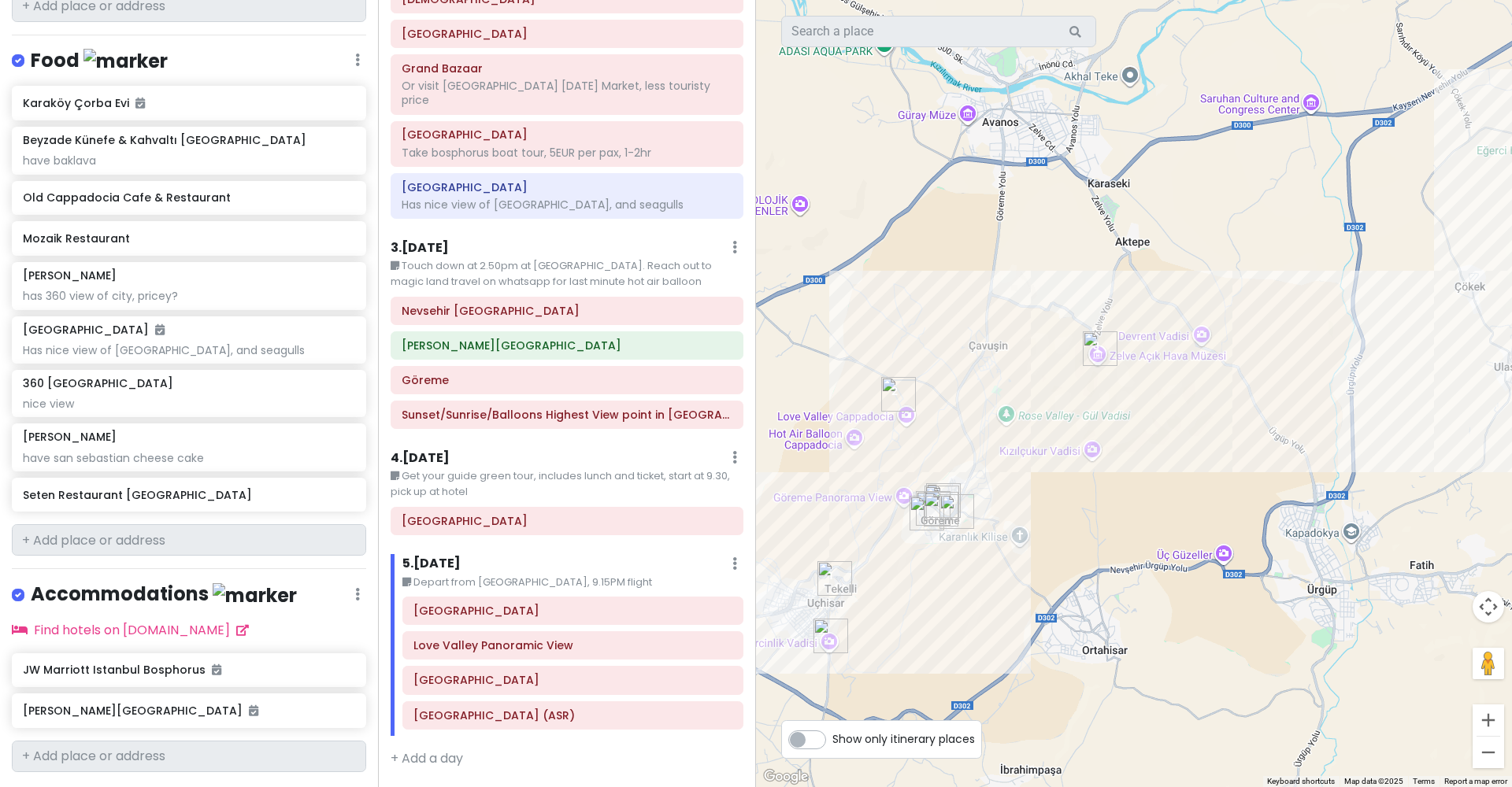
click at [554, 596] on div "Uchisar Castle Love Valley Panoramic View Zelve Open Air Museum Kayseri Erkilet…" at bounding box center [573, 666] width 365 height 140
click at [603, 604] on h6 "[GEOGRAPHIC_DATA]" at bounding box center [572, 611] width 318 height 15
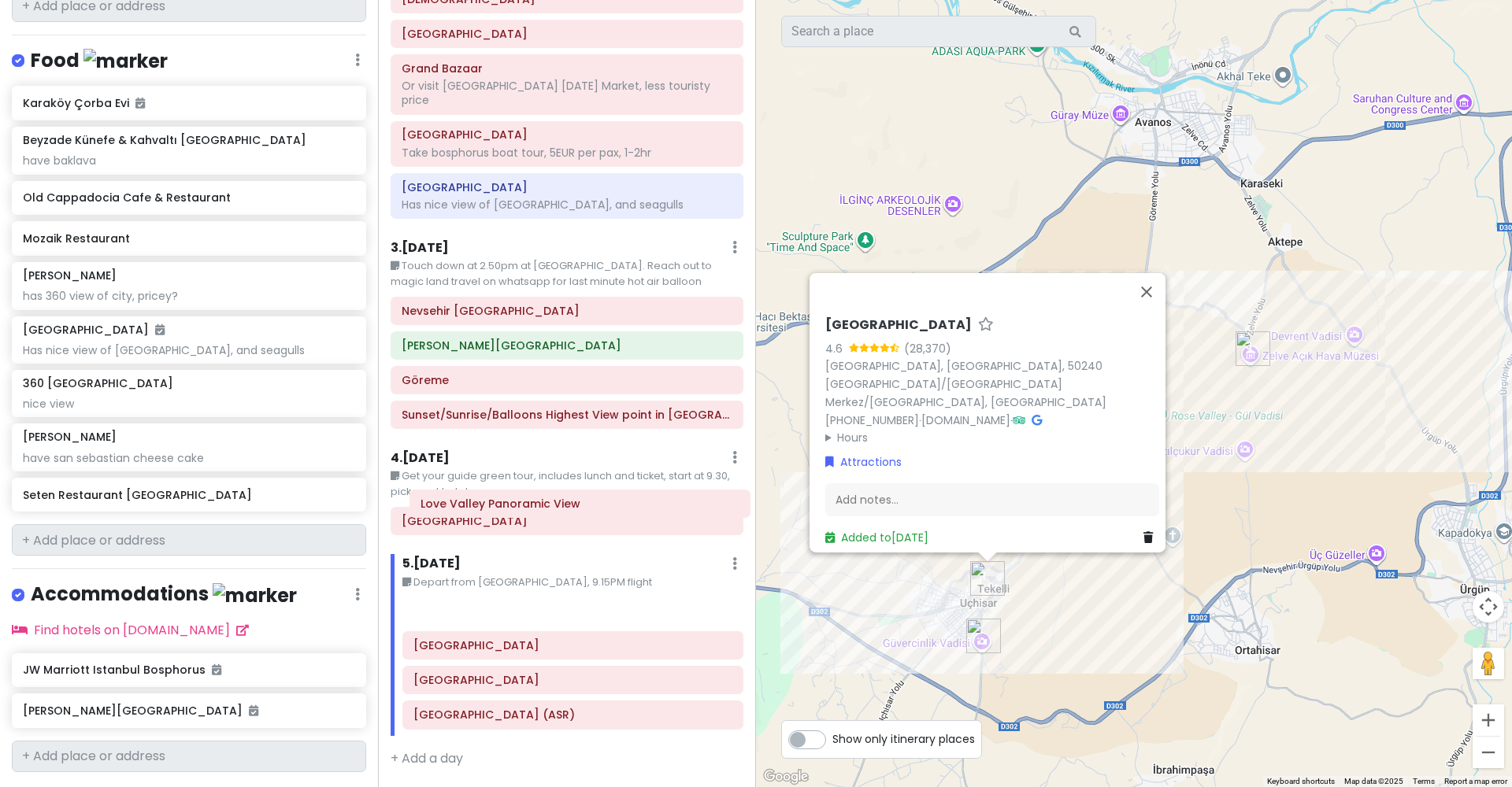
drag, startPoint x: 619, startPoint y: 551, endPoint x: 626, endPoint y: 512, distance: 39.6
click at [626, 596] on div "Uchisar Castle Love Valley Panoramic View Zelve Open Air Museum Kayseri Erkilet…" at bounding box center [573, 666] width 365 height 139
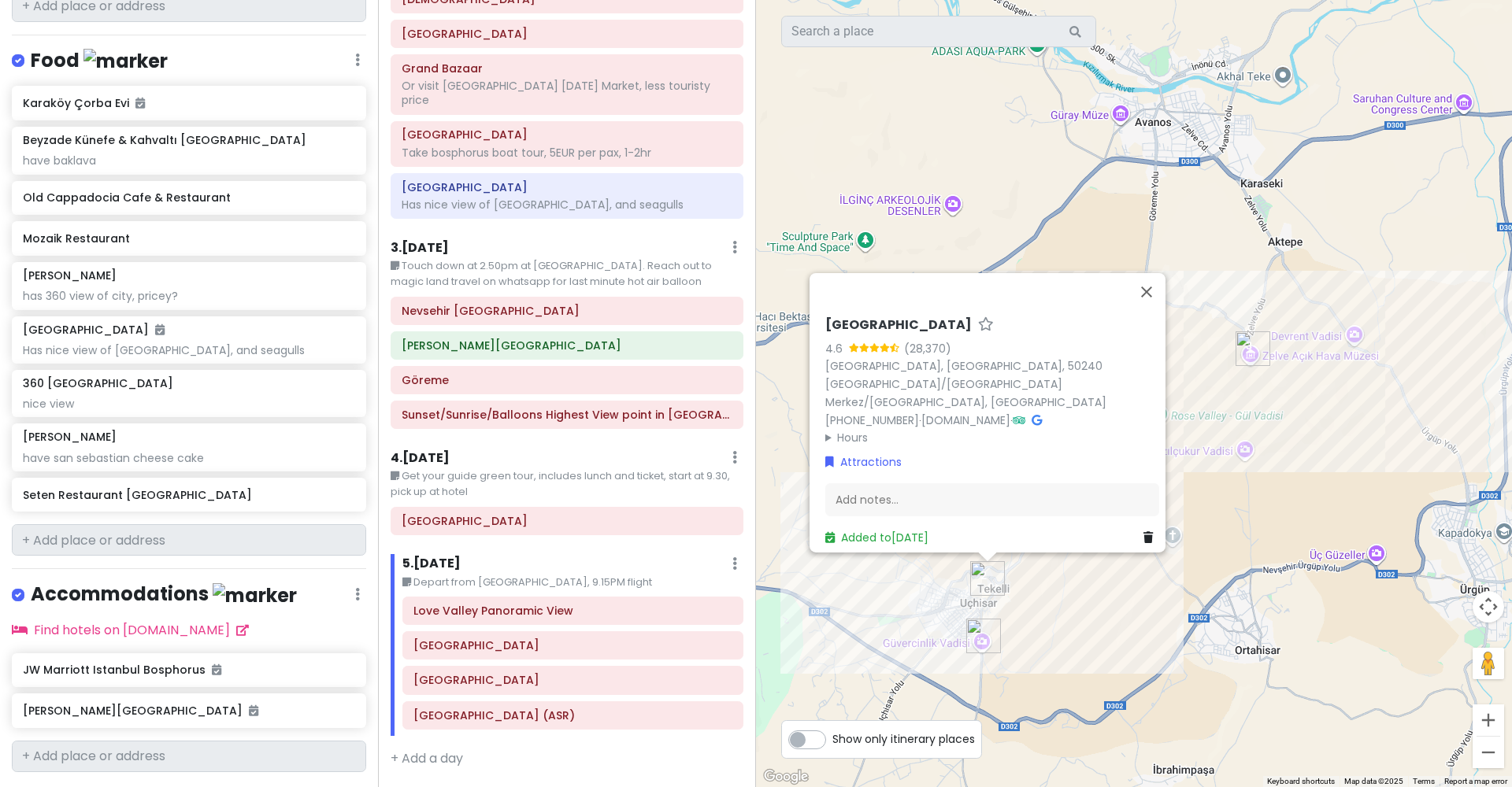
click at [1005, 606] on div "Uchisar Castle 4.6 (28,370) Uçhisar, Tekelli, 50240 Uçhisar/Nevşehir Merkez/Nev…" at bounding box center [1133, 393] width 756 height 787
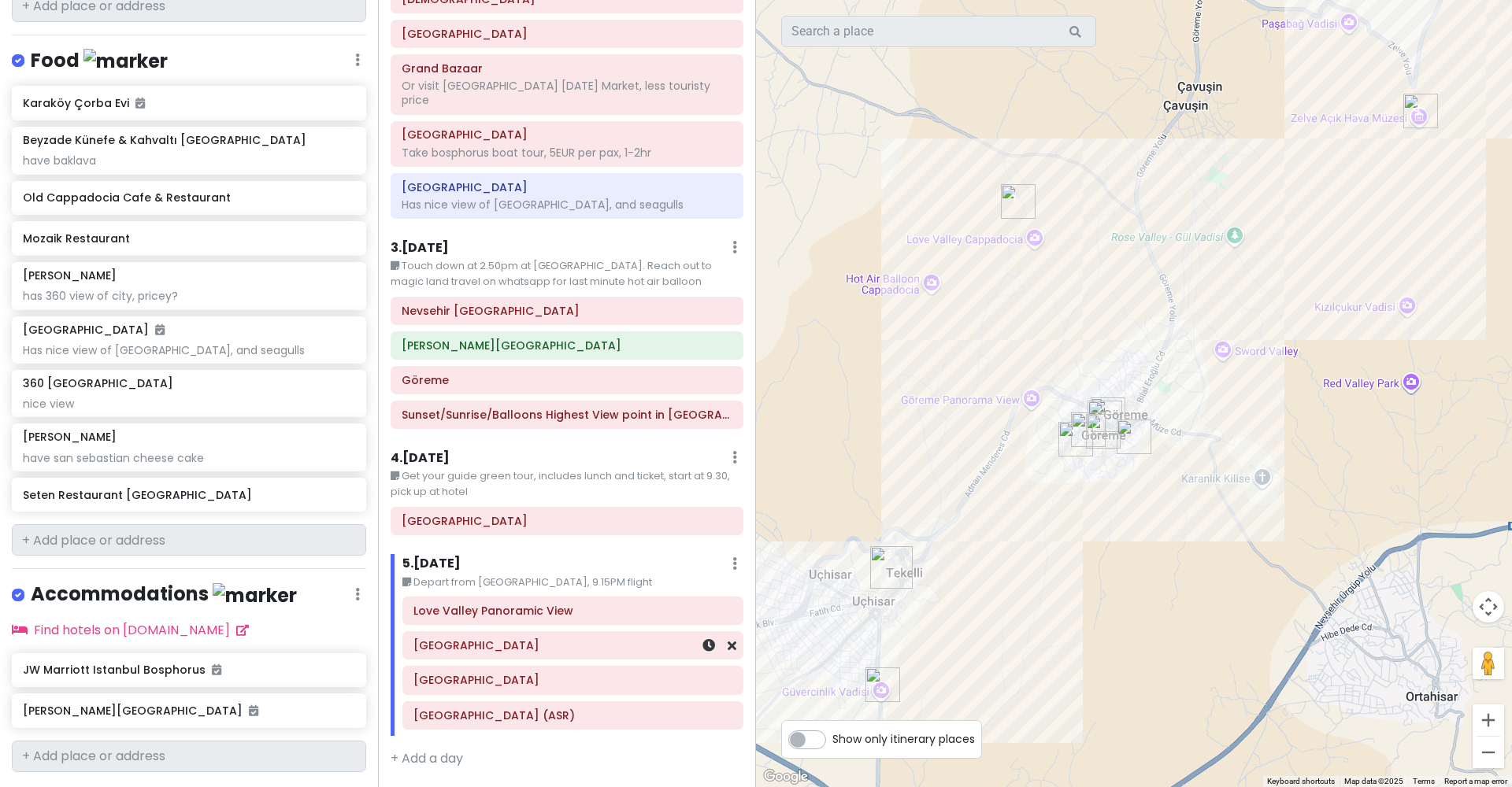
click at [547, 635] on div "[GEOGRAPHIC_DATA]" at bounding box center [572, 646] width 318 height 22
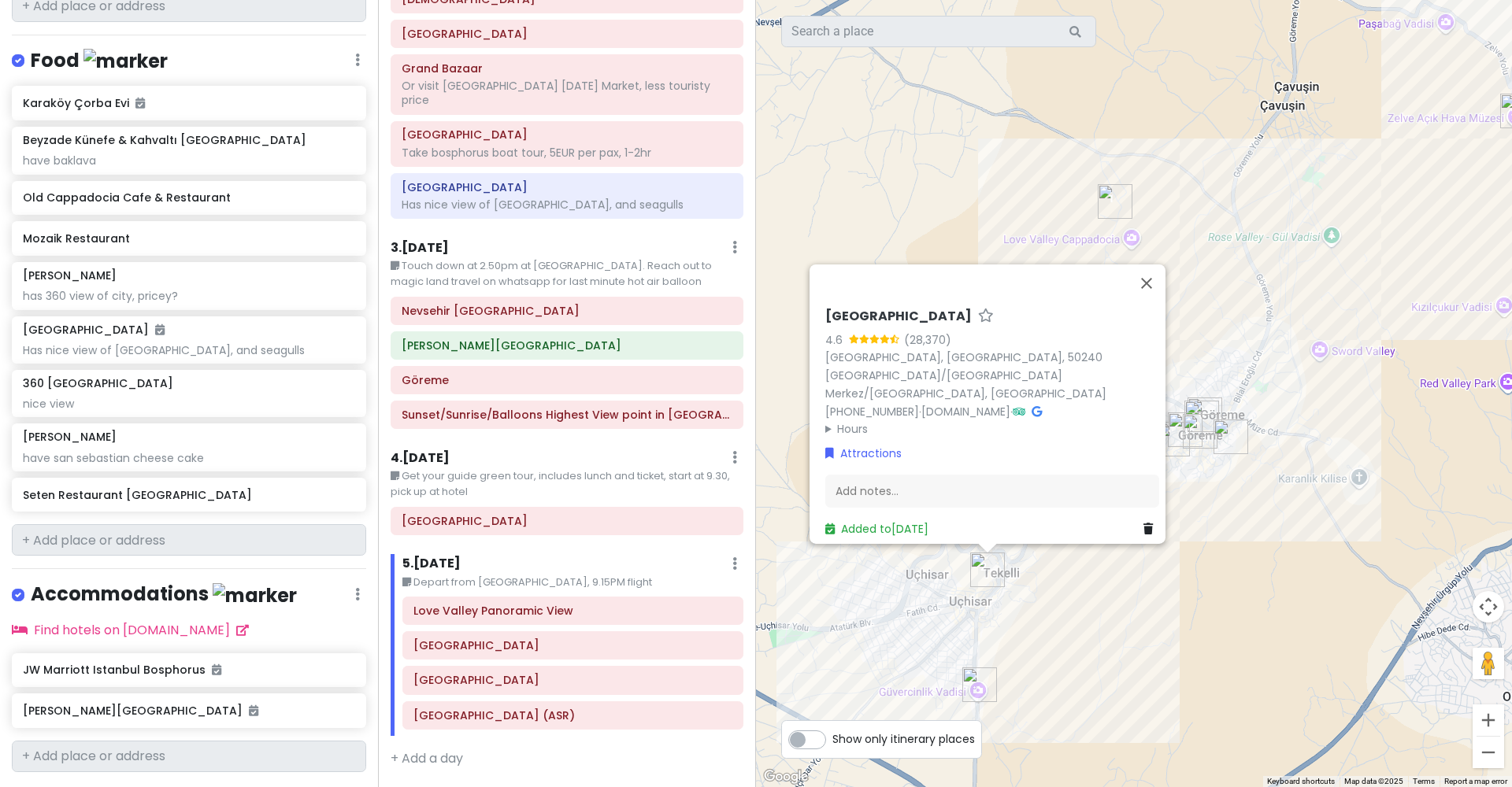
click at [885, 567] on div "Uchisar Castle 4.6 (28,370) Uçhisar, Tekelli, 50240 Uçhisar/Nevşehir Merkez/Nev…" at bounding box center [1133, 393] width 756 height 787
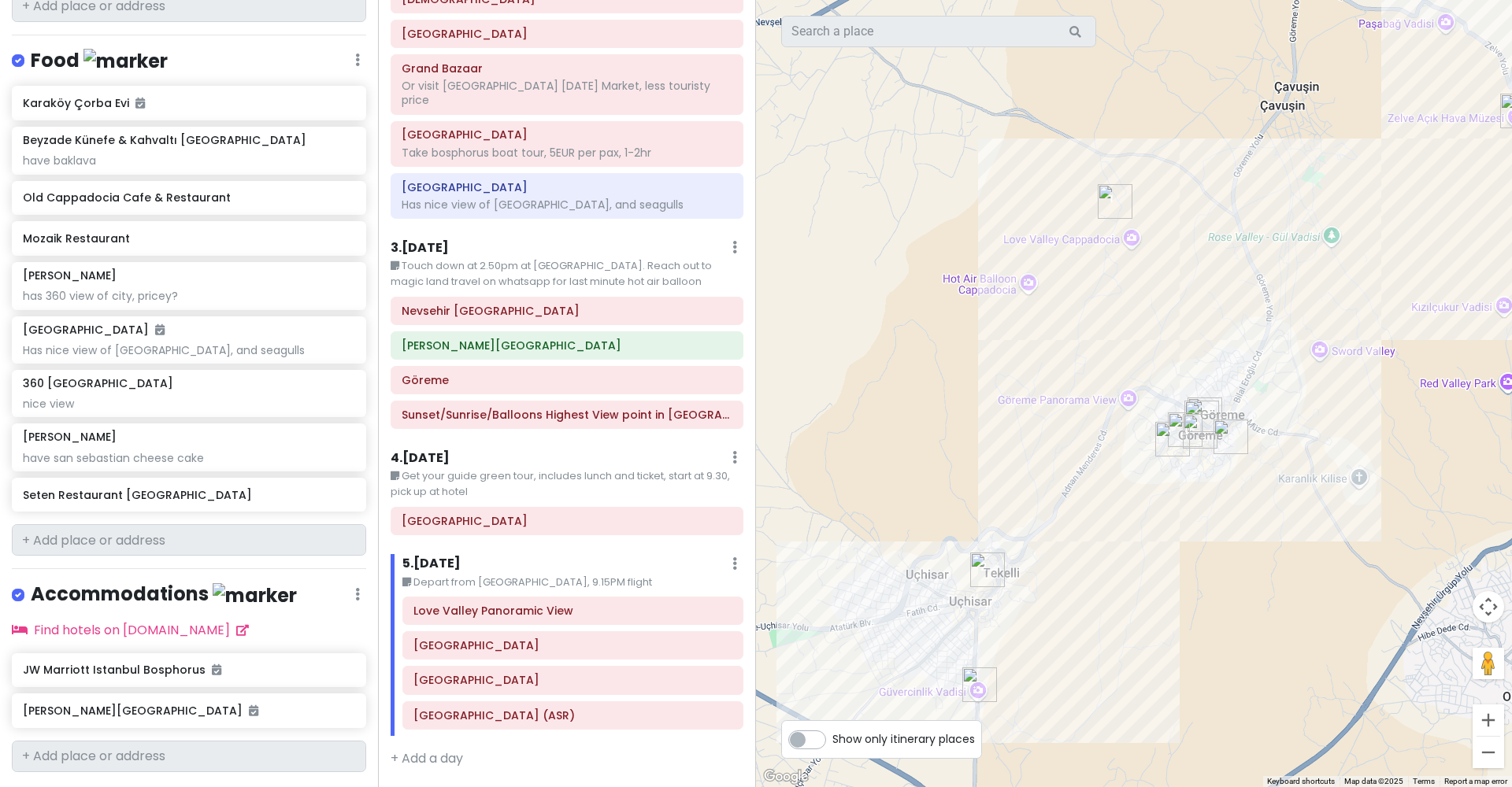
drag, startPoint x: 1140, startPoint y: 564, endPoint x: 1048, endPoint y: 564, distance: 92.0
click at [1048, 564] on div at bounding box center [1133, 393] width 756 height 787
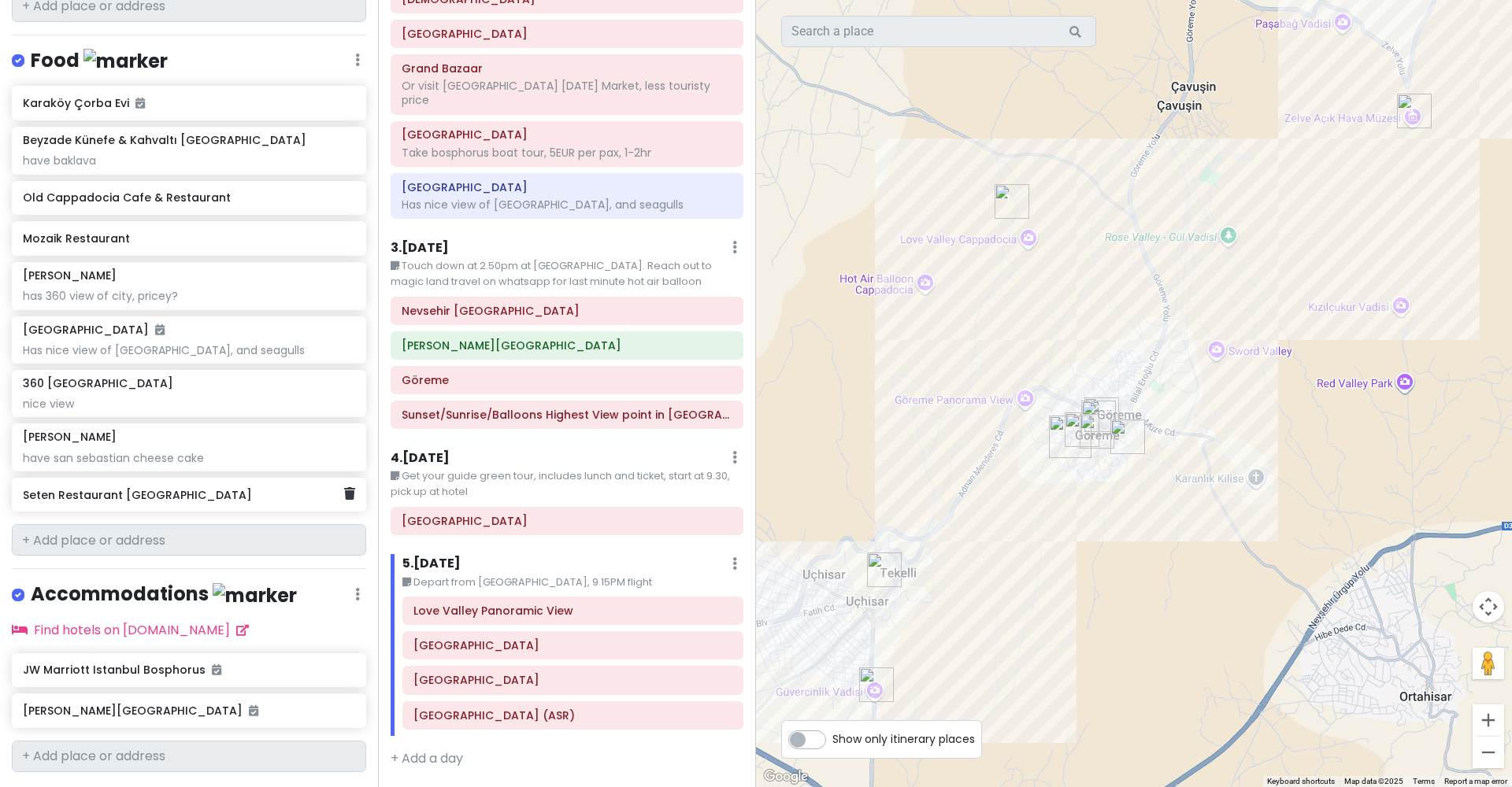
click at [162, 478] on div "Seten Restaurant [GEOGRAPHIC_DATA]" at bounding box center [189, 495] width 354 height 35
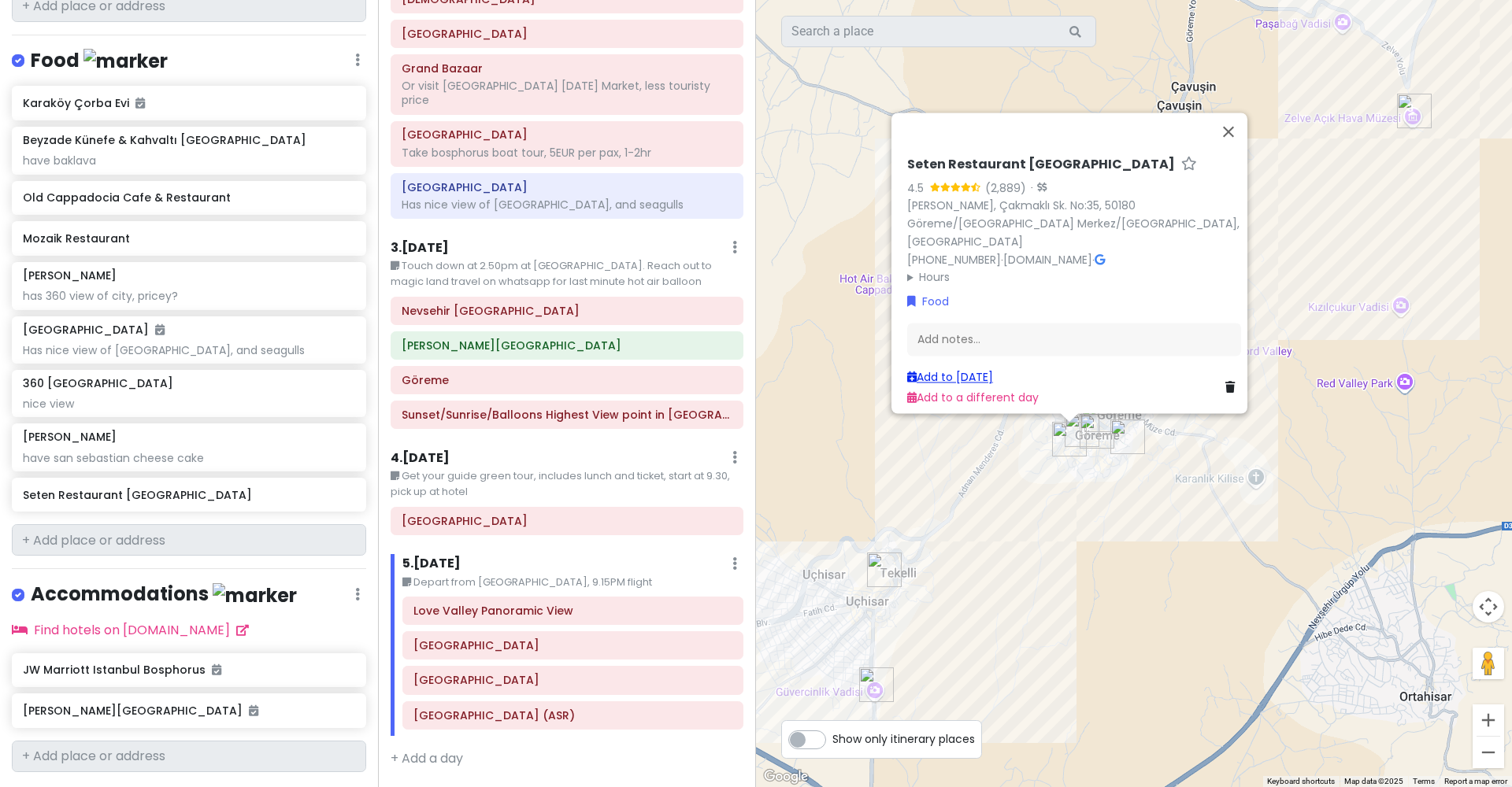
click at [979, 372] on link "Add to Thu 10/23" at bounding box center [950, 377] width 86 height 16
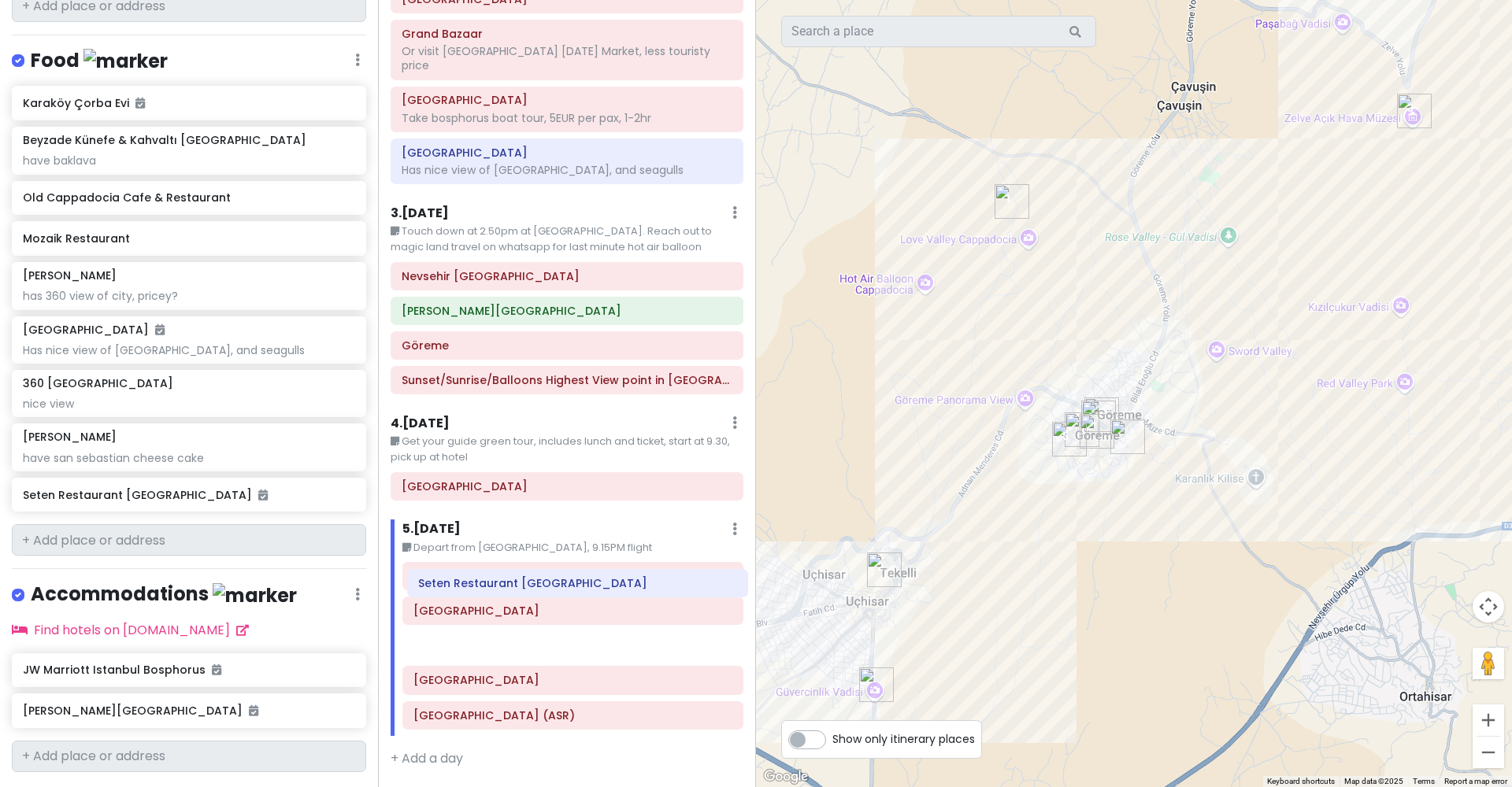
drag, startPoint x: 463, startPoint y: 650, endPoint x: 468, endPoint y: 587, distance: 63.2
click at [468, 587] on div "Love Valley Panoramic View Uchisar Castle Zelve Open Air Museum Kayseri Erkilet…" at bounding box center [573, 648] width 365 height 174
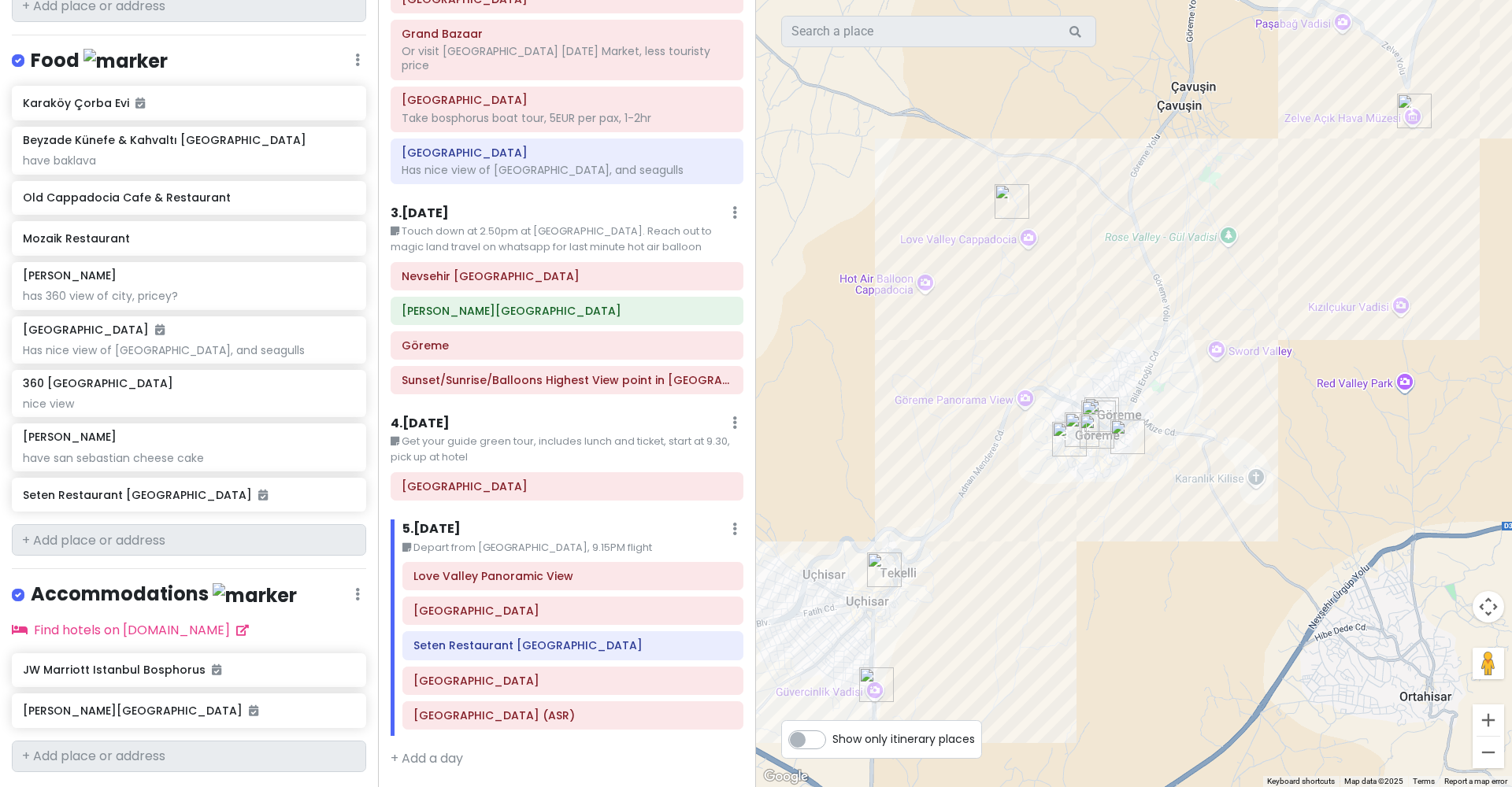
click at [866, 558] on div at bounding box center [1133, 393] width 756 height 787
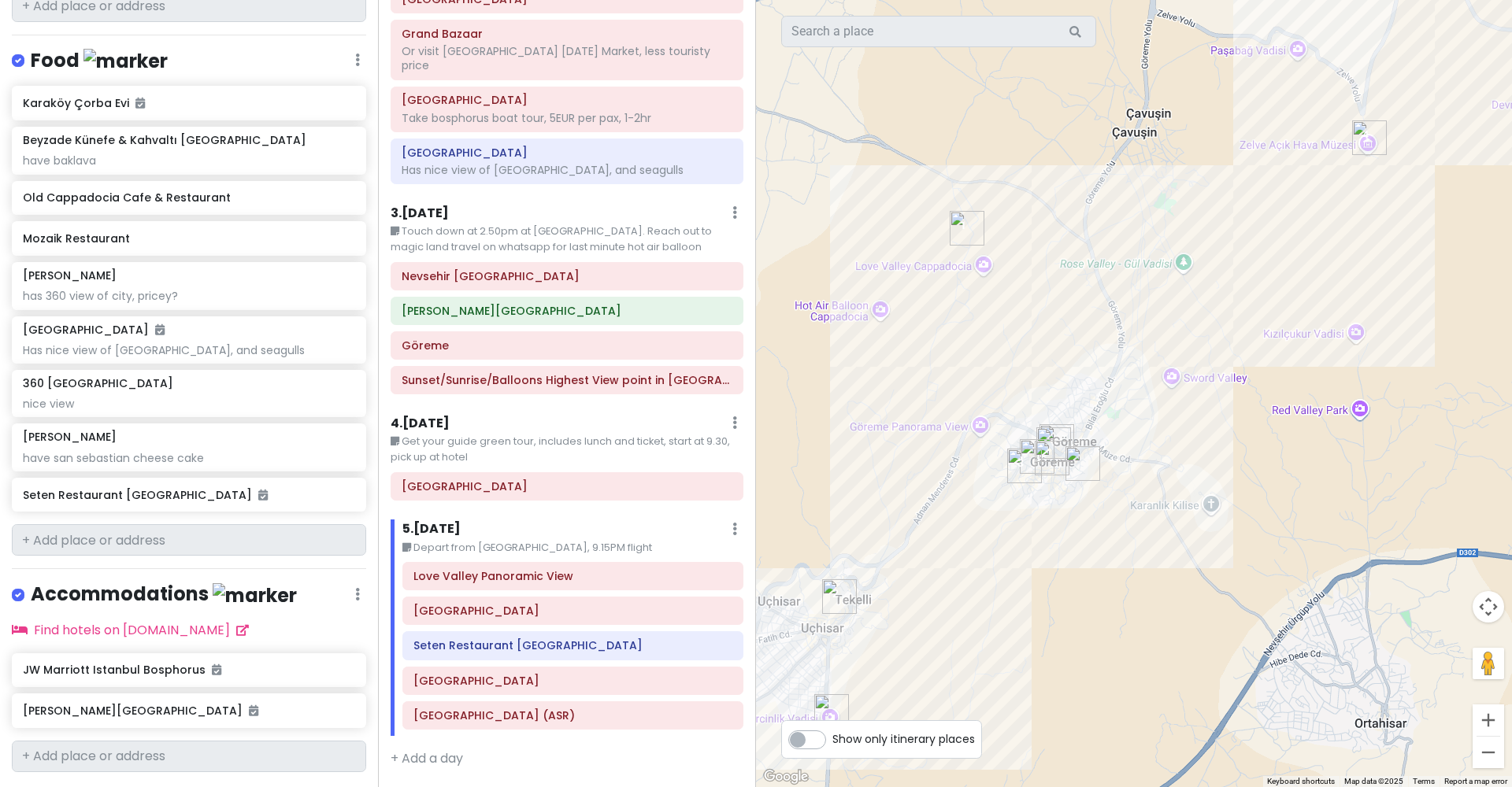
drag, startPoint x: 964, startPoint y: 538, endPoint x: 859, endPoint y: 603, distance: 123.5
click at [860, 604] on div at bounding box center [1133, 393] width 756 height 787
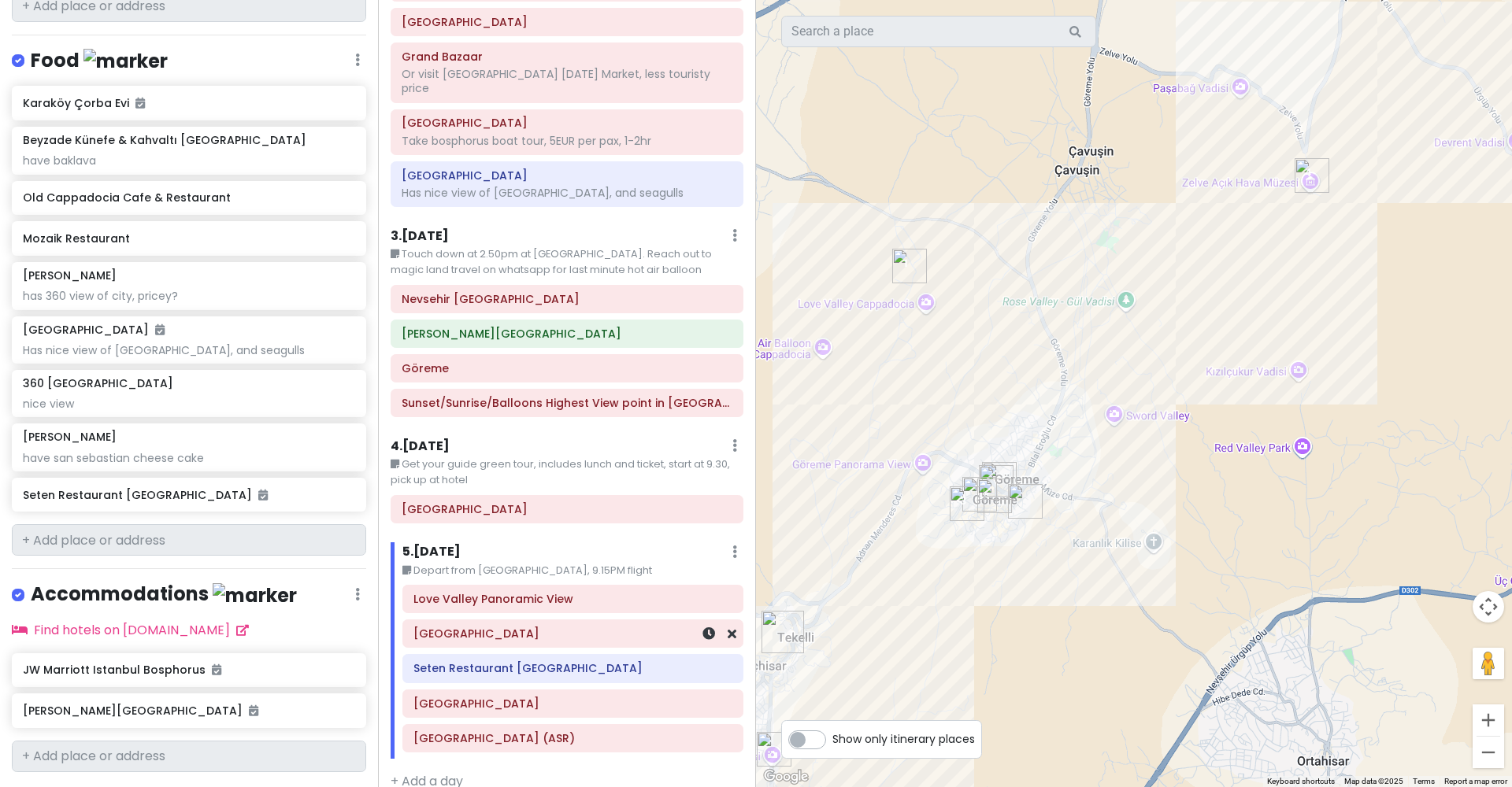
scroll to position [0, 0]
click at [557, 592] on h6 "Love Valley Panoramic View" at bounding box center [572, 599] width 318 height 15
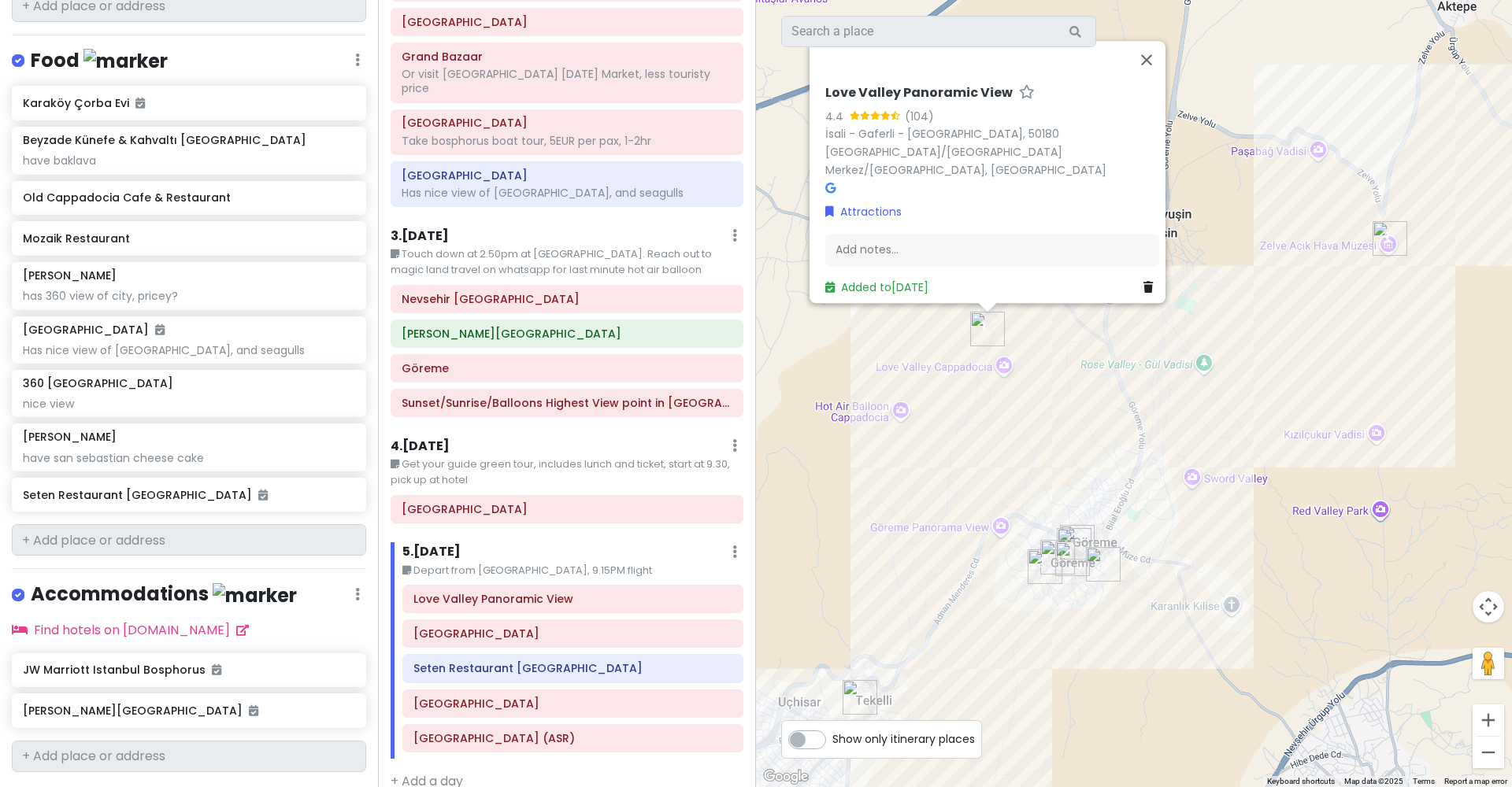
click at [1143, 283] on icon at bounding box center [1148, 288] width 9 height 11
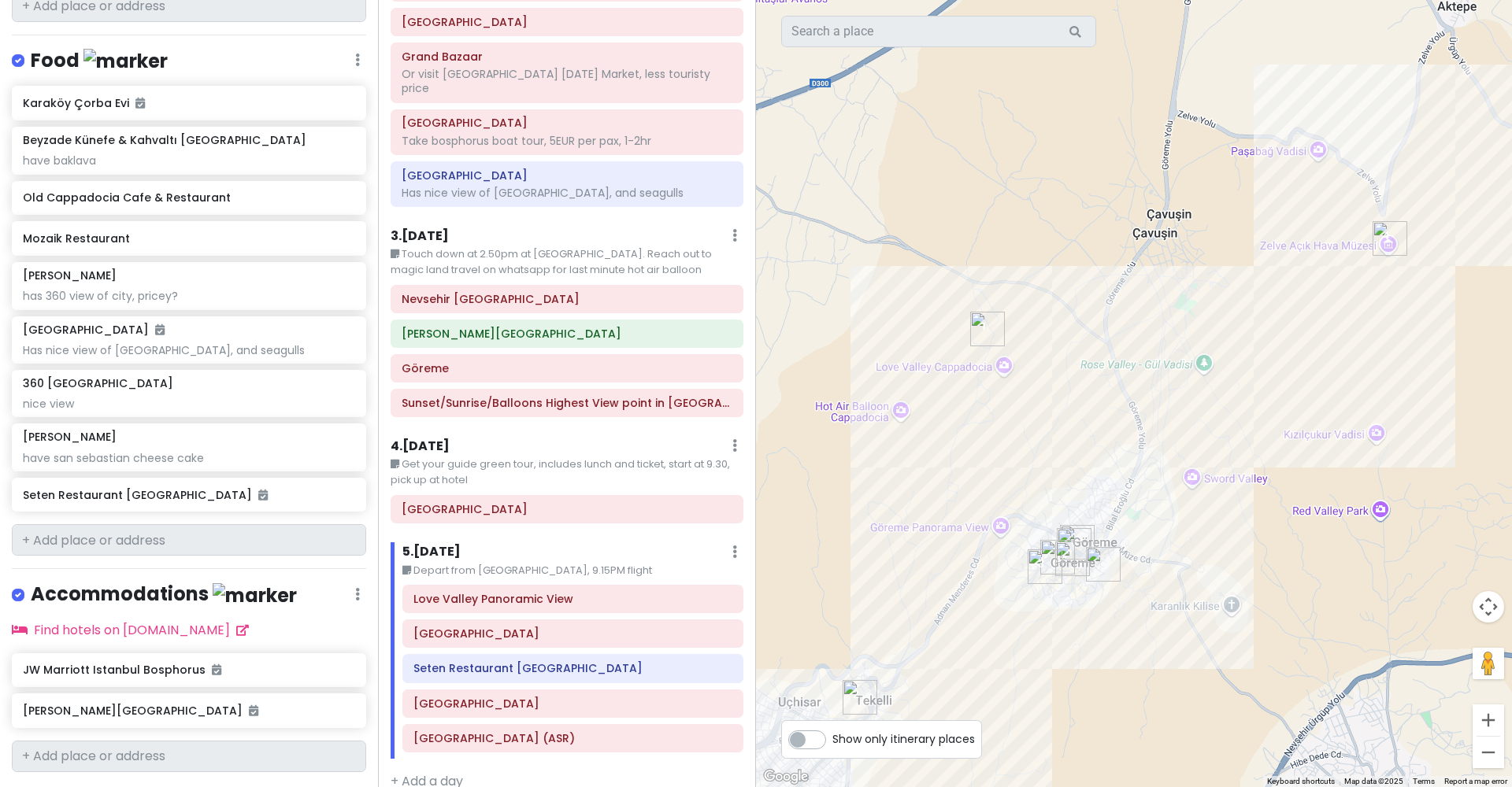
scroll to position [1218, 0]
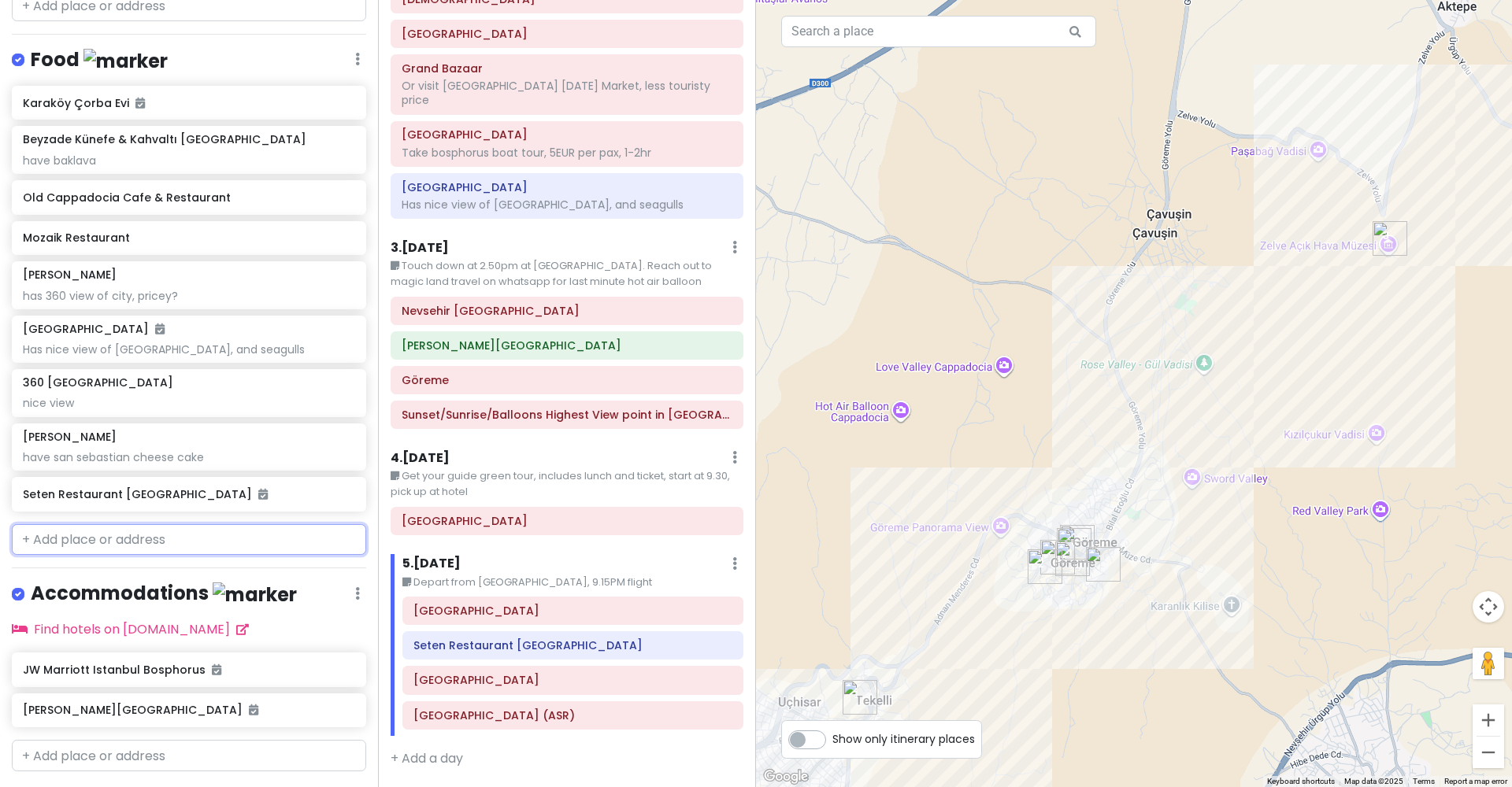
click at [286, 524] on input "text" at bounding box center [189, 540] width 354 height 32
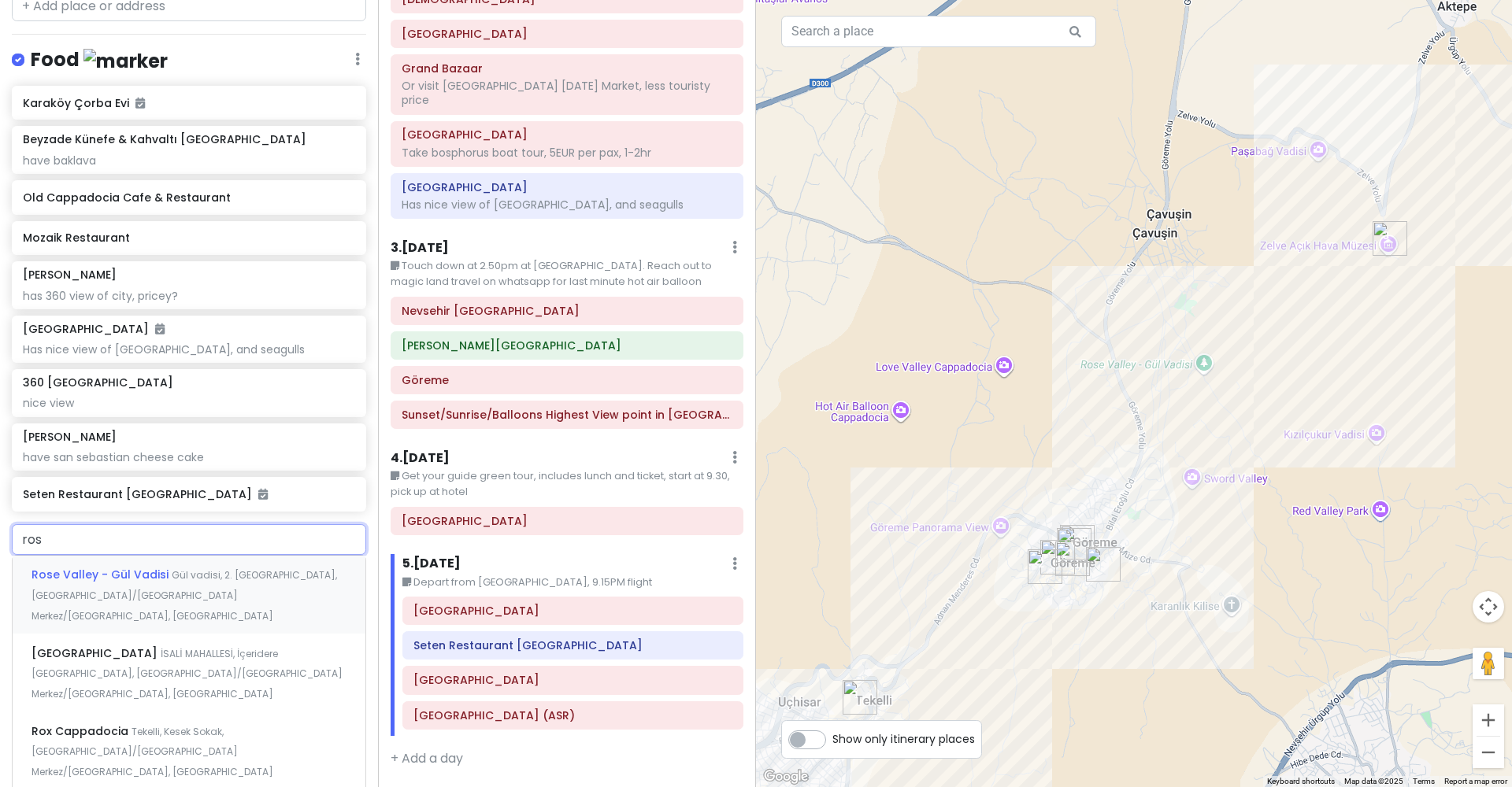
type input "rose"
click at [250, 555] on div "Rose Valley - Gül Vadisi Gül vadisi, 2. Küme, Göreme/Nevşehir Merkez/Nevşehir, …" at bounding box center [189, 594] width 353 height 78
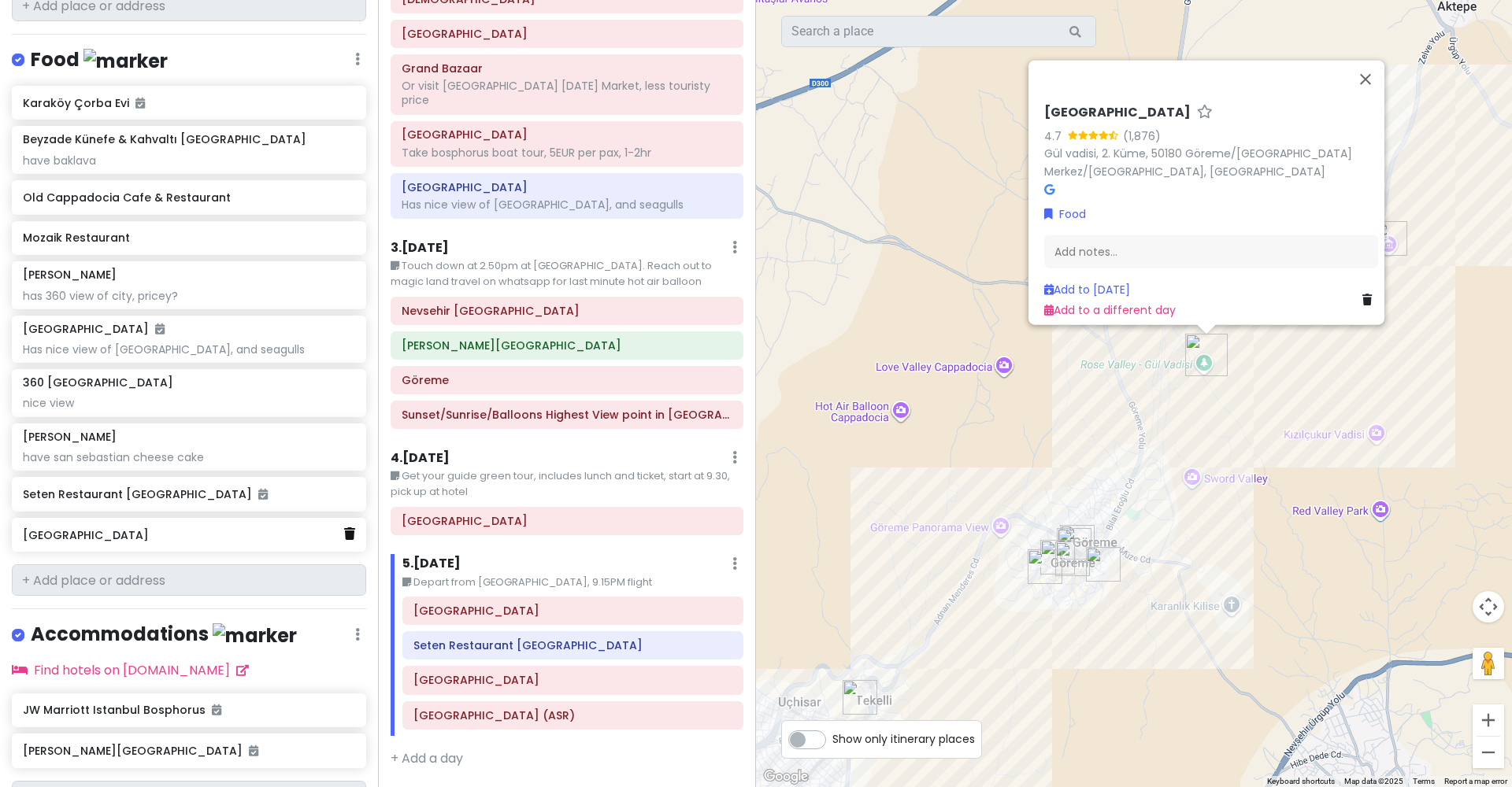
click at [352, 527] on icon at bounding box center [349, 533] width 11 height 13
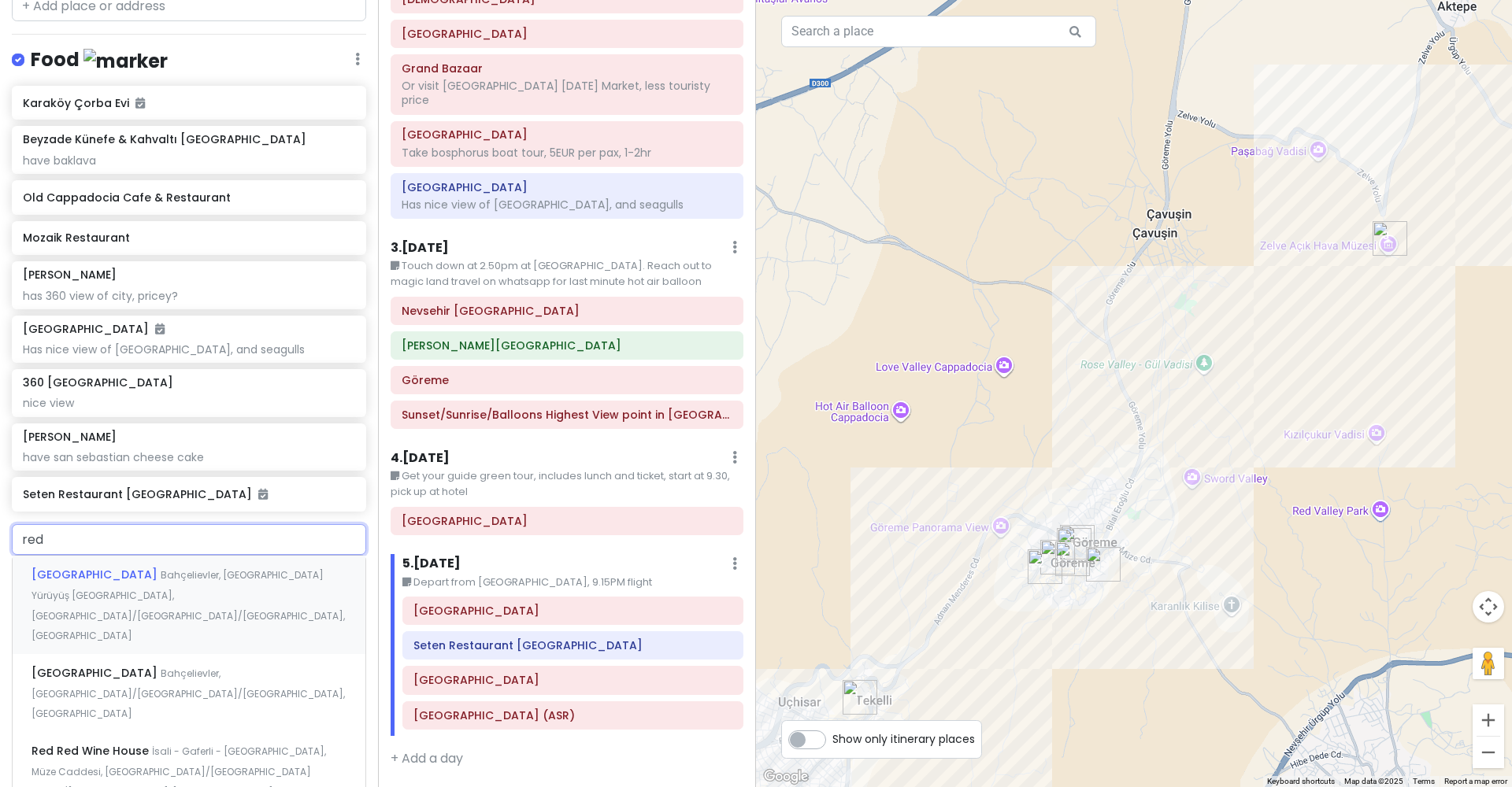
type input "red v"
click at [269, 568] on span "Bahçelievler, Kapadokya Yürüyüş Yolu, Ortahisar/Ürgüp/Nevşehir, Türkiye" at bounding box center [188, 605] width 313 height 74
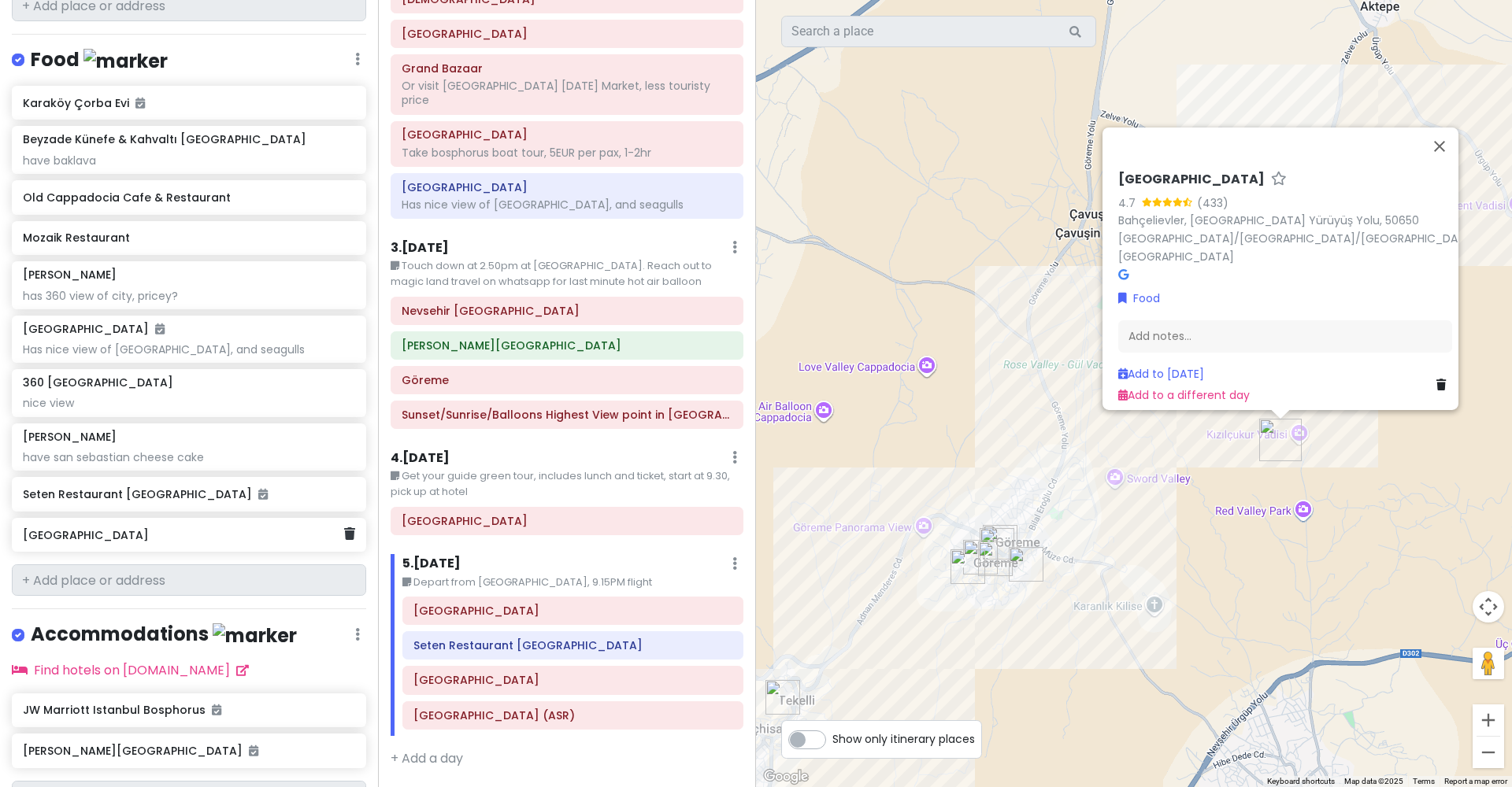
click at [338, 528] on h6 "Red Valley" at bounding box center [182, 535] width 320 height 15
click at [352, 527] on icon at bounding box center [349, 533] width 11 height 13
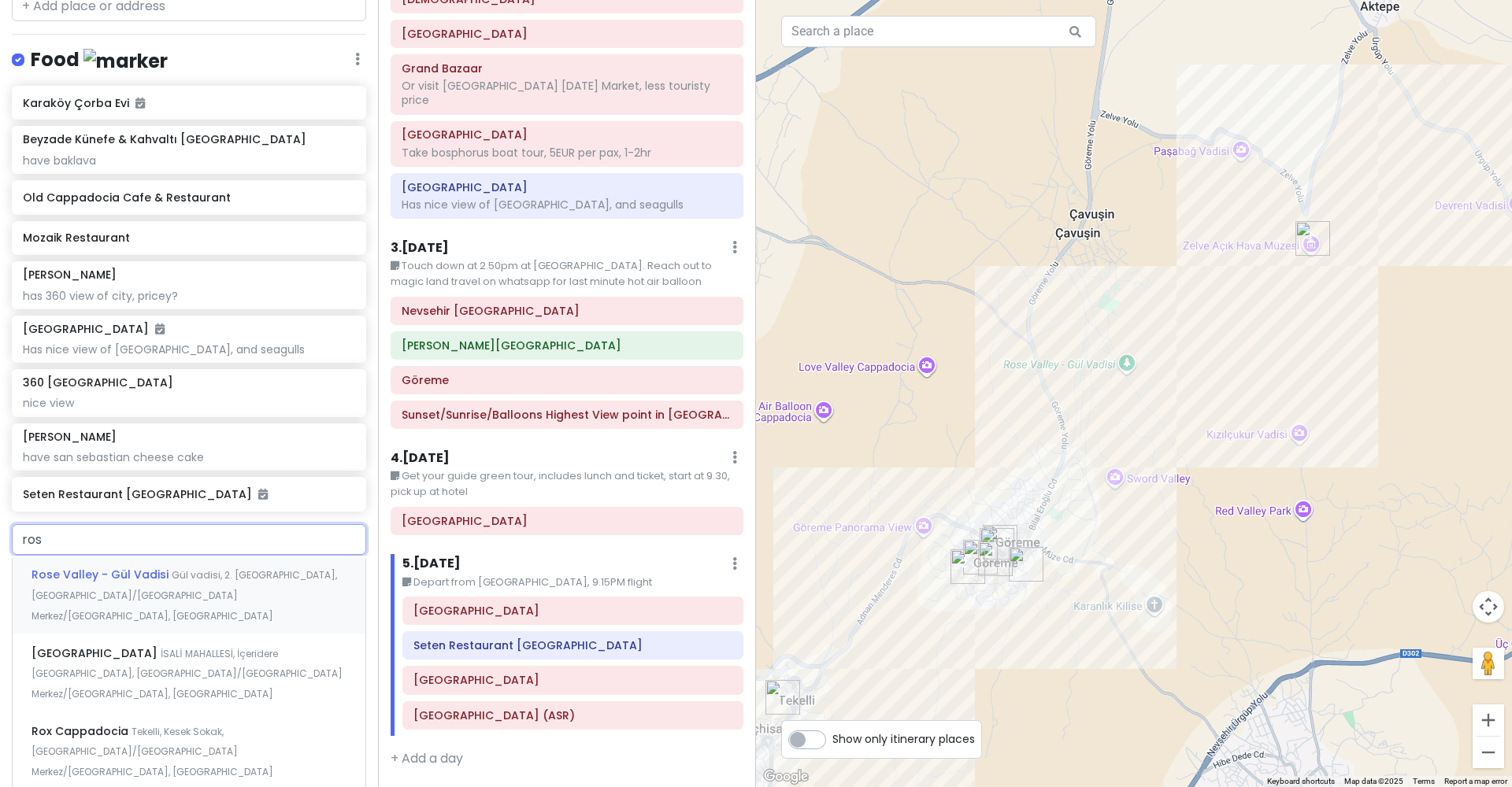
type input "rose"
click at [273, 555] on div "Rose Valley - Gül Vadisi Gül vadisi, 2. Küme, Göreme/Nevşehir Merkez/Nevşehir, …" at bounding box center [189, 594] width 353 height 78
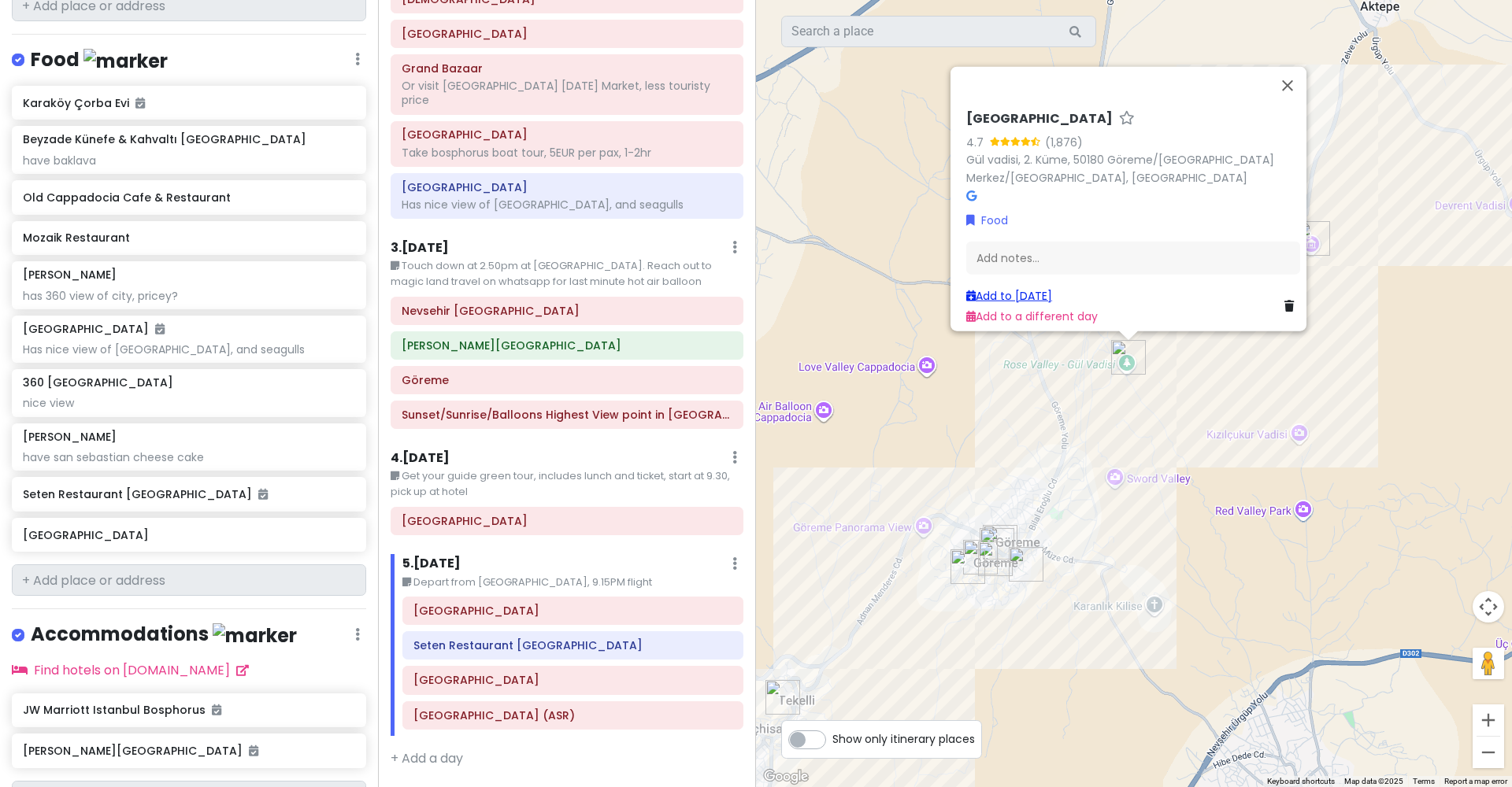
click at [1048, 292] on link "Add to Thu 10/23" at bounding box center [1009, 295] width 86 height 16
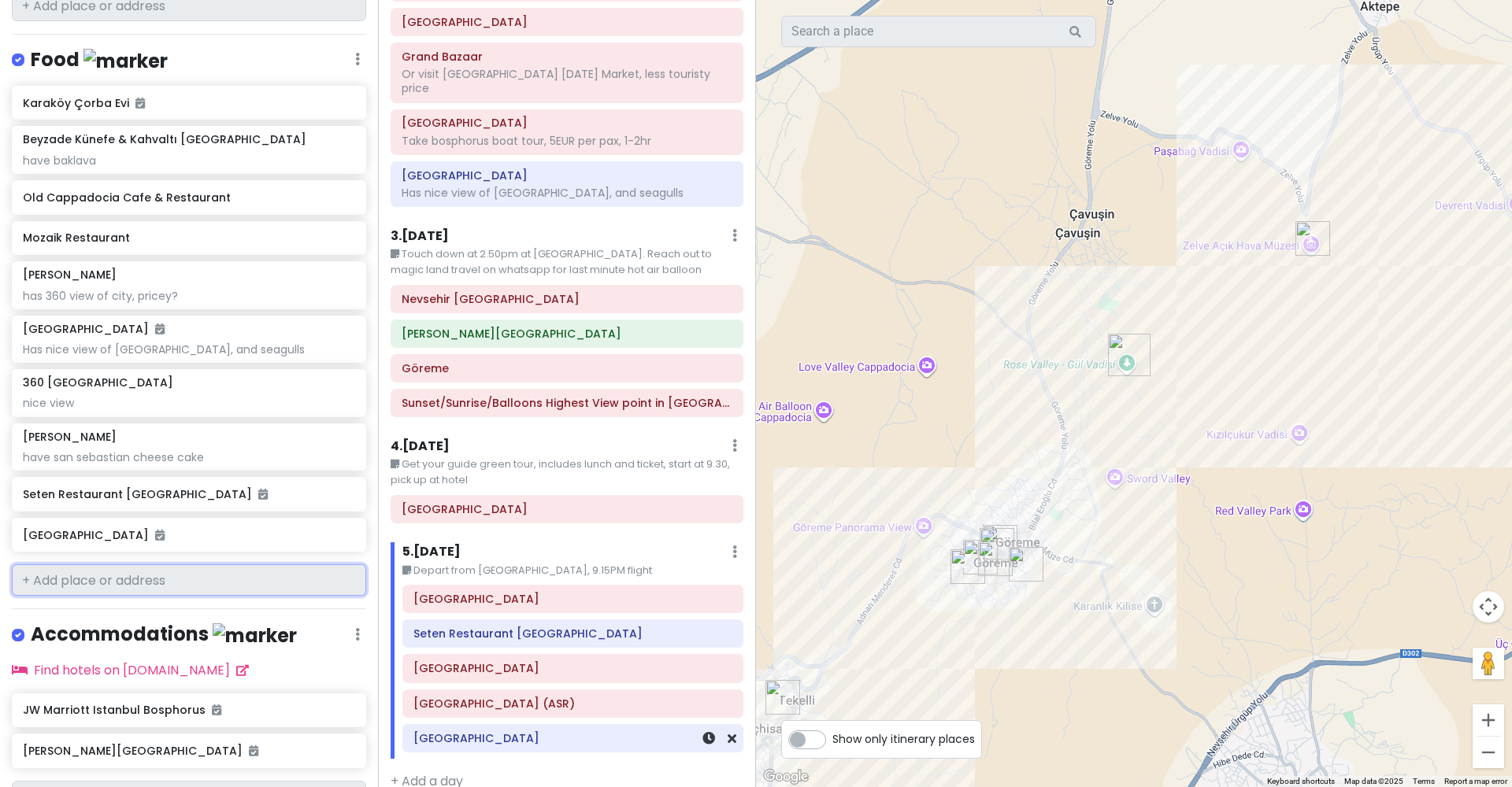
click at [514, 731] on h6 "Rose Valley" at bounding box center [572, 739] width 318 height 15
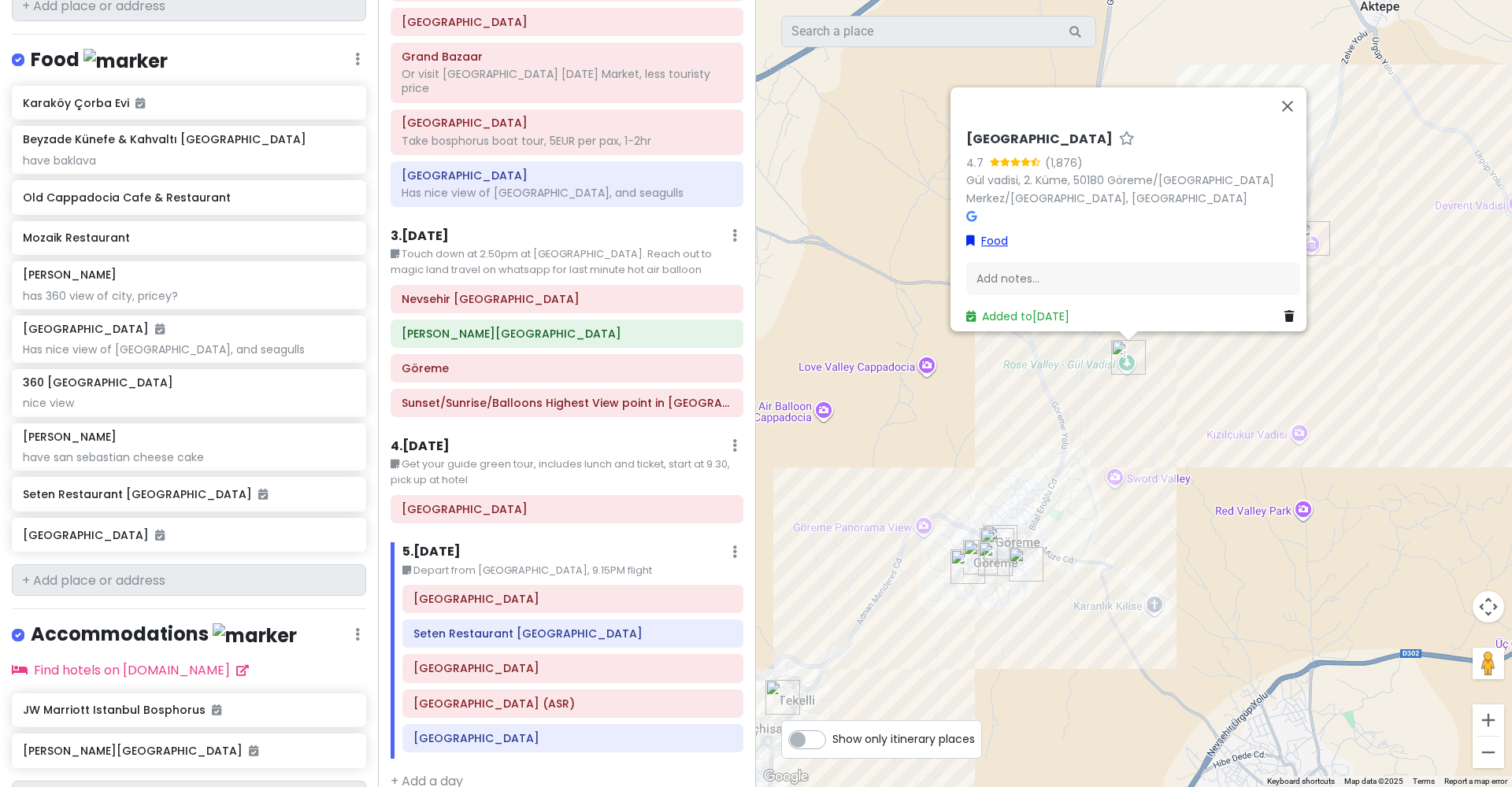
click at [982, 233] on link "Food" at bounding box center [987, 241] width 42 height 17
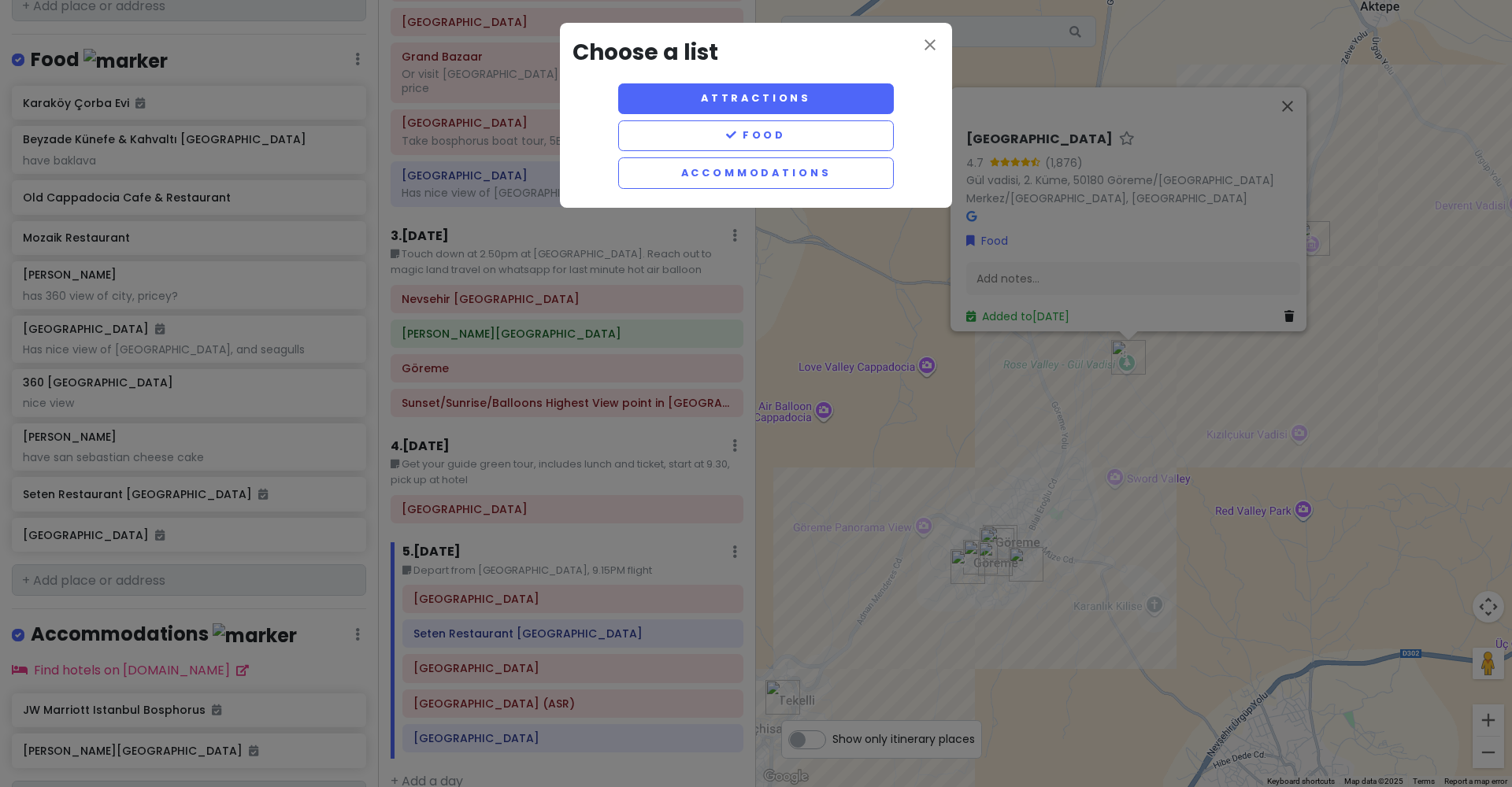
click at [864, 103] on button "Attractions" at bounding box center [756, 98] width 276 height 31
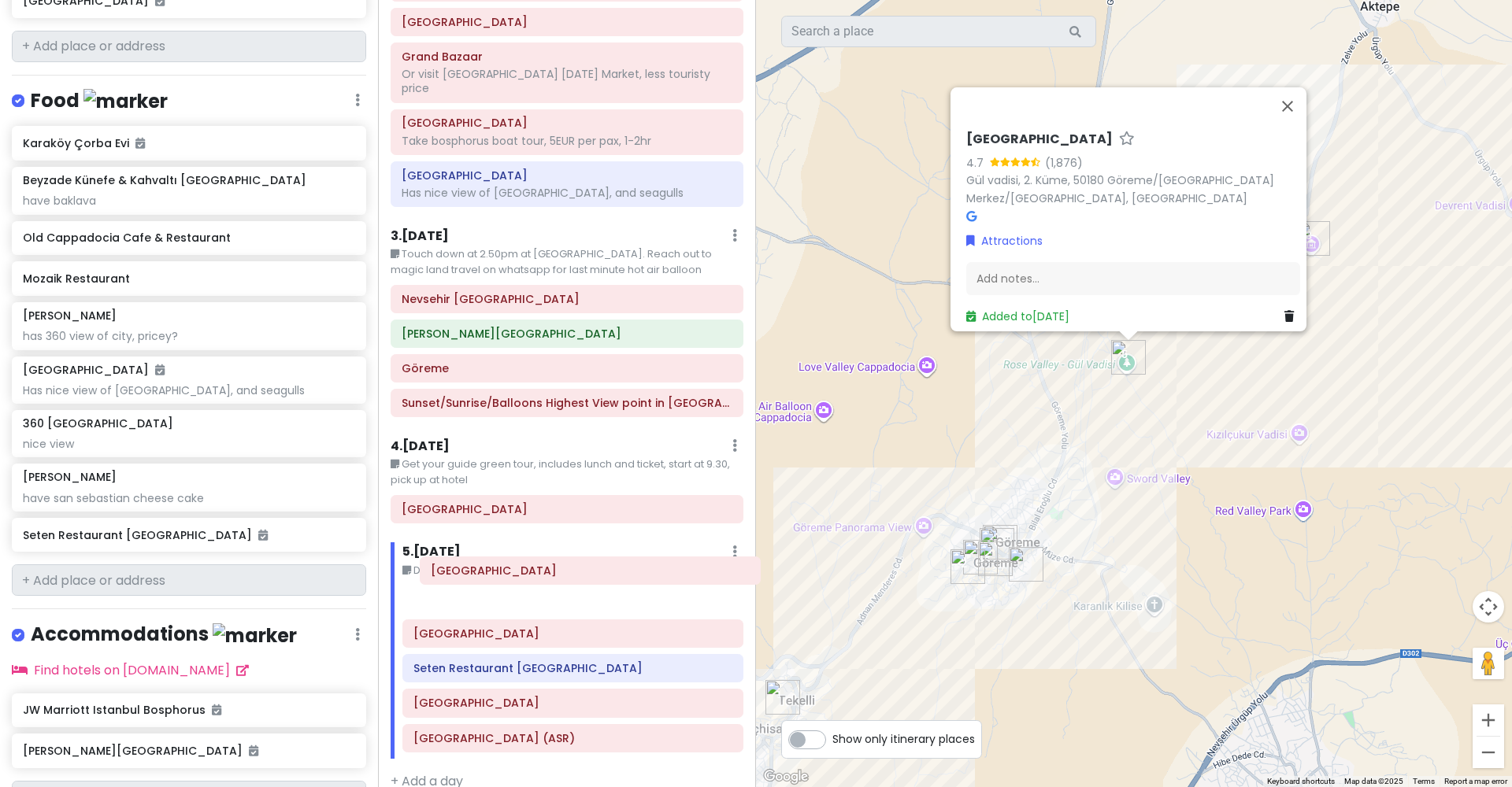
drag, startPoint x: 451, startPoint y: 718, endPoint x: 466, endPoint y: 576, distance: 142.8
click at [466, 585] on div "Uchisar Castle Seten Restaurant Cappadocia Zelve Open Air Museum Kayseri Erkile…" at bounding box center [573, 671] width 365 height 174
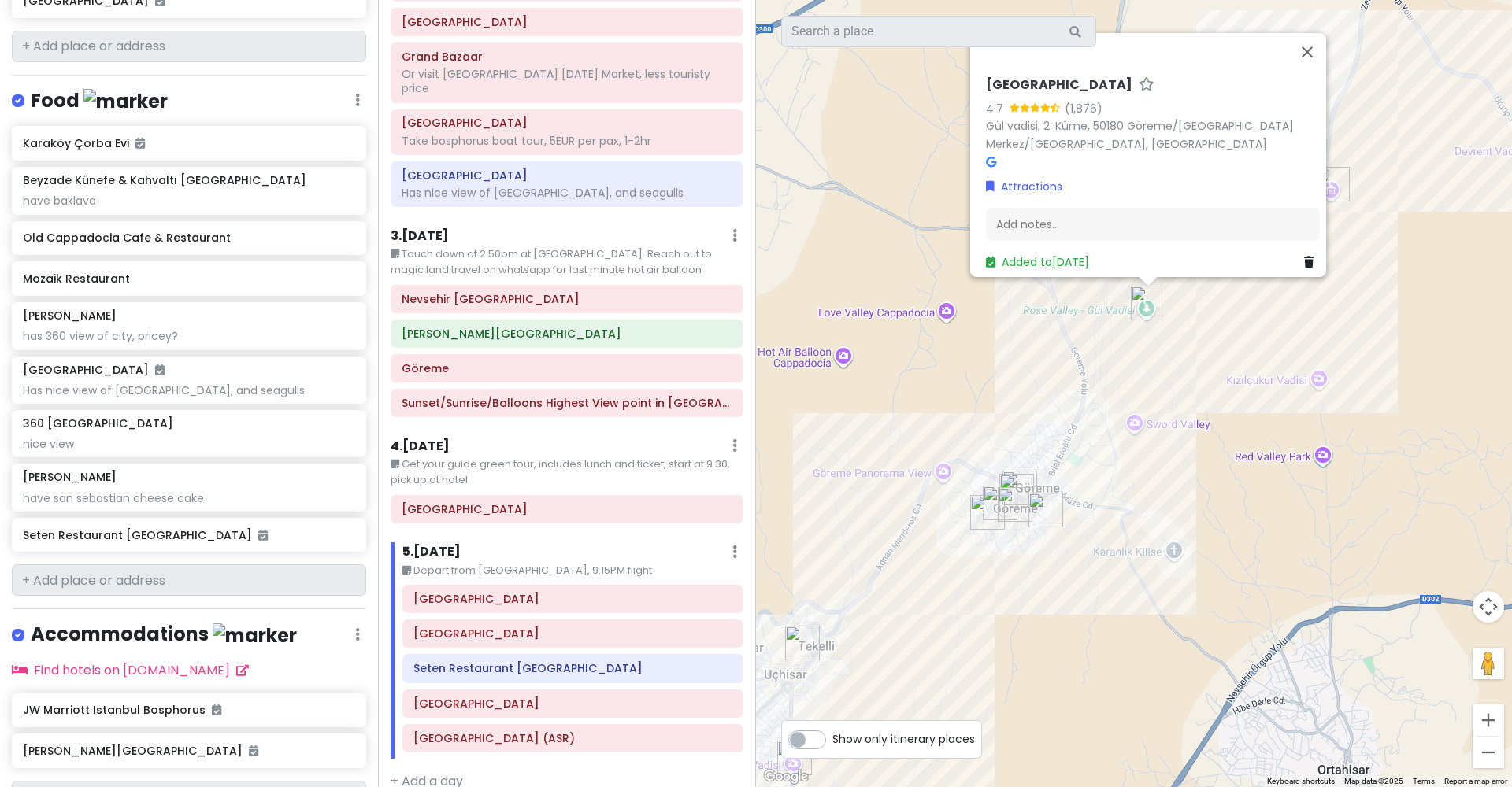
drag, startPoint x: 807, startPoint y: 575, endPoint x: 830, endPoint y: 498, distance: 80.4
click at [830, 498] on div "Rose Valley 4.7 (1,876) Gül vadisi, 2. Küme, 50180 Göreme/Nevşehir Merkez/Nevşe…" at bounding box center [1133, 393] width 756 height 787
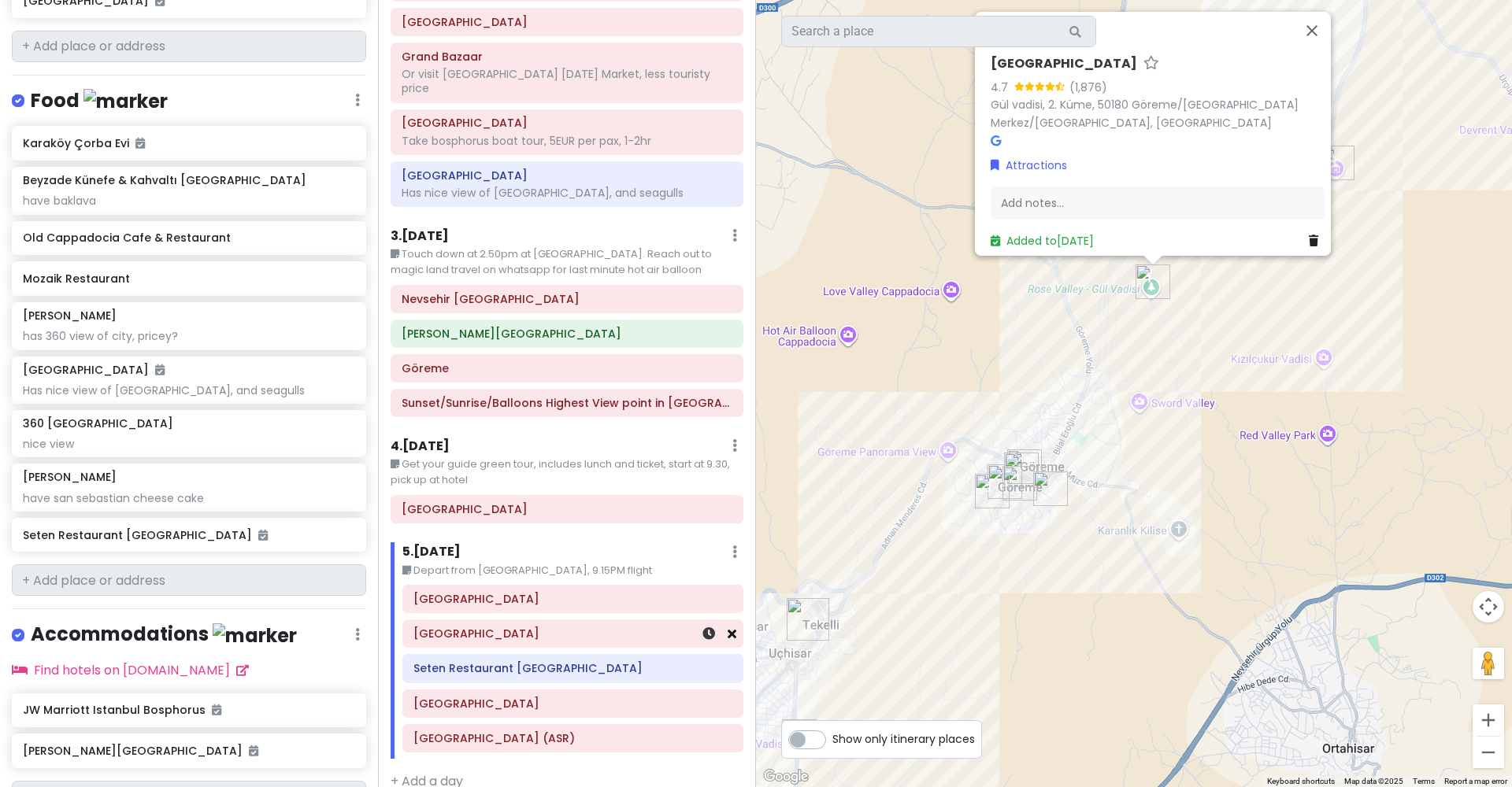
click at [735, 627] on icon at bounding box center [731, 634] width 8 height 13
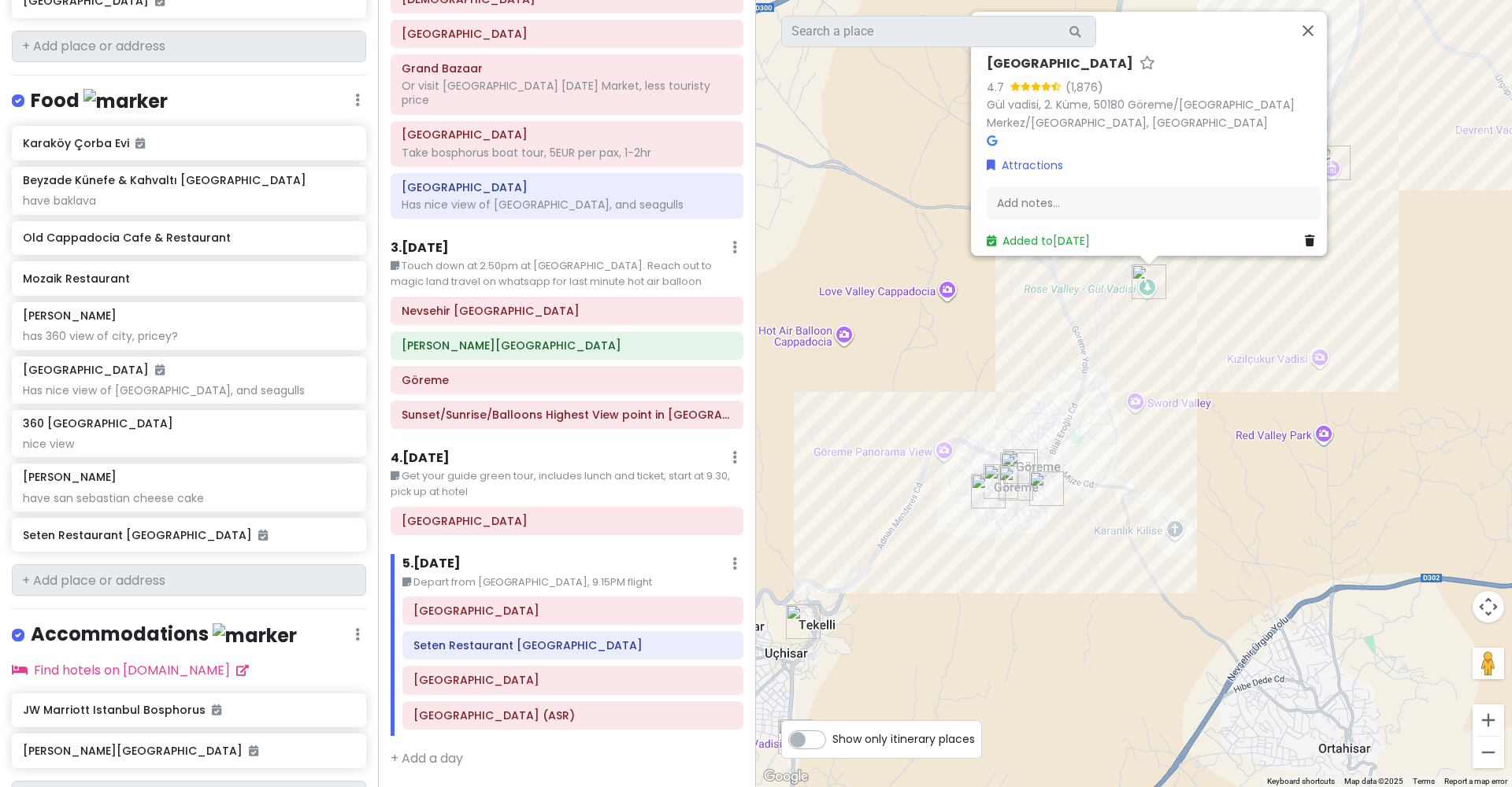
drag, startPoint x: 1170, startPoint y: 523, endPoint x: 1054, endPoint y: 520, distance: 116.0
click at [1054, 520] on div "Rose Valley 4.7 (1,876) Gül vadisi, 2. Küme, 50180 Göreme/Nevşehir Merkez/Nevşe…" at bounding box center [1133, 393] width 756 height 787
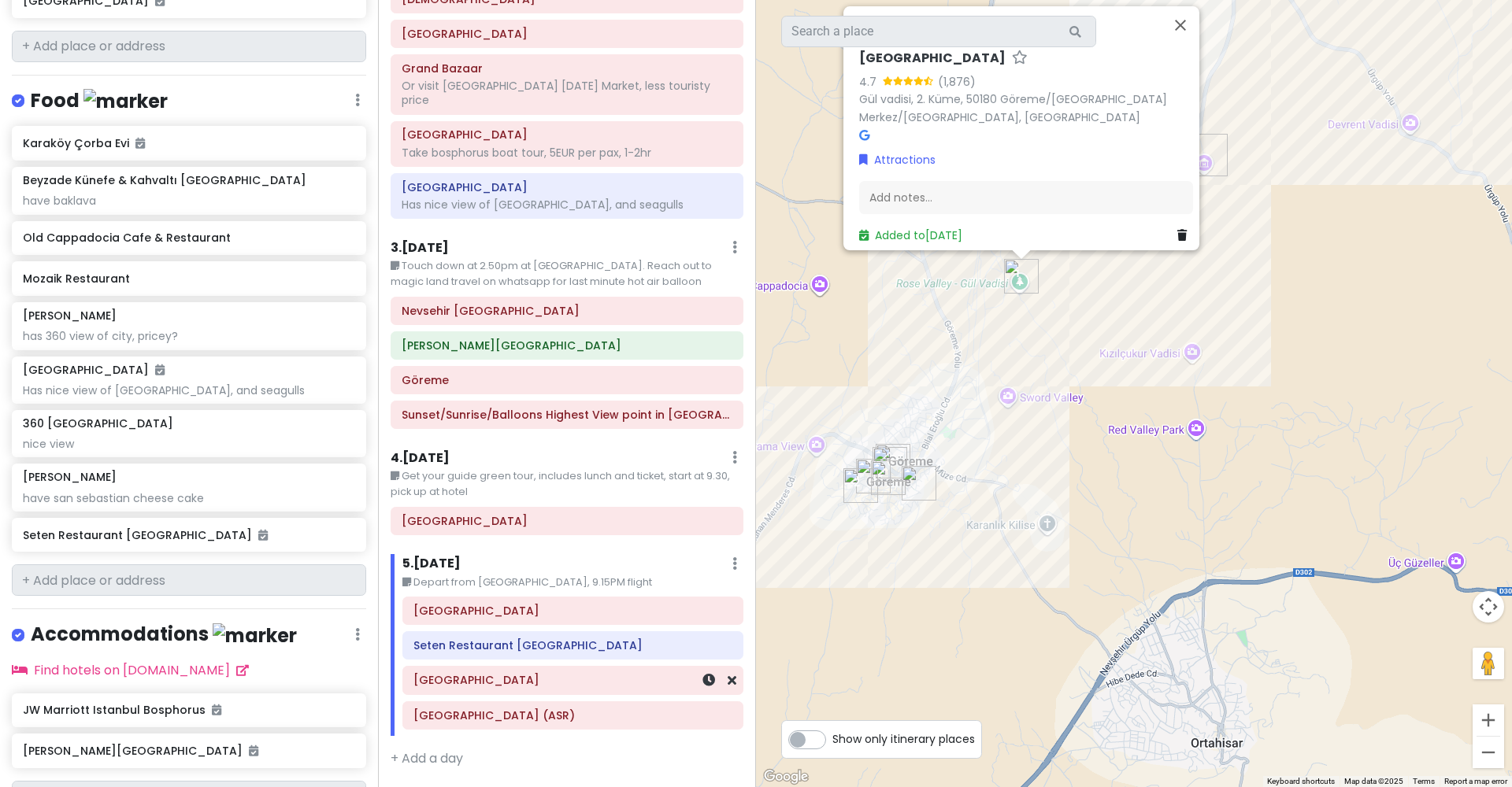
click at [572, 673] on h6 "[GEOGRAPHIC_DATA]" at bounding box center [572, 680] width 318 height 15
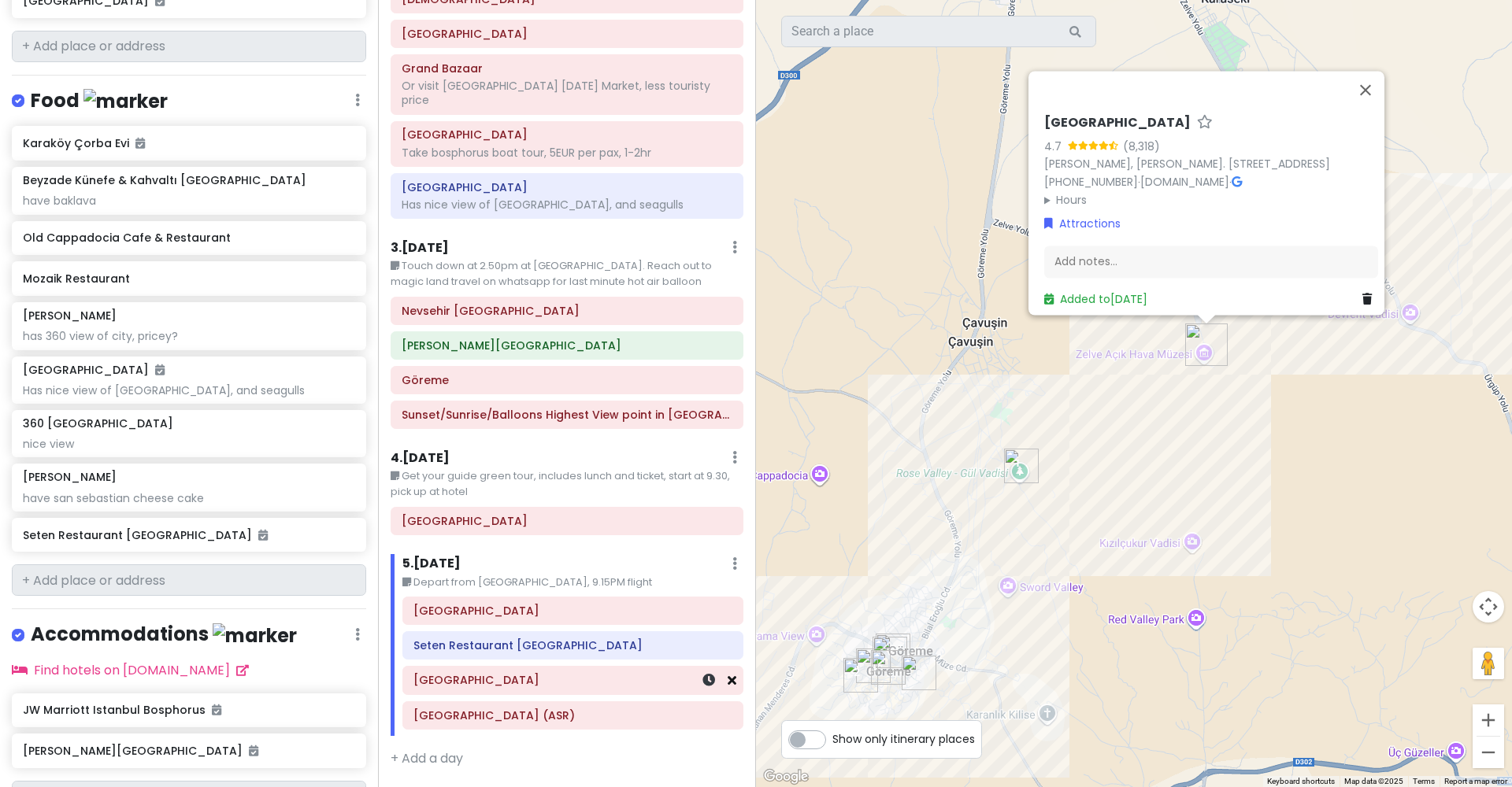
click at [735, 674] on icon at bounding box center [731, 680] width 8 height 13
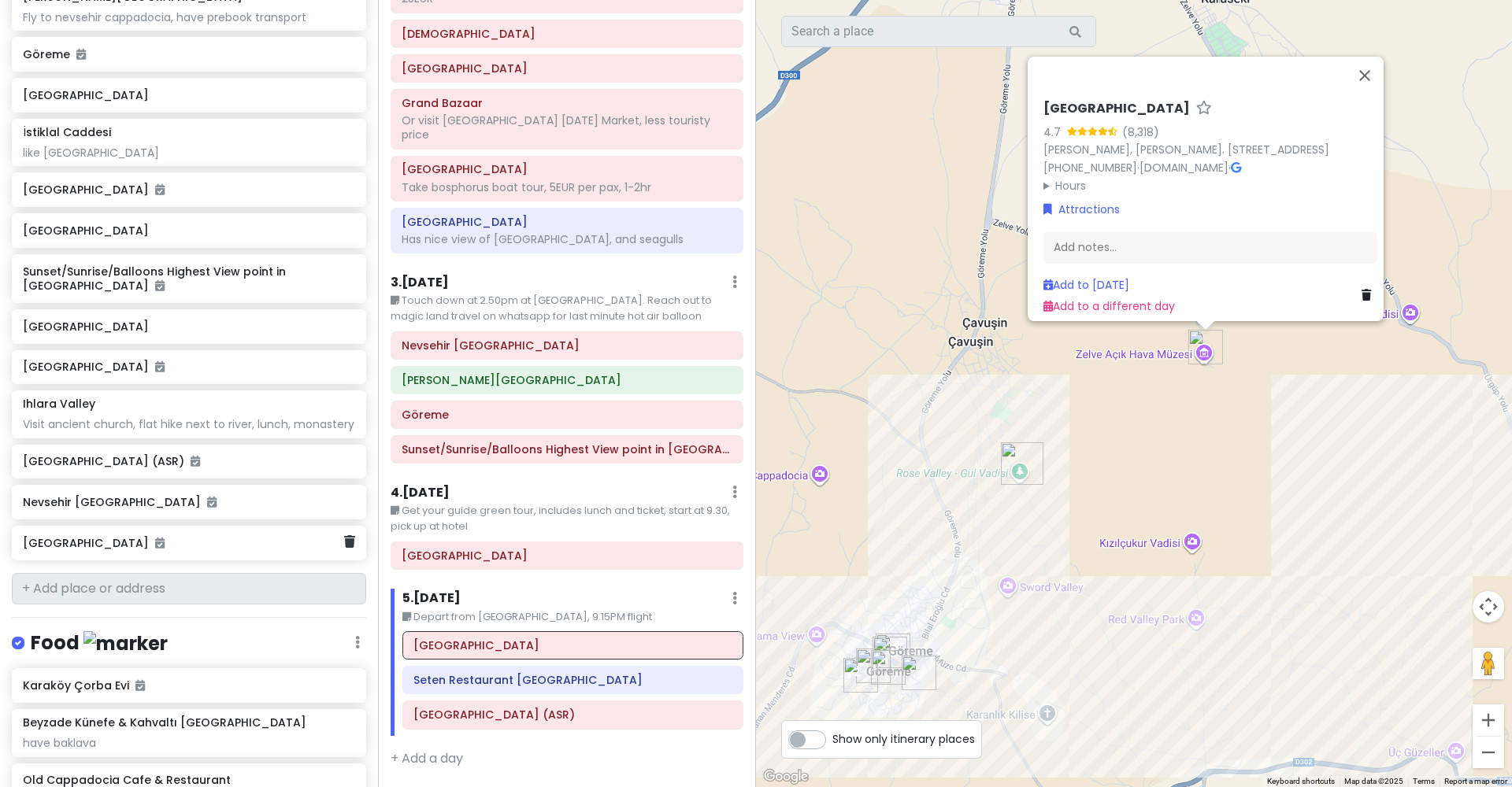
scroll to position [688, 0]
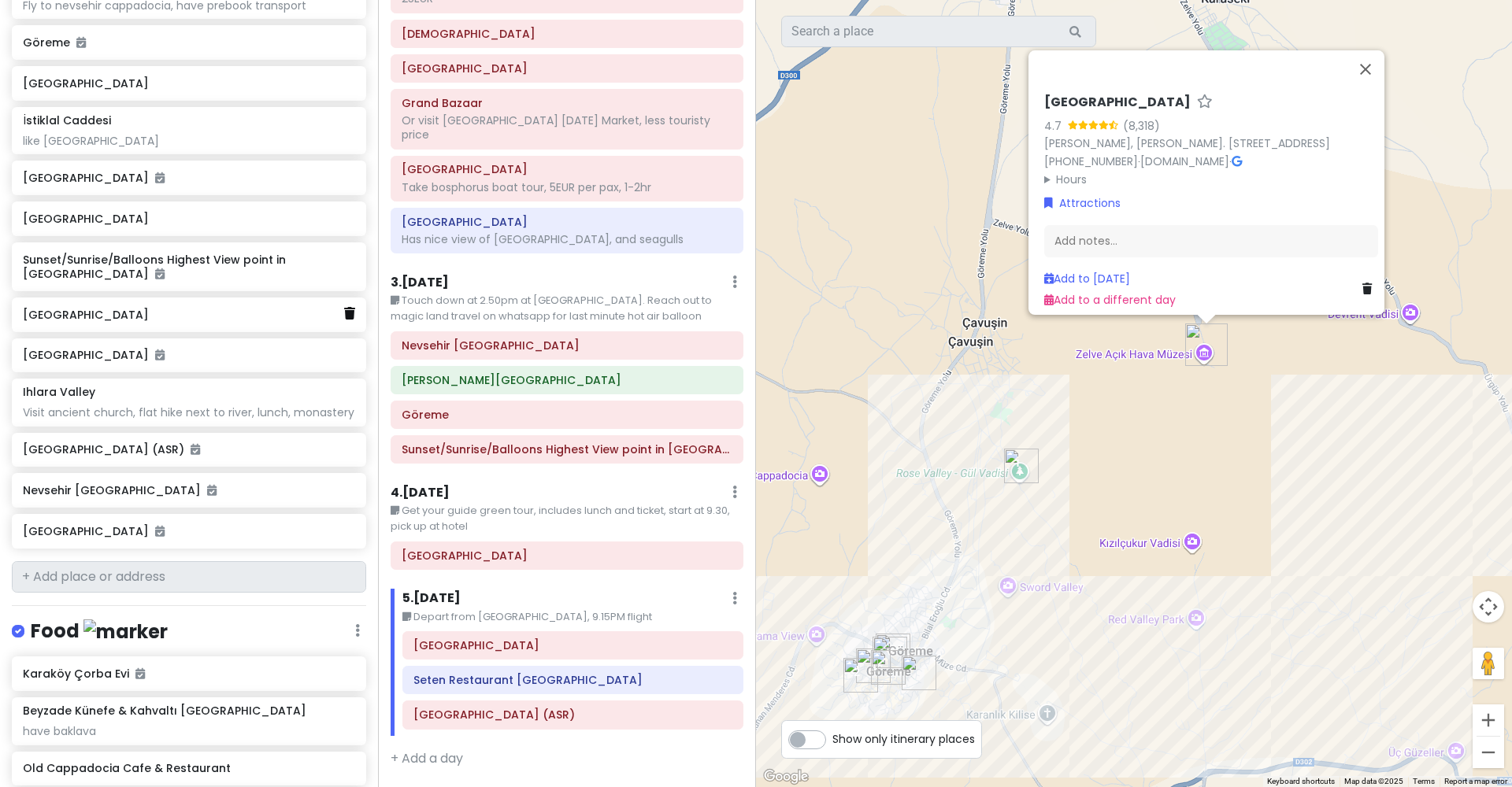
click at [348, 307] on icon at bounding box center [349, 314] width 11 height 13
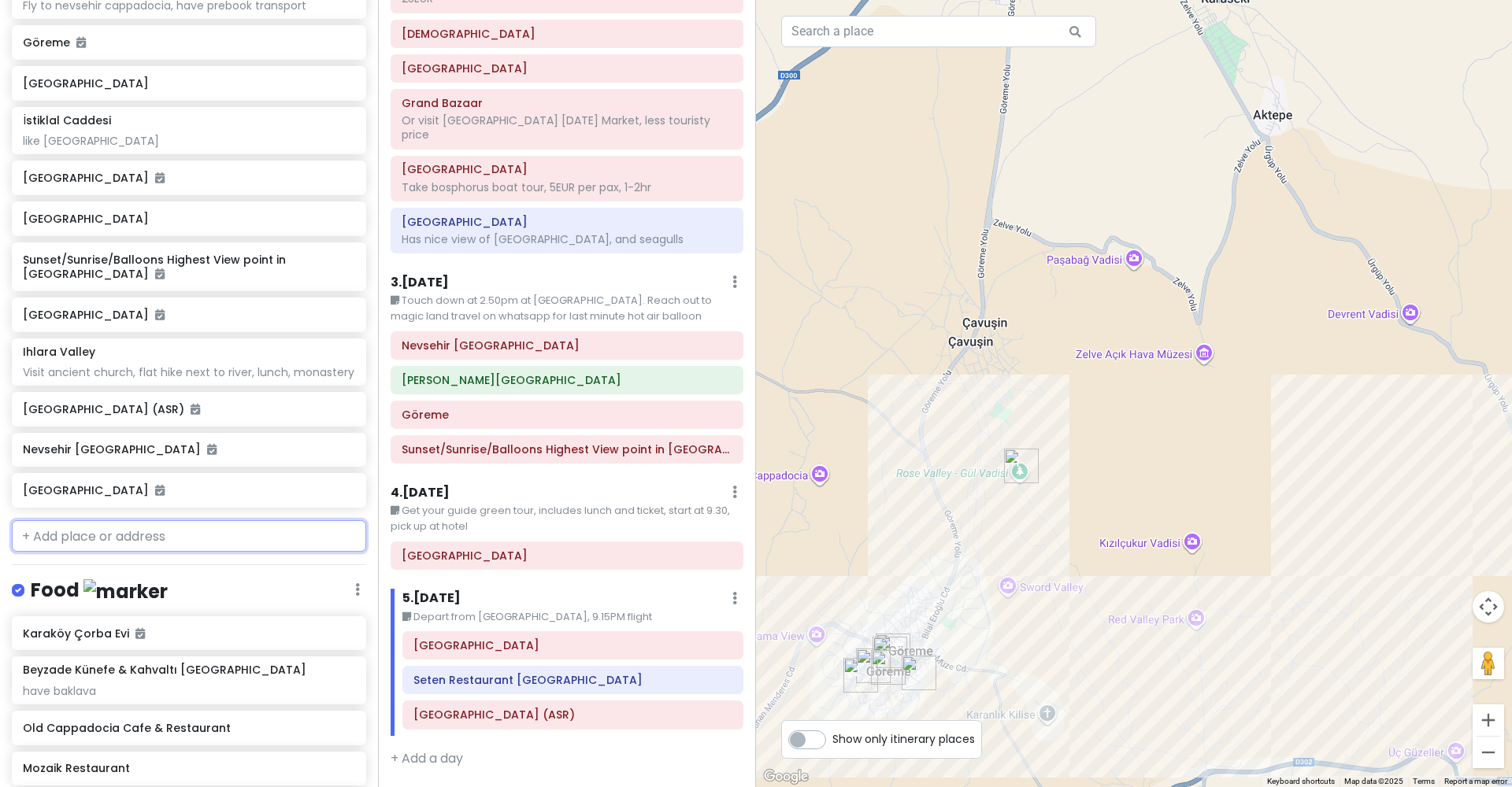
click at [203, 520] on input "text" at bounding box center [189, 535] width 354 height 32
type input "h"
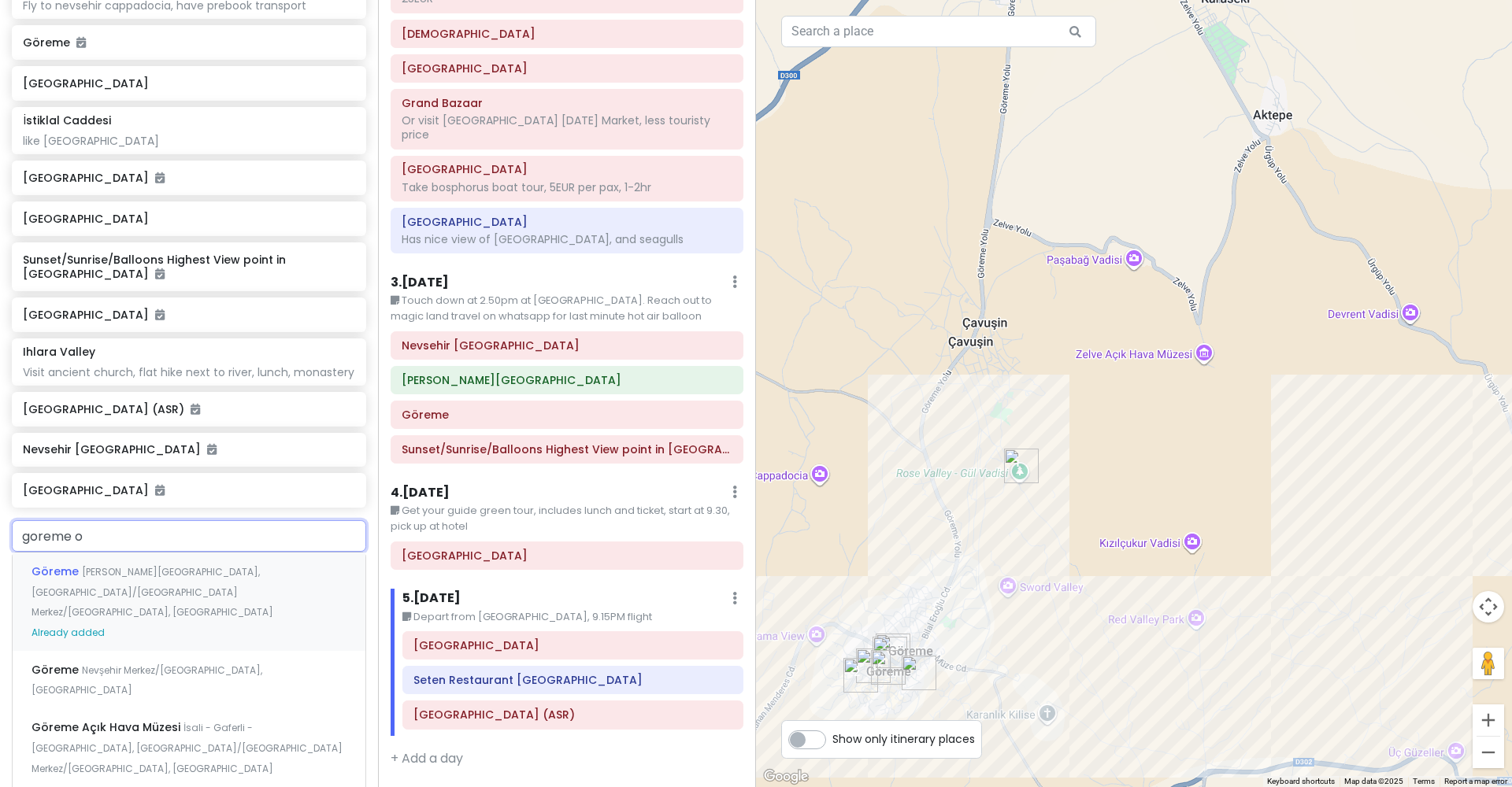
type input "goreme op"
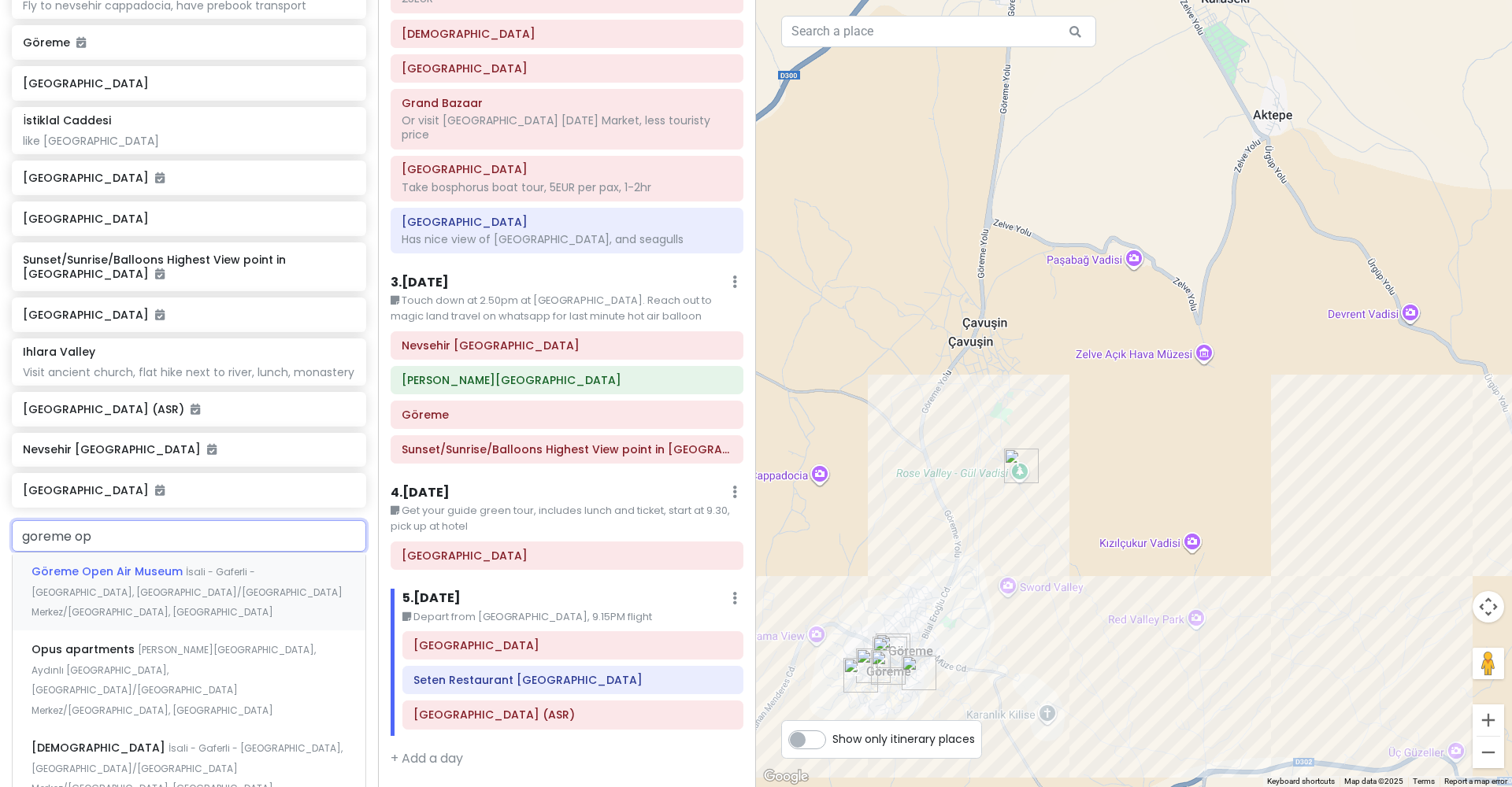
click at [164, 553] on div "Göreme Open Air Museum İsali - Gaferli - Avcılar, Göreme/Nevşehir Merkez/Nevşeh…" at bounding box center [189, 591] width 353 height 78
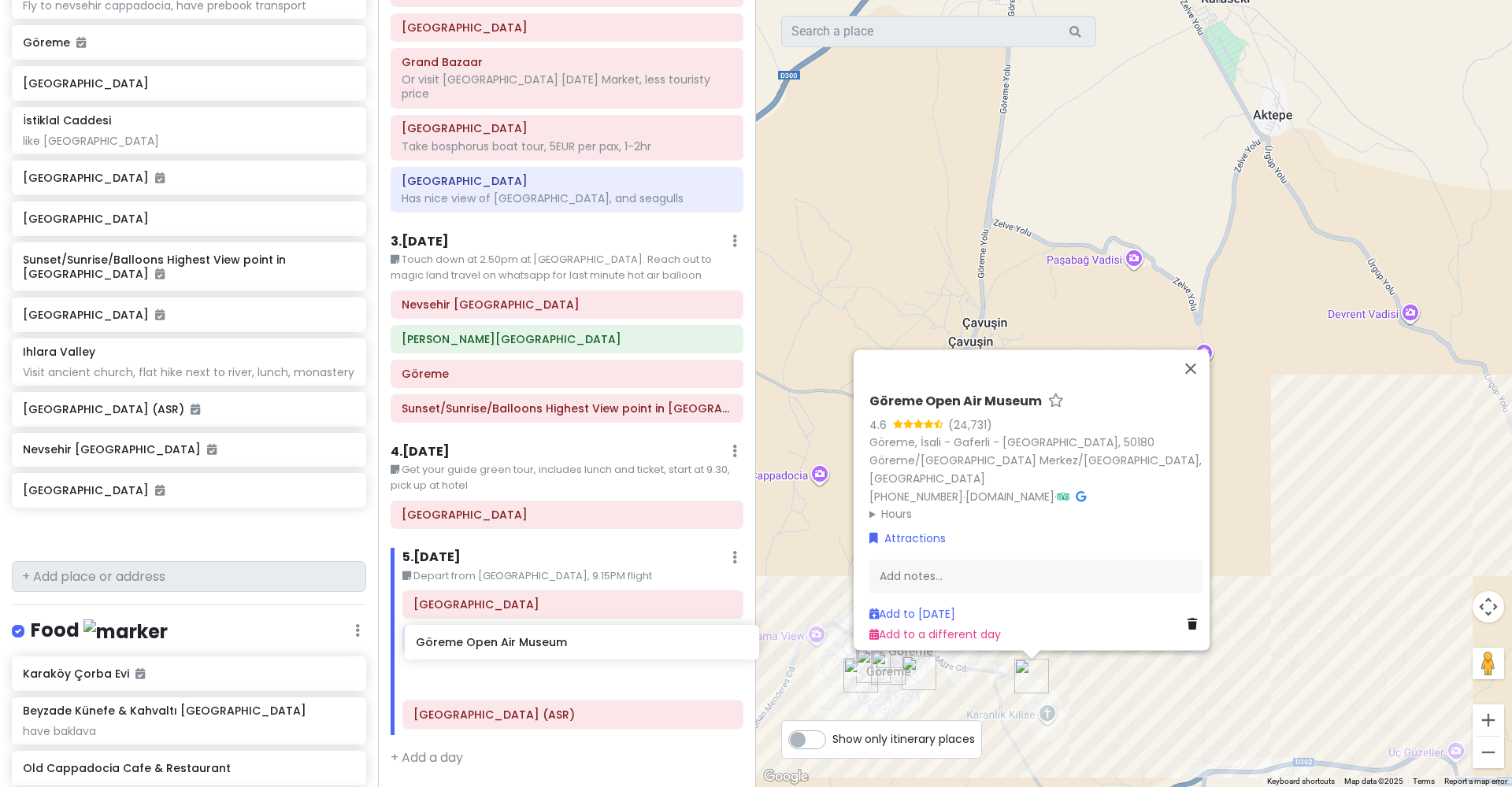
drag, startPoint x: 221, startPoint y: 498, endPoint x: 612, endPoint y: 644, distance: 417.4
click at [612, 644] on div "Istanbul + Cappadocia Trip Private Change Dates Make a Copy Delete Trip Go Pro …" at bounding box center [756, 393] width 1512 height 787
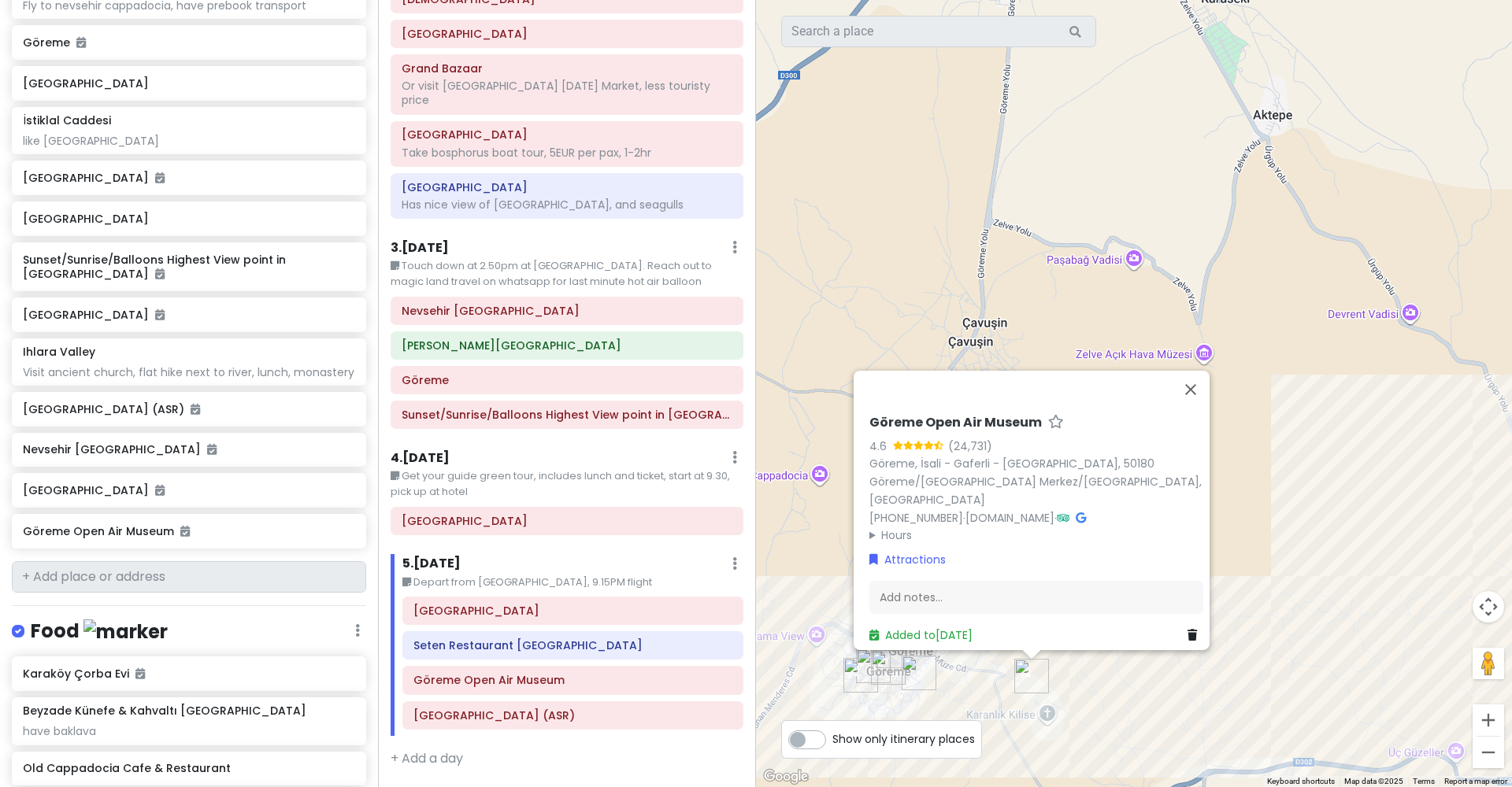
drag, startPoint x: 778, startPoint y: 602, endPoint x: 778, endPoint y: 573, distance: 29.0
click at [778, 573] on div "Göreme Open Air Museum 4.6 (24,731) Göreme, İsali - Gaferli - Avcılar, 50180 Gö…" at bounding box center [1133, 393] width 756 height 787
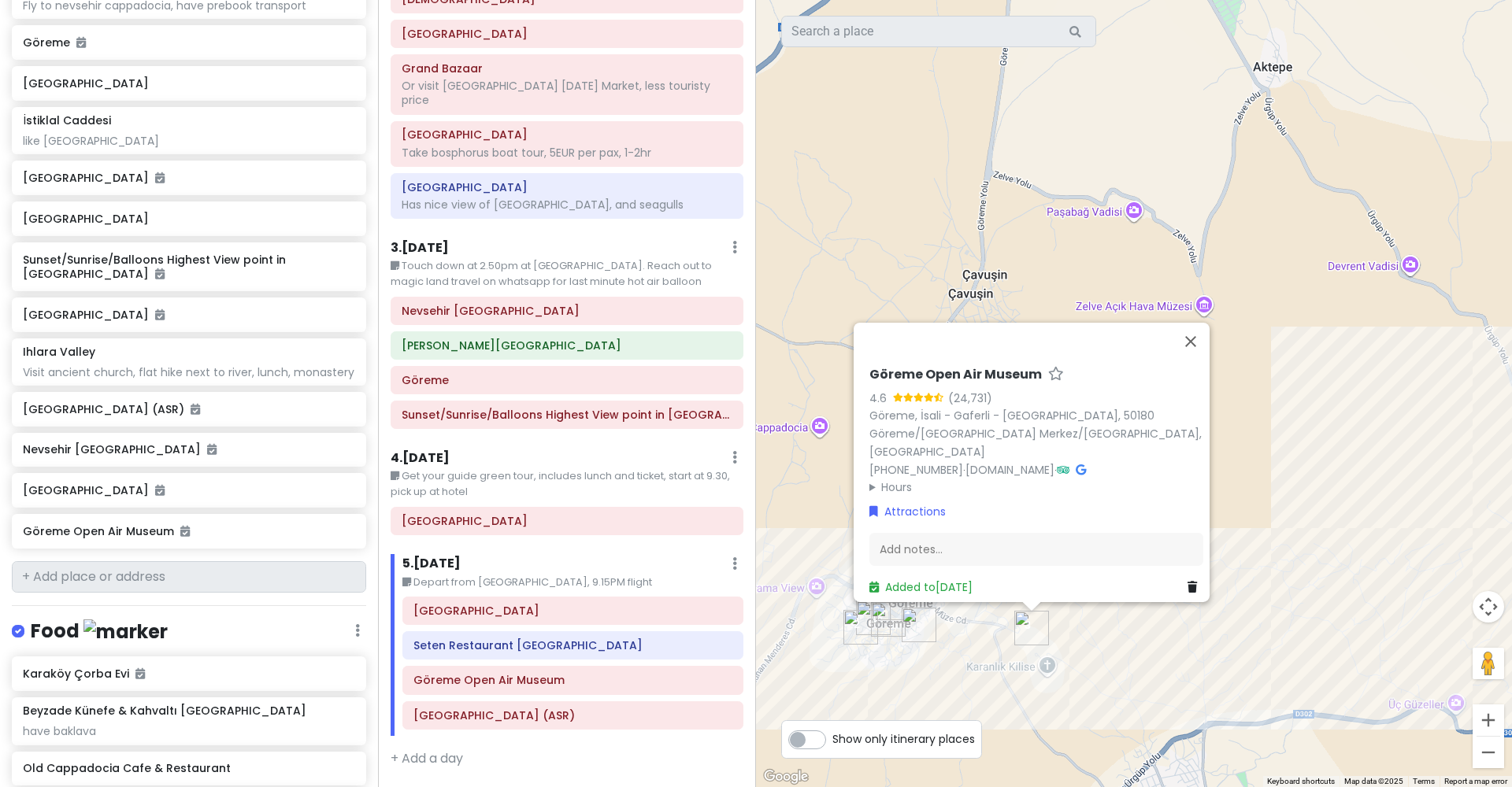
click at [800, 577] on div "Göreme Open Air Museum 4.6 (24,731) Göreme, İsali - Gaferli - Avcılar, 50180 Gö…" at bounding box center [1133, 393] width 756 height 787
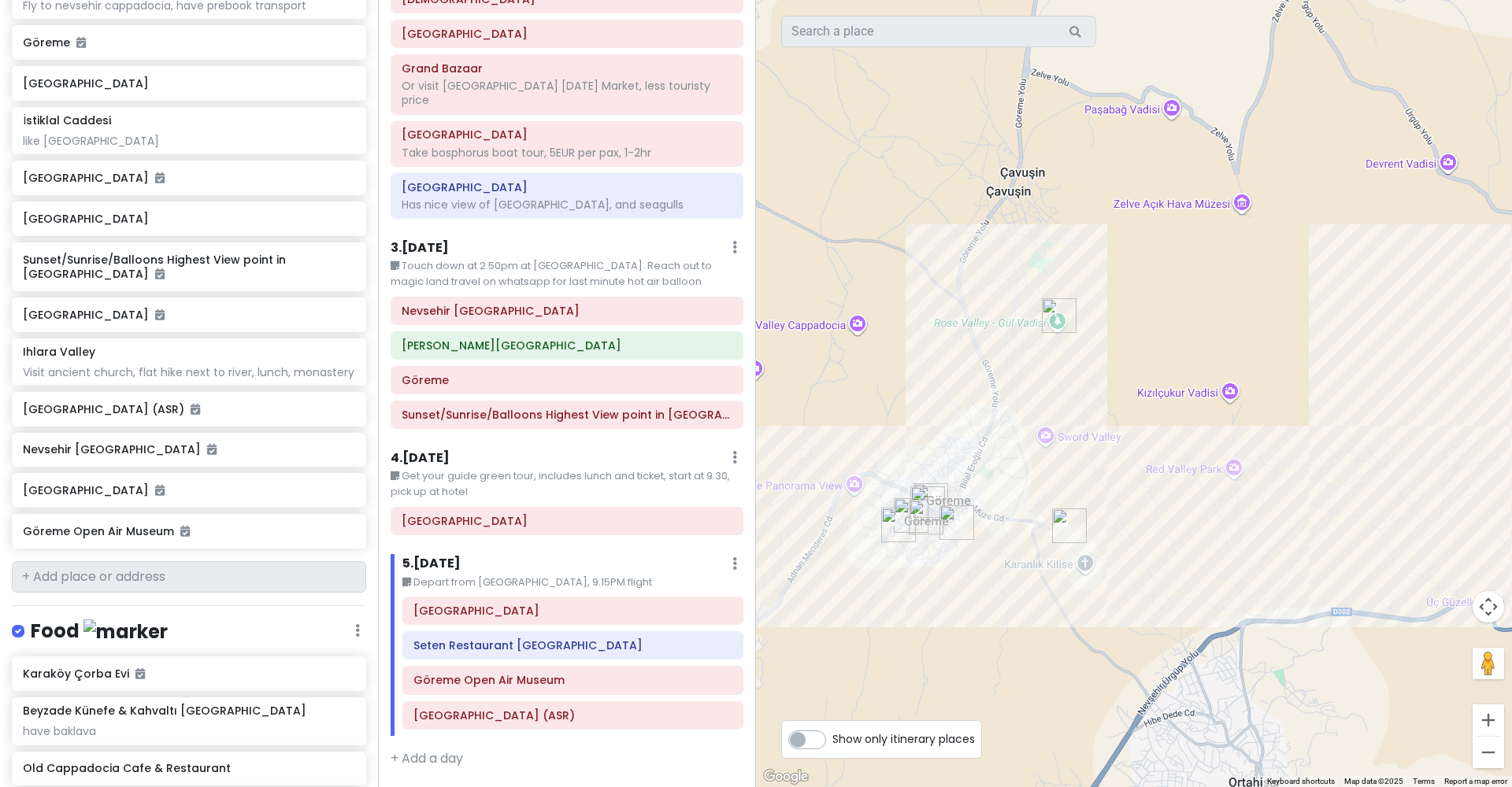
drag, startPoint x: 1111, startPoint y: 542, endPoint x: 1159, endPoint y: 411, distance: 139.5
click at [1159, 411] on div at bounding box center [1133, 393] width 756 height 787
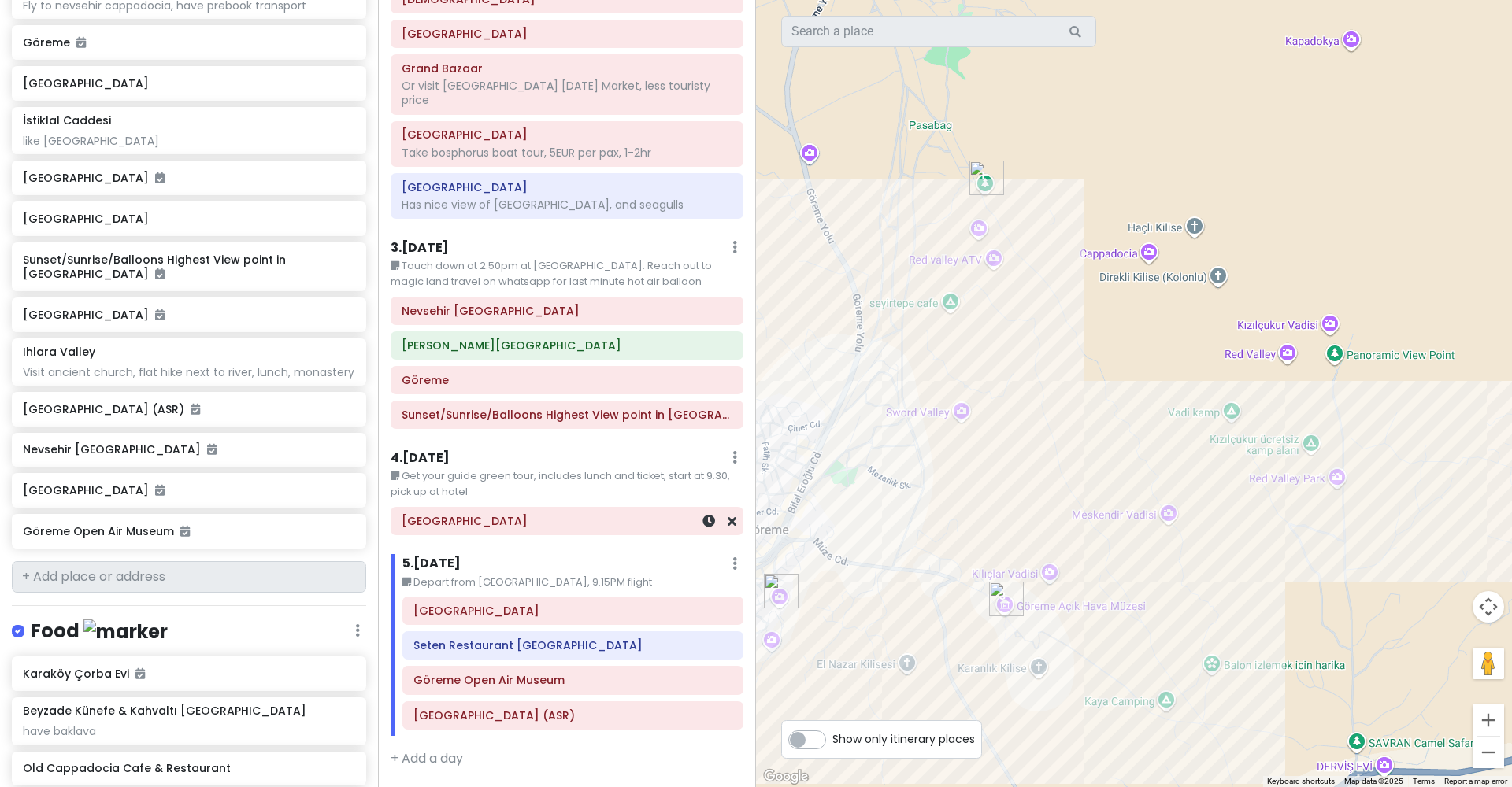
click at [465, 513] on h6 "[GEOGRAPHIC_DATA]" at bounding box center [567, 521] width 330 height 15
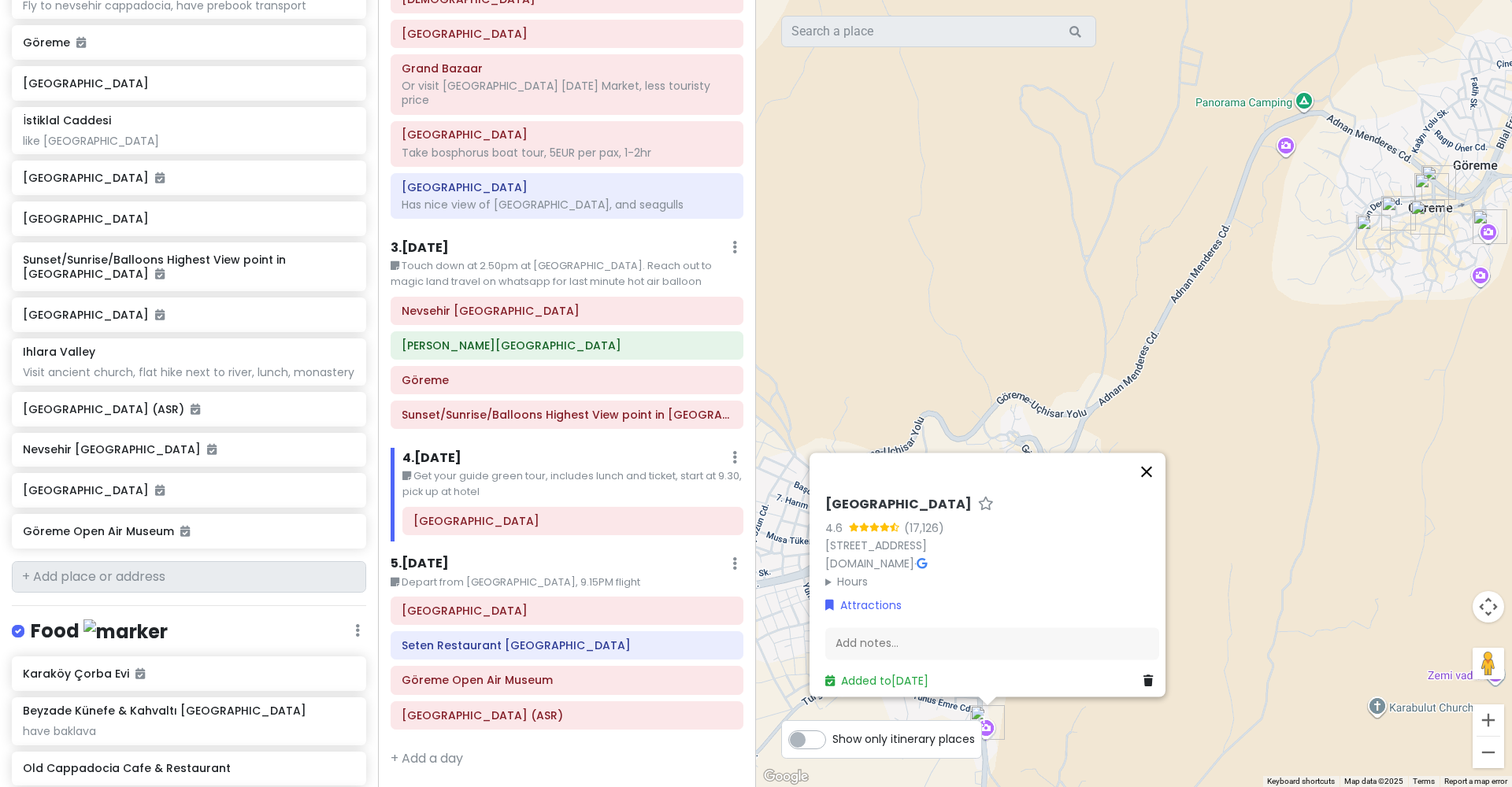
click at [1136, 453] on button "Close" at bounding box center [1146, 471] width 37 height 37
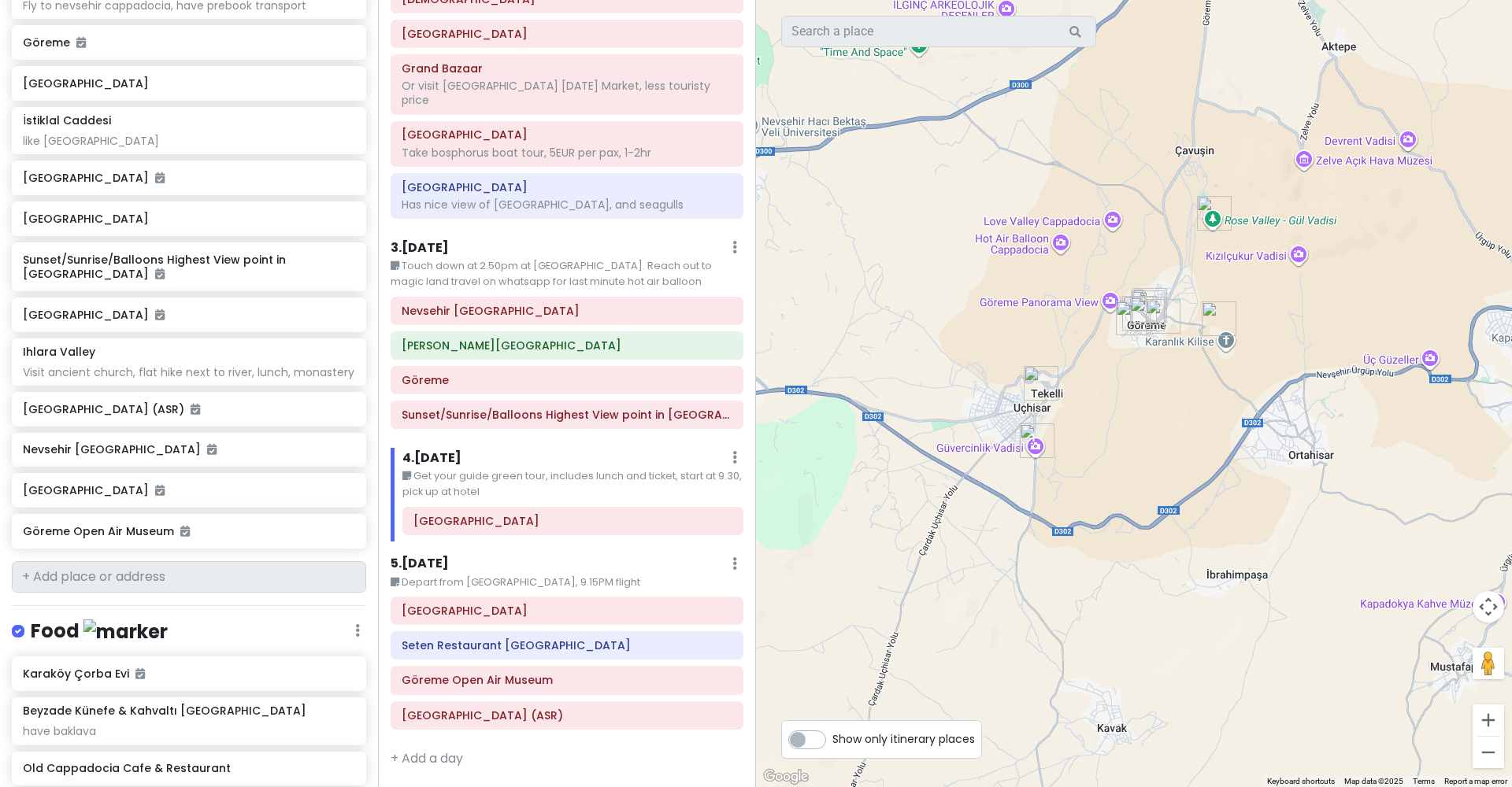
drag, startPoint x: 1091, startPoint y: 491, endPoint x: 1091, endPoint y: 416, distance: 75.0
click at [1092, 416] on div at bounding box center [1133, 393] width 756 height 787
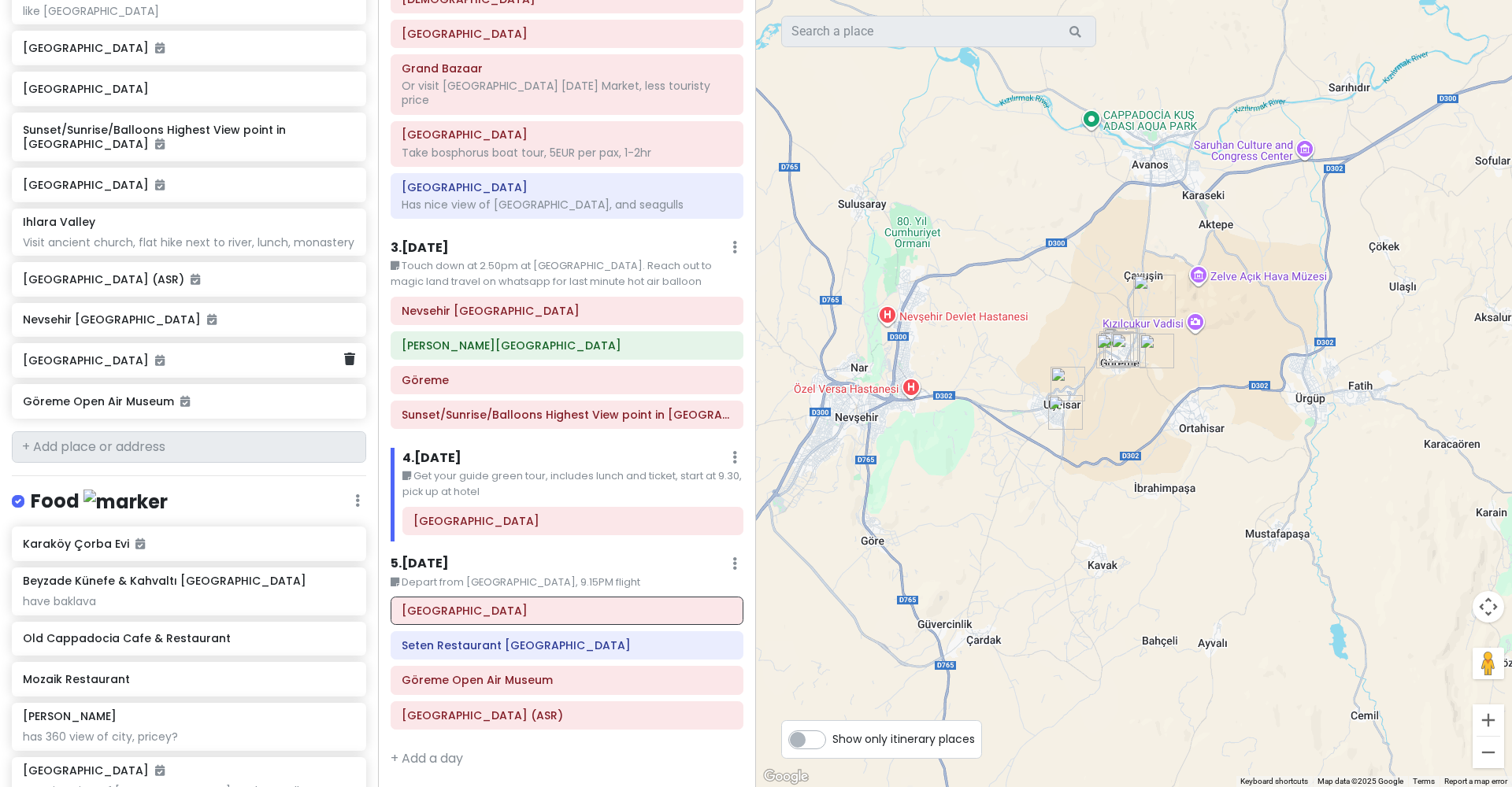
scroll to position [822, 0]
click at [272, 390] on h6 "Göreme Open Air Museum" at bounding box center [182, 398] width 320 height 15
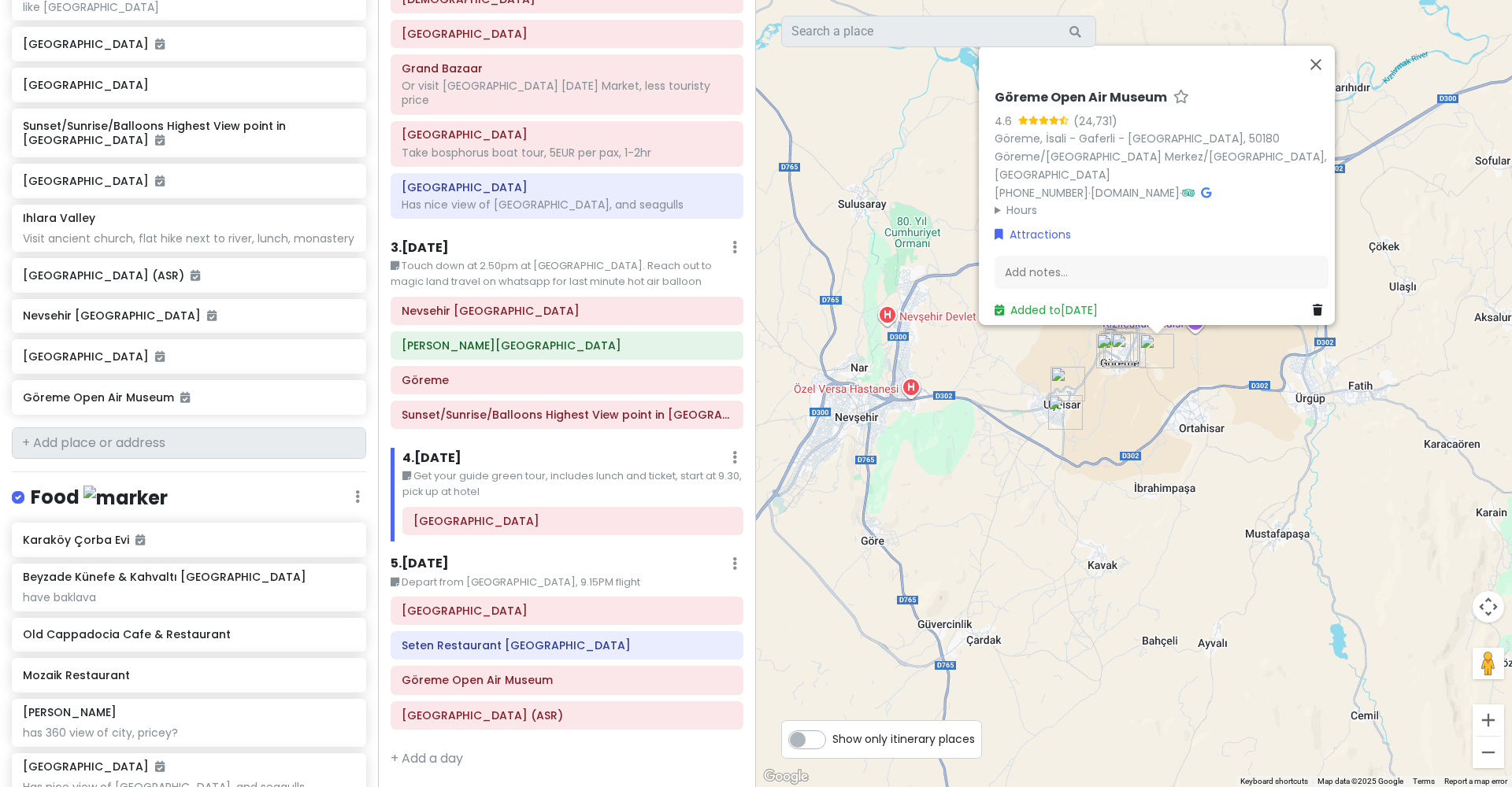
click at [1201, 187] on icon at bounding box center [1205, 192] width 10 height 11
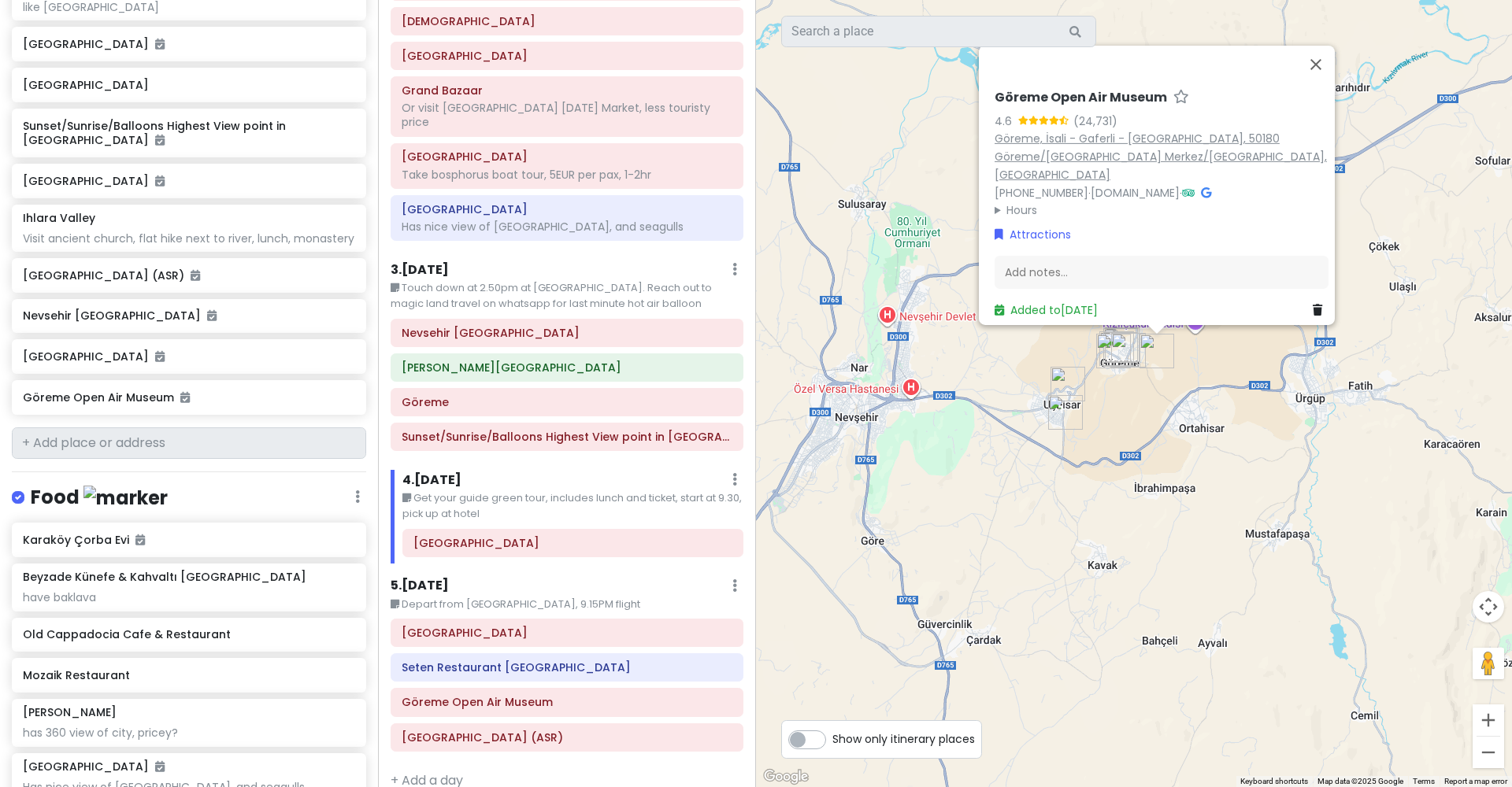
scroll to position [293, 0]
click at [1316, 72] on button "Close" at bounding box center [1315, 64] width 37 height 37
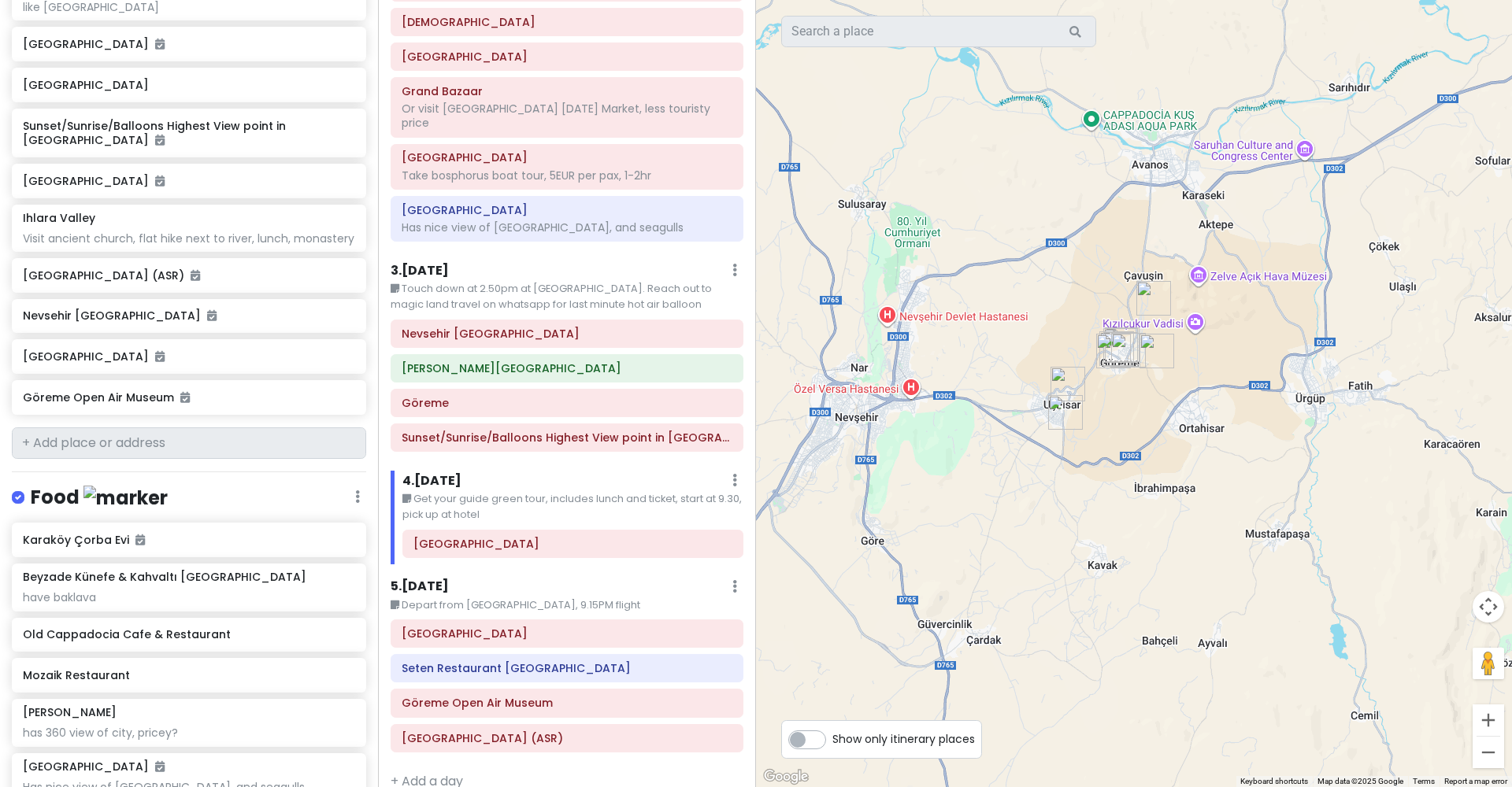
click at [519, 502] on small "Get your guide green tour, includes lunch and ticket, start at 9.30, pick up at…" at bounding box center [573, 506] width 341 height 32
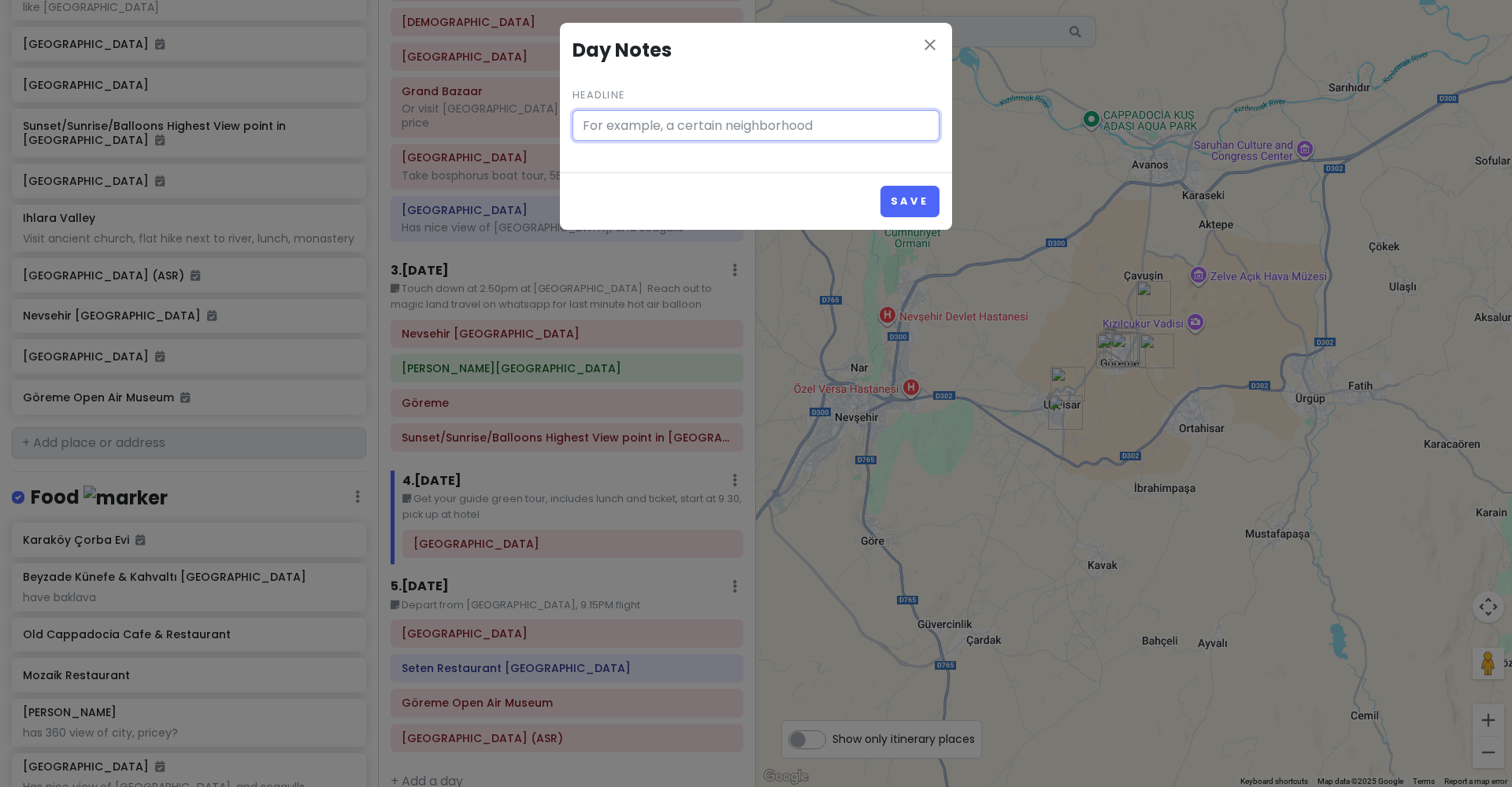
type input "Get your guide green tour, includes lunch and ticket, start at 9.30, pick up at…"
click at [926, 47] on icon "close" at bounding box center [930, 45] width 19 height 19
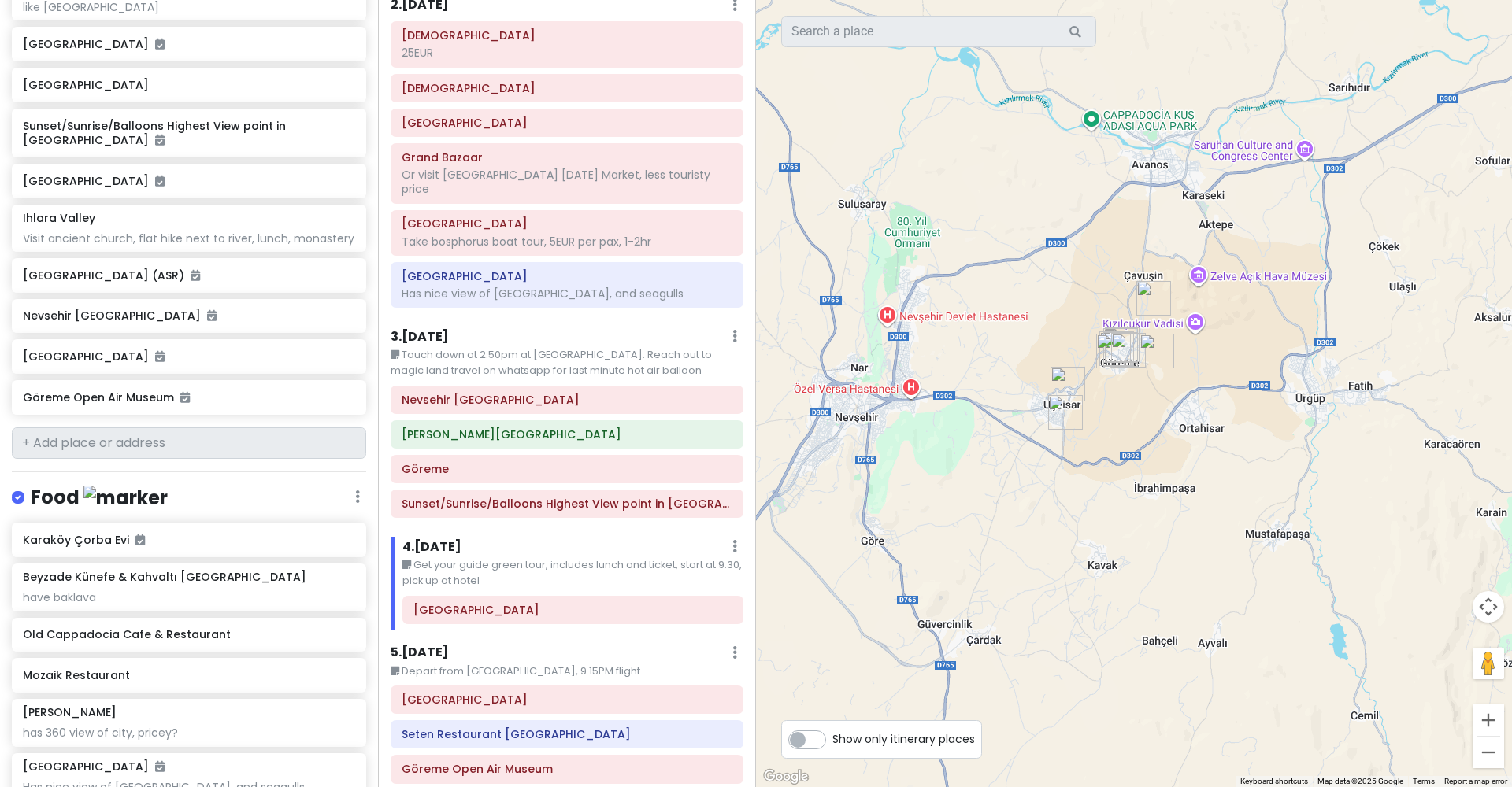
scroll to position [234, 0]
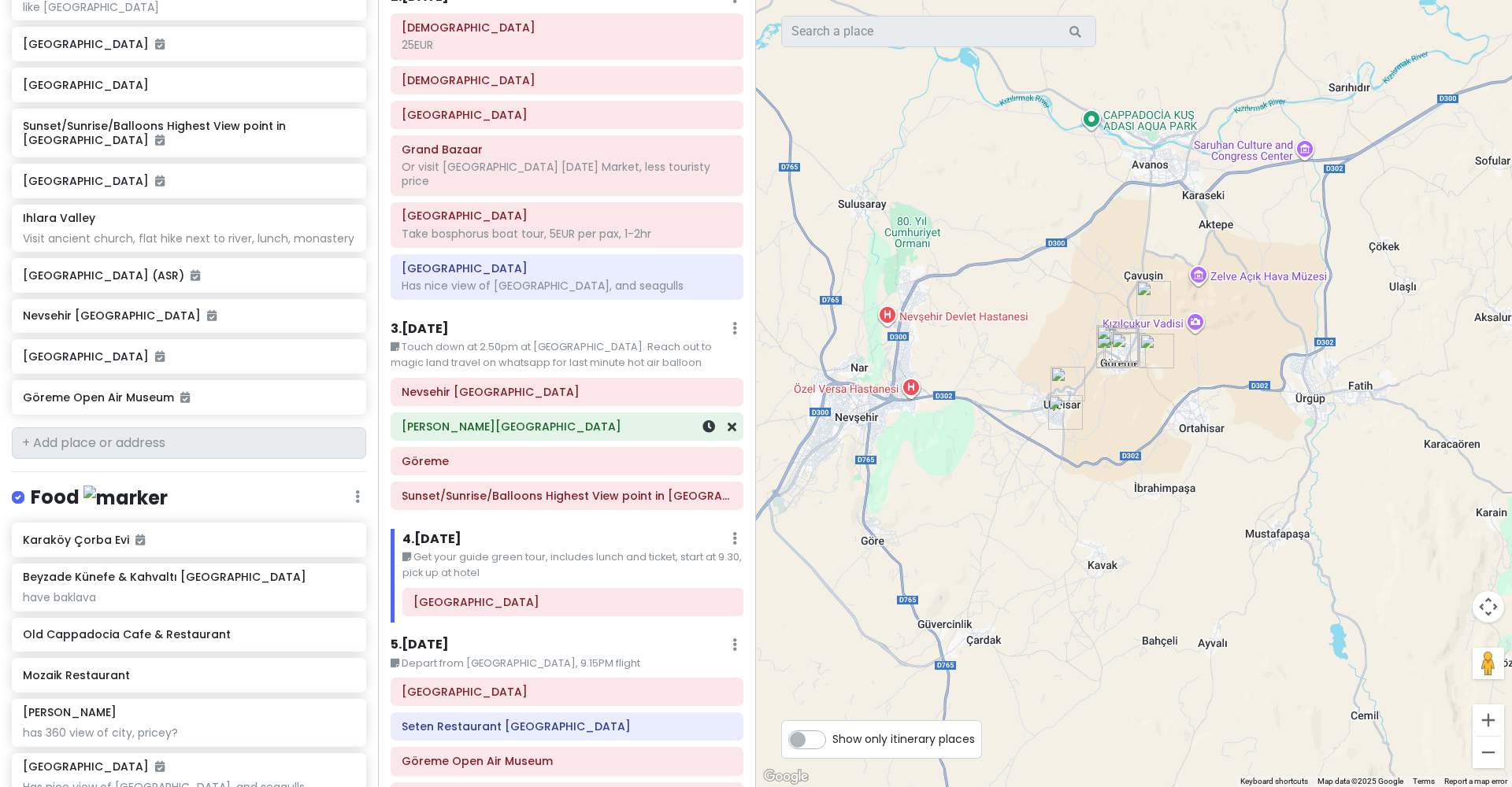
click at [470, 419] on h6 "[PERSON_NAME][GEOGRAPHIC_DATA]" at bounding box center [567, 427] width 330 height 15
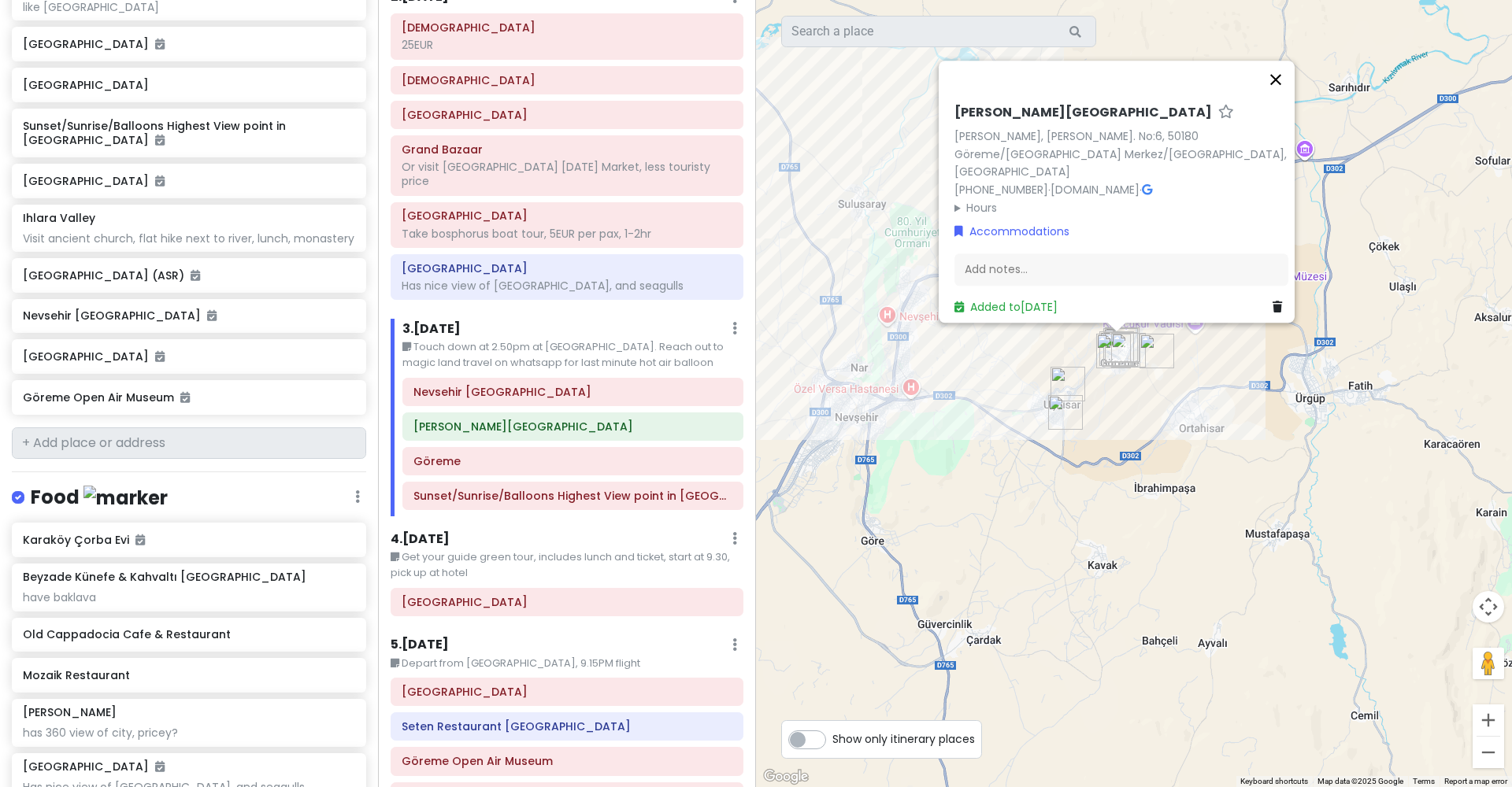
click at [1277, 88] on button "Close" at bounding box center [1275, 78] width 37 height 37
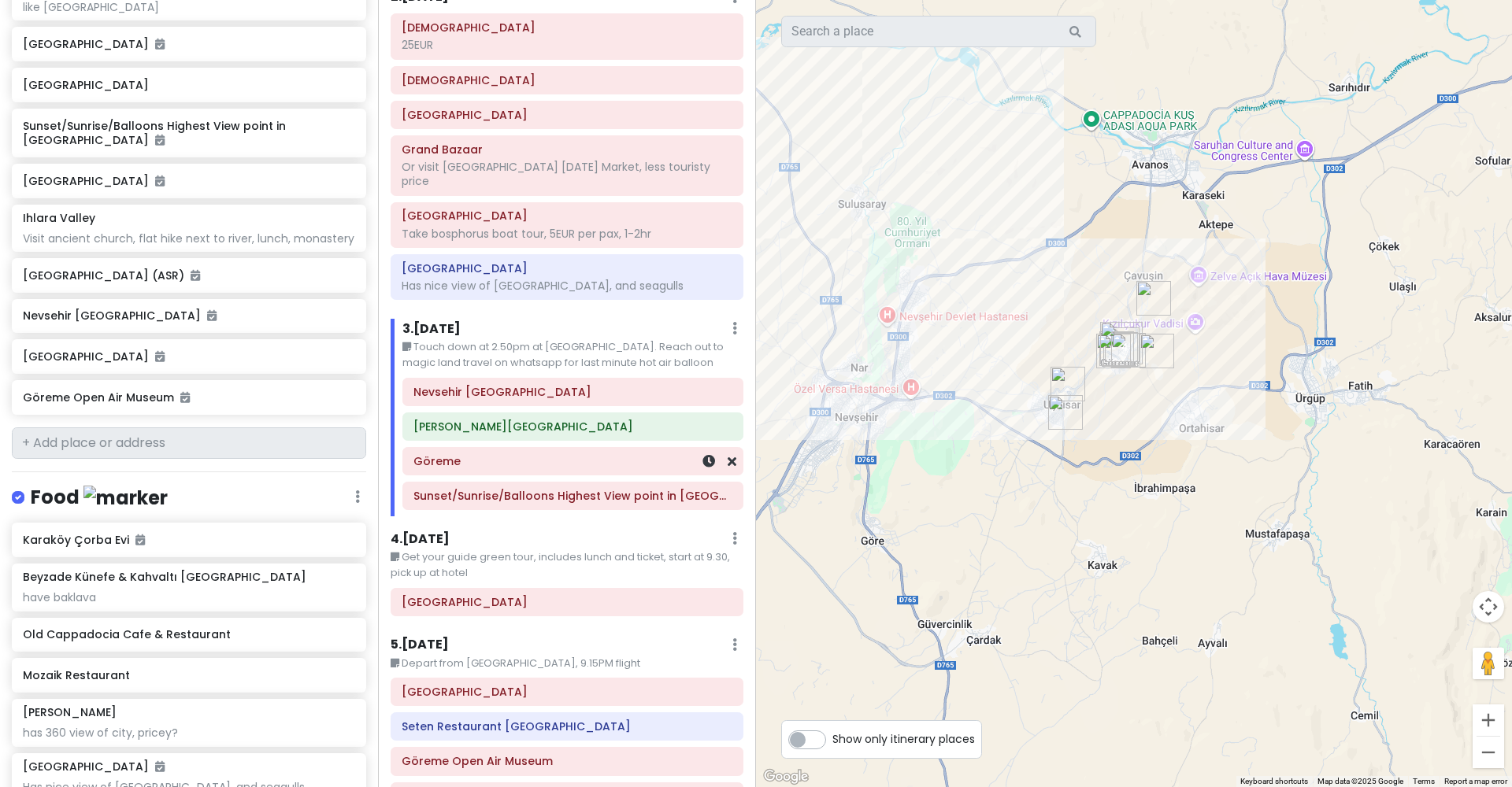
click at [507, 454] on h6 "Göreme" at bounding box center [572, 461] width 318 height 15
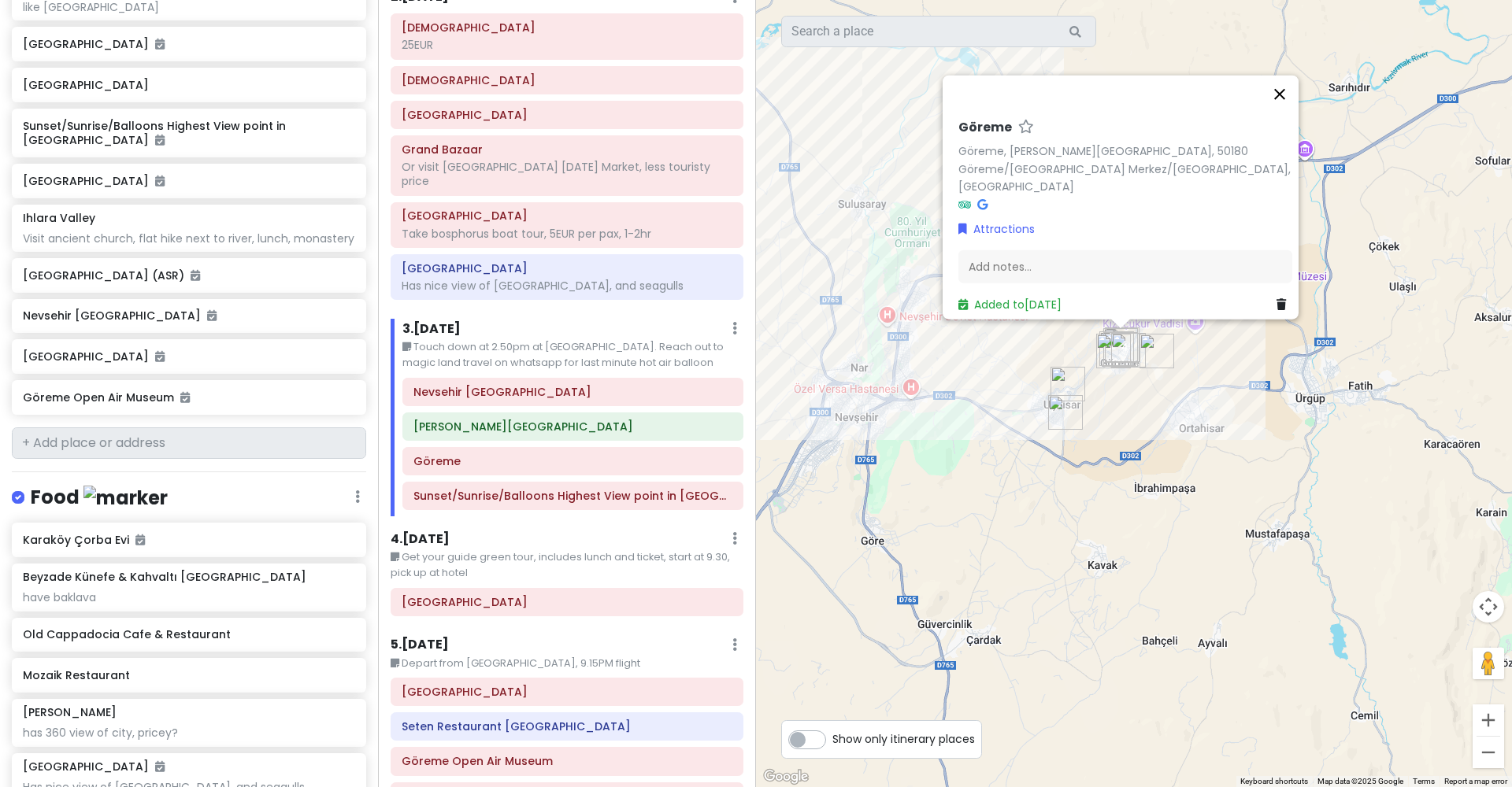
click at [1292, 109] on button "Close" at bounding box center [1279, 94] width 37 height 37
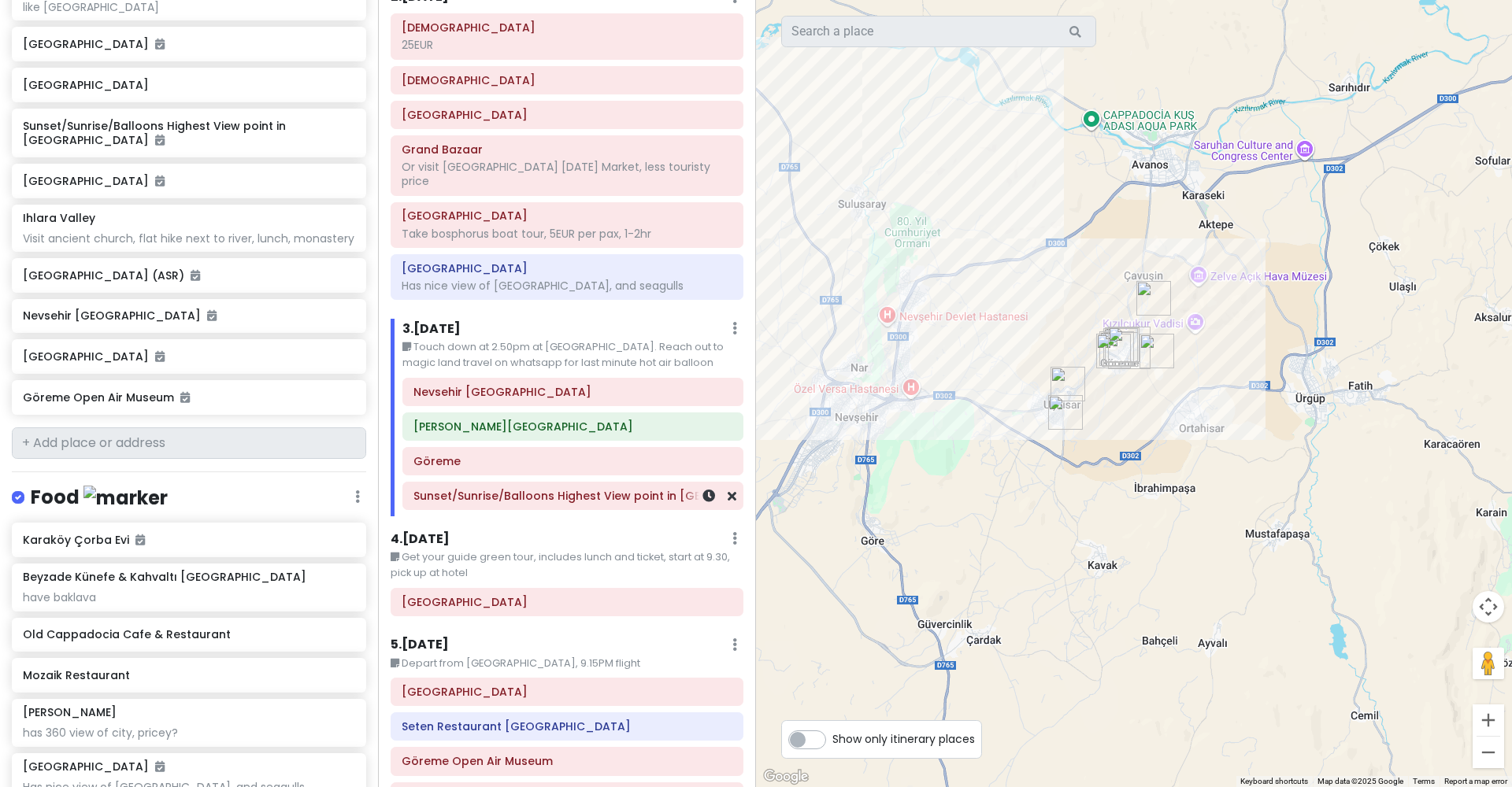
click at [630, 489] on div "Sunset/Sunrise/Balloons Highest View point in [GEOGRAPHIC_DATA]" at bounding box center [573, 495] width 339 height 26
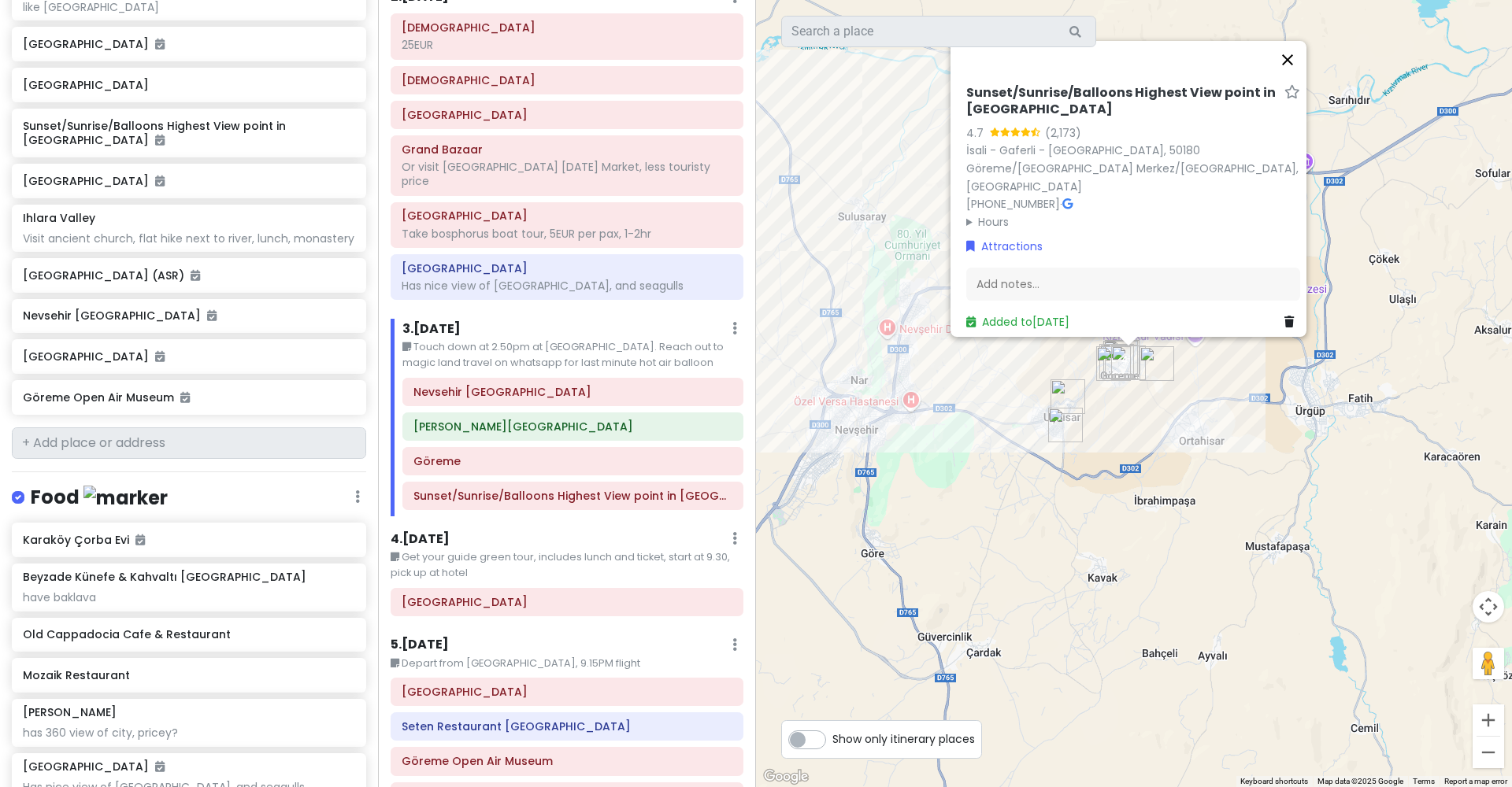
click at [1297, 78] on button "Close" at bounding box center [1287, 59] width 37 height 37
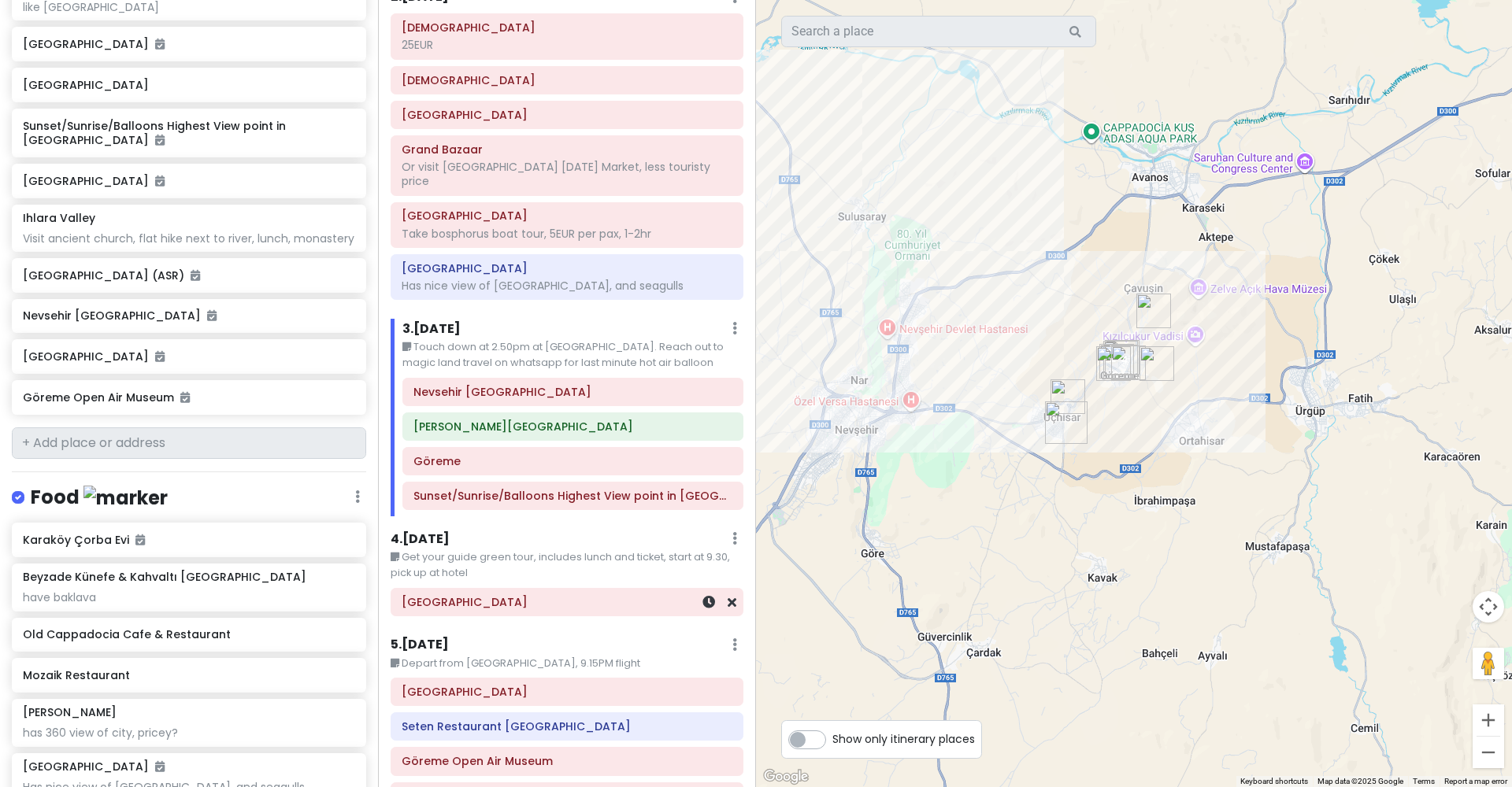
click at [606, 595] on h6 "[GEOGRAPHIC_DATA]" at bounding box center [567, 602] width 330 height 15
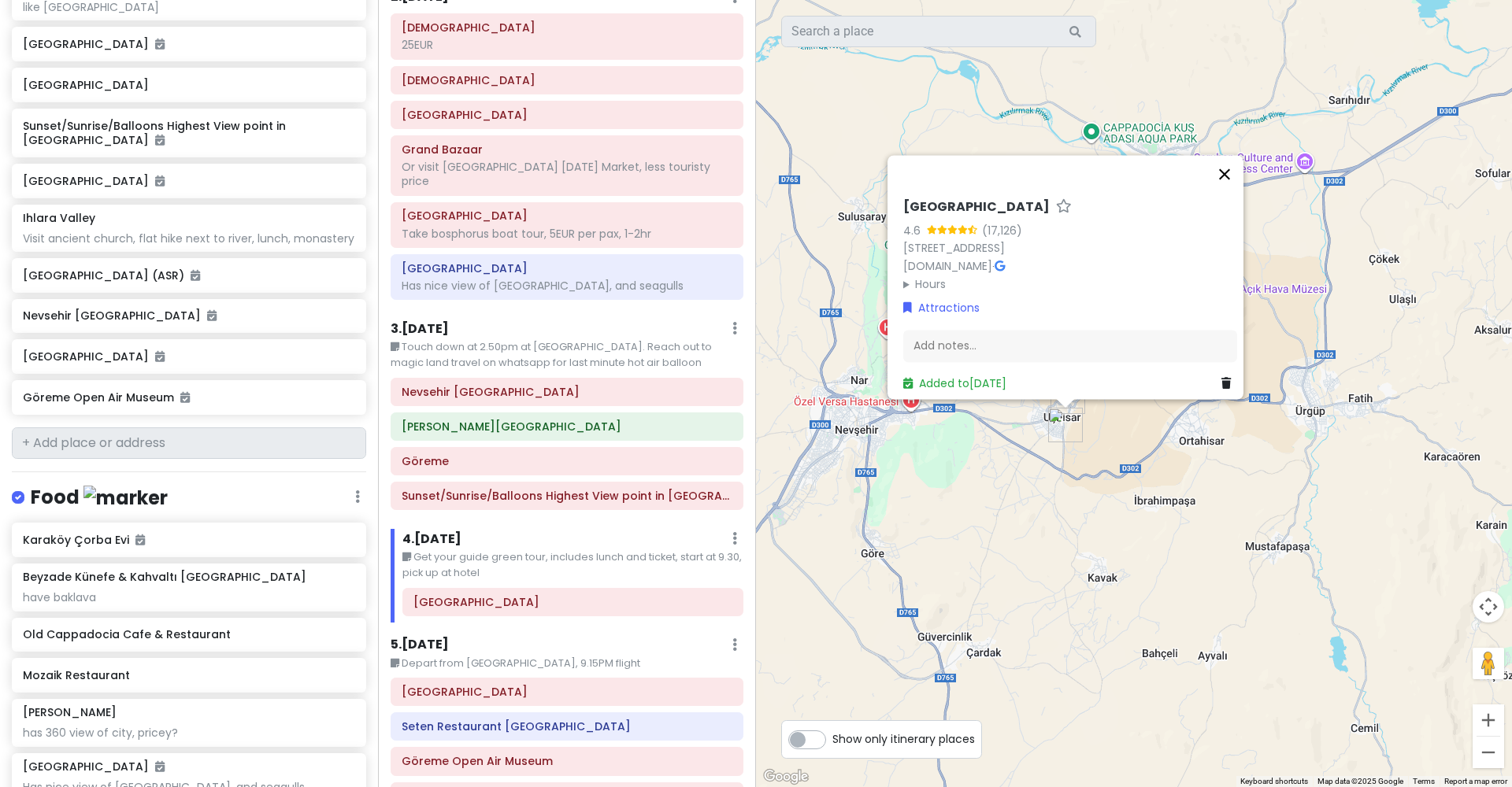
click at [1230, 155] on button "Close" at bounding box center [1224, 173] width 37 height 37
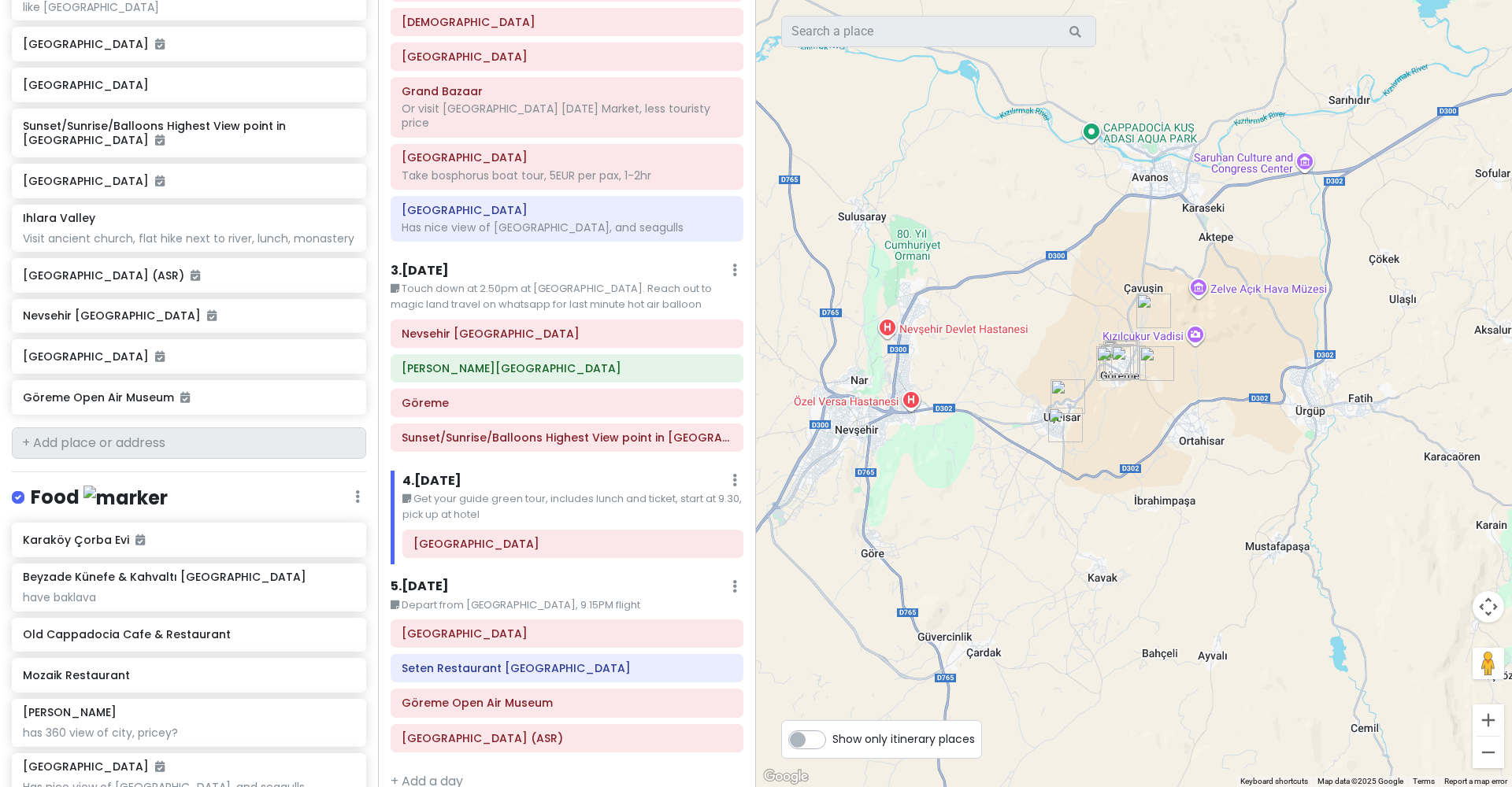
scroll to position [0, 0]
click at [501, 626] on h6 "Rose Valley" at bounding box center [567, 634] width 330 height 15
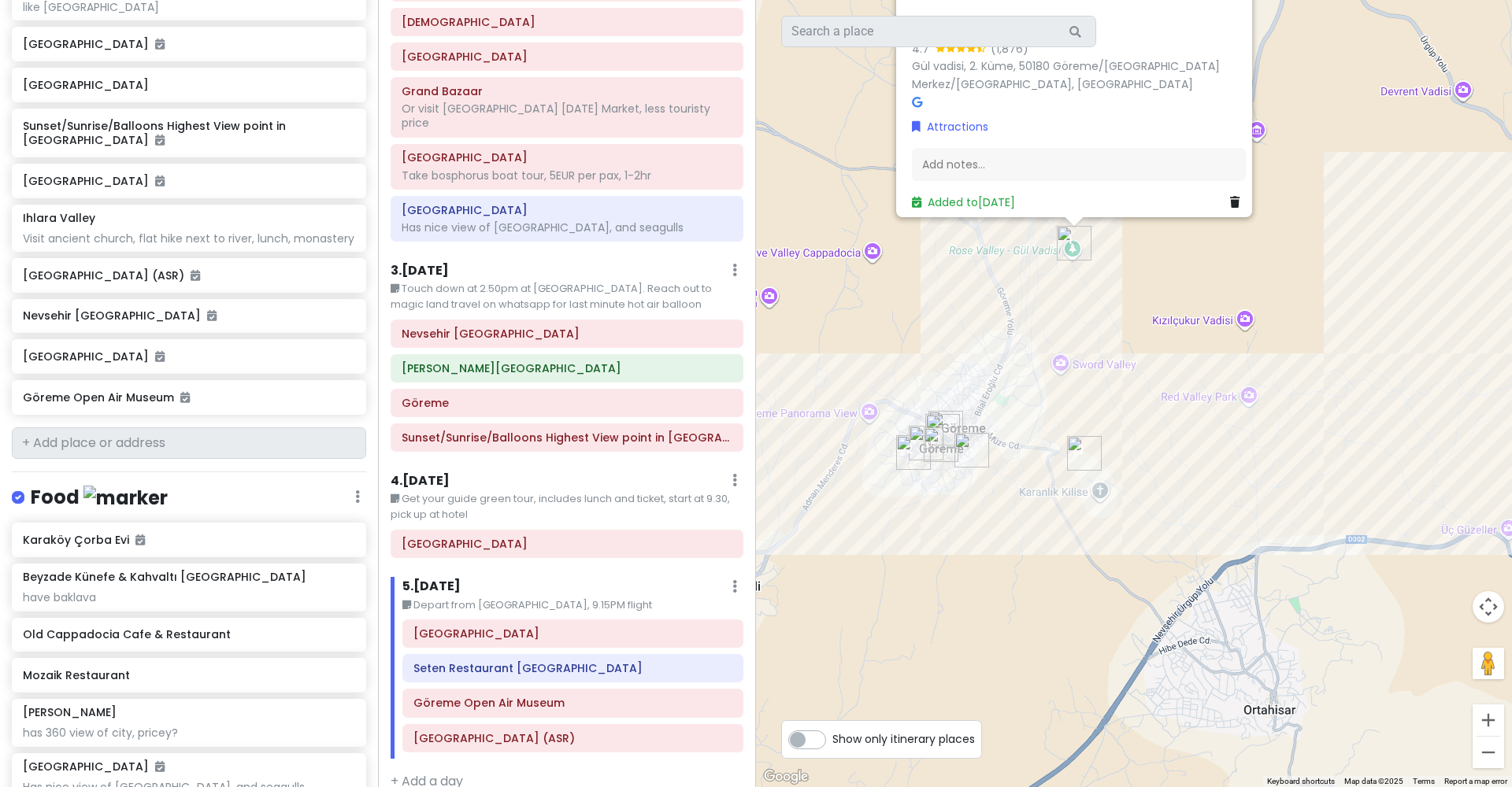
click at [912, 97] on icon at bounding box center [916, 102] width 10 height 11
